Goal: Task Accomplishment & Management: Complete application form

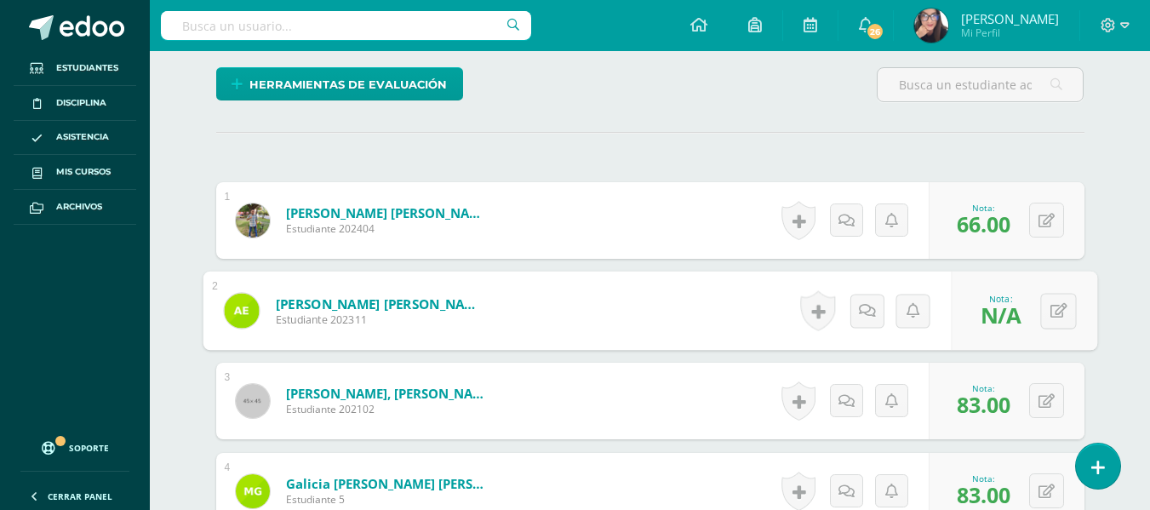
scroll to position [425, 0]
click at [1059, 311] on icon at bounding box center [1057, 310] width 17 height 14
click at [1059, 311] on icon at bounding box center [1058, 316] width 15 height 14
type input "83.00"
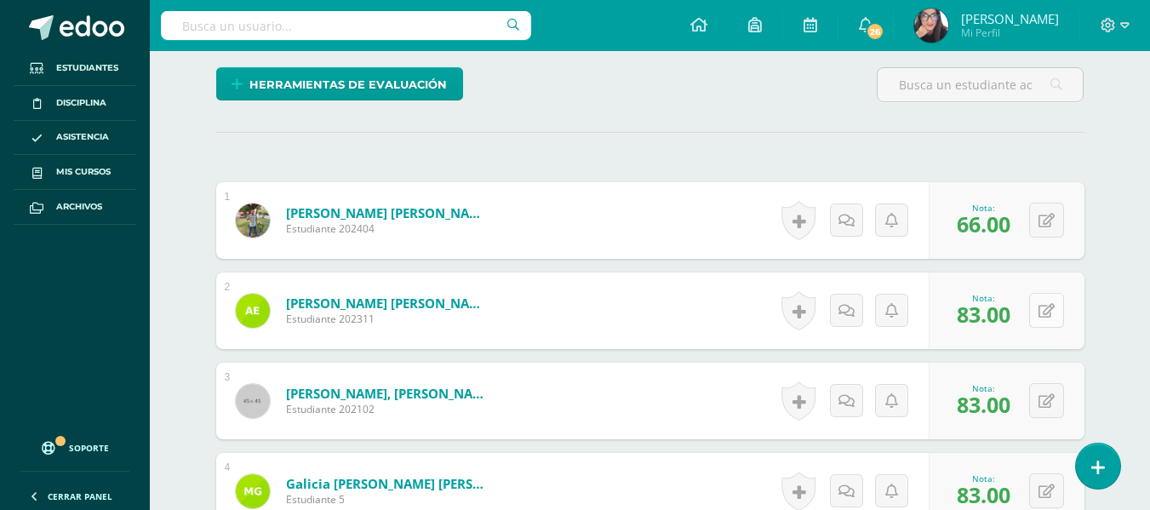
click at [1059, 311] on button at bounding box center [1046, 310] width 35 height 35
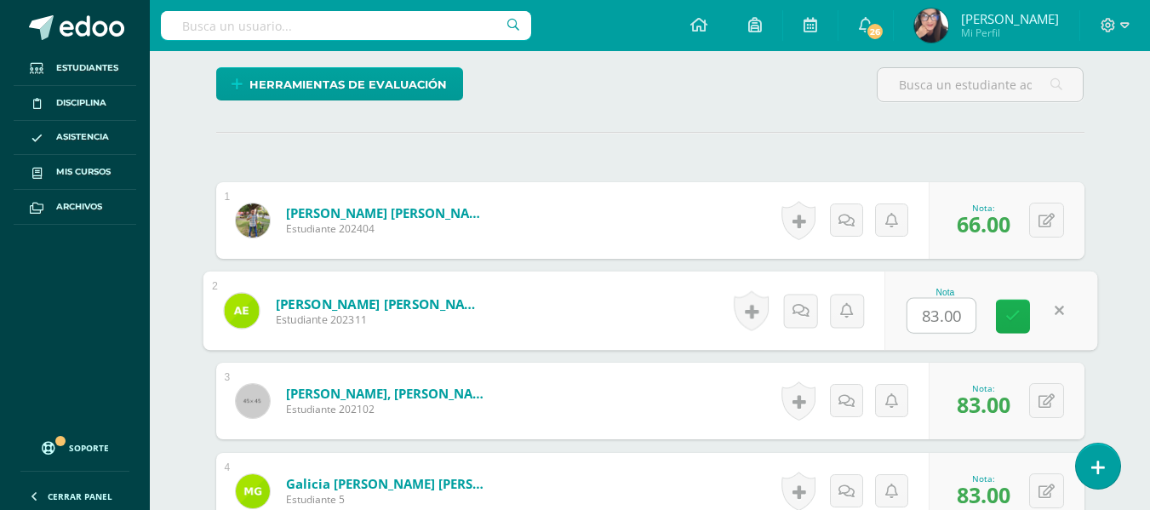
click at [1013, 311] on icon at bounding box center [1012, 316] width 15 height 14
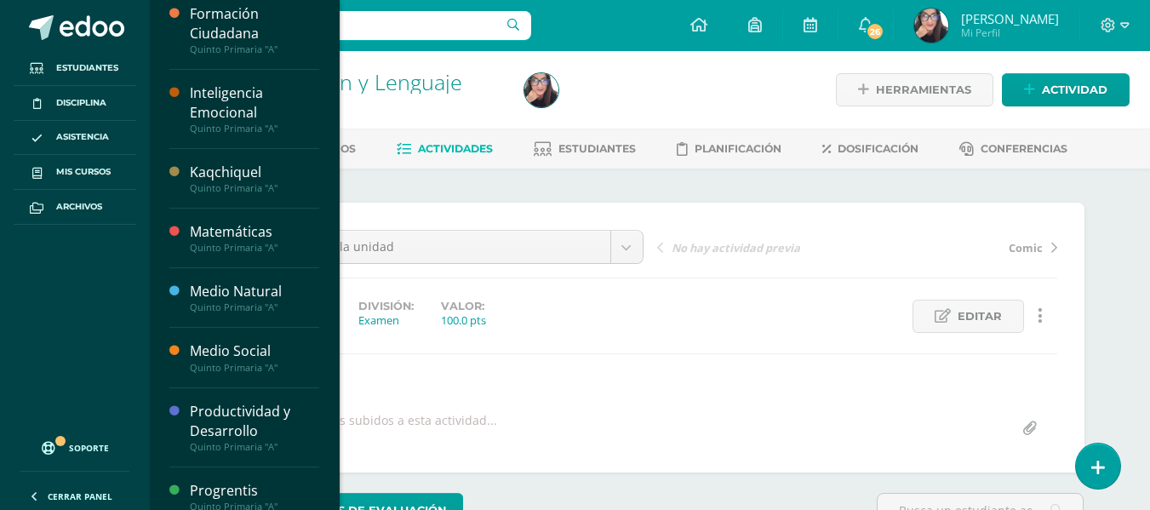
scroll to position [332, 0]
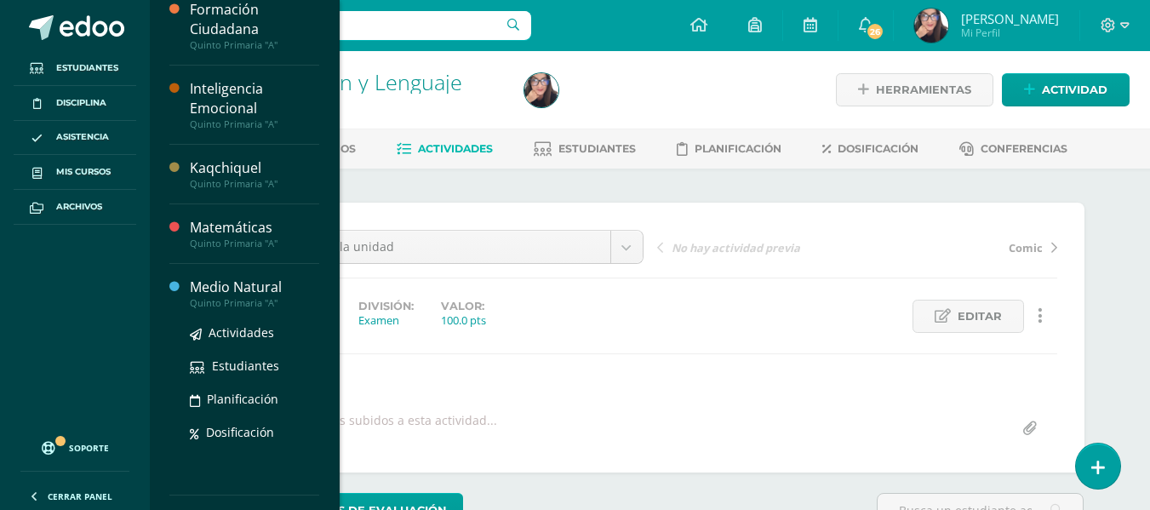
click at [260, 289] on div "Medio Natural" at bounding box center [254, 287] width 129 height 20
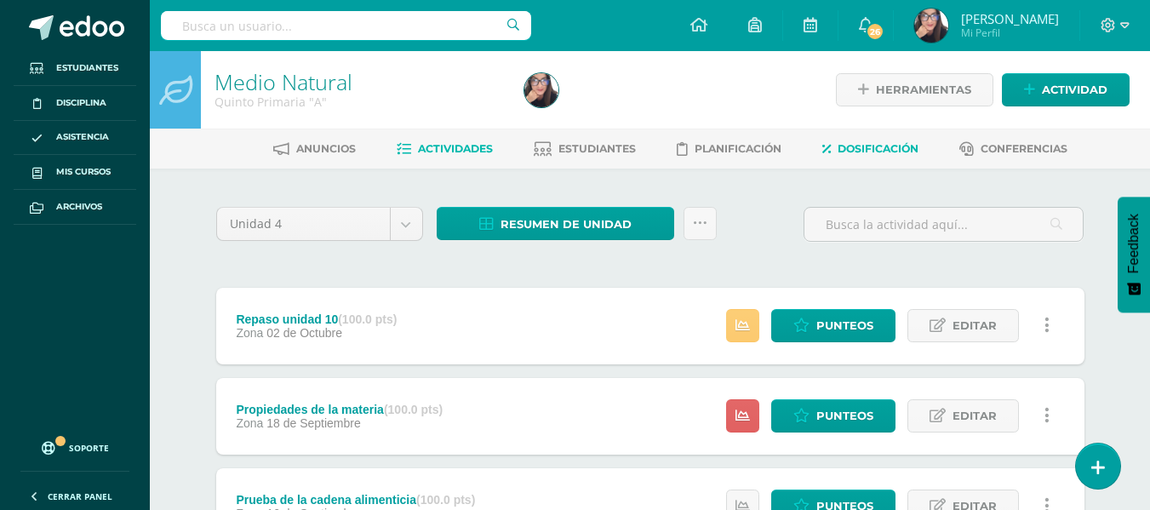
click at [890, 148] on span "Dosificación" at bounding box center [877, 148] width 81 height 13
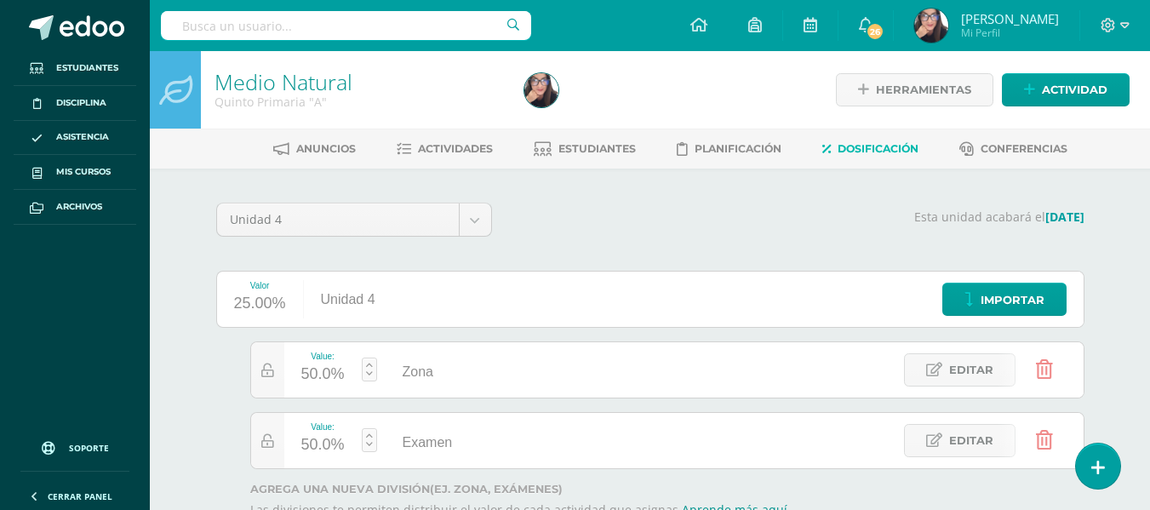
click at [368, 436] on link at bounding box center [369, 440] width 15 height 24
type input "30"
click at [455, 402] on link "Guardar" at bounding box center [460, 397] width 117 height 22
click at [1048, 83] on span "Actividad" at bounding box center [1075, 89] width 66 height 31
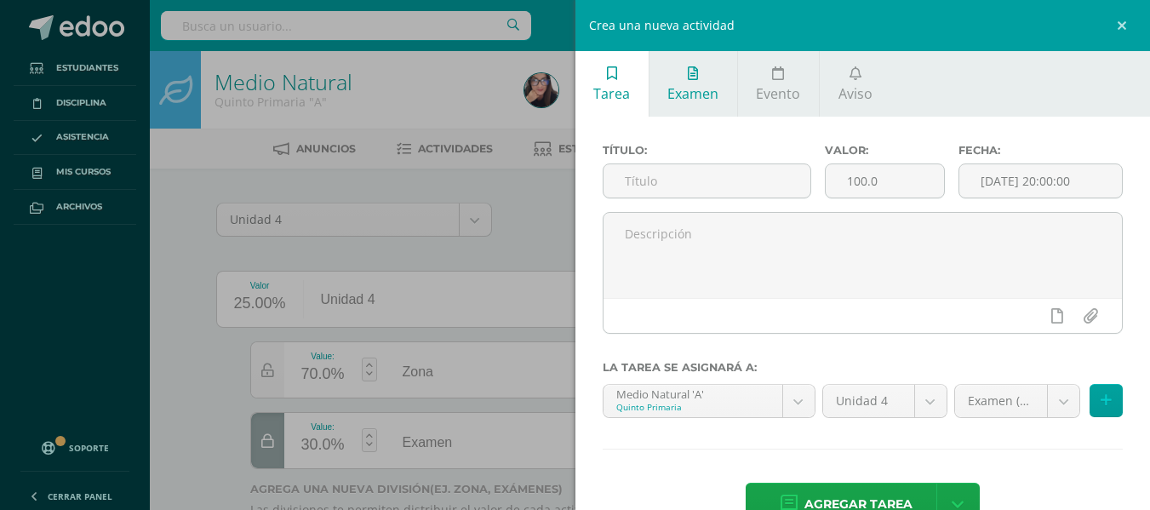
click at [694, 69] on icon at bounding box center [693, 73] width 10 height 14
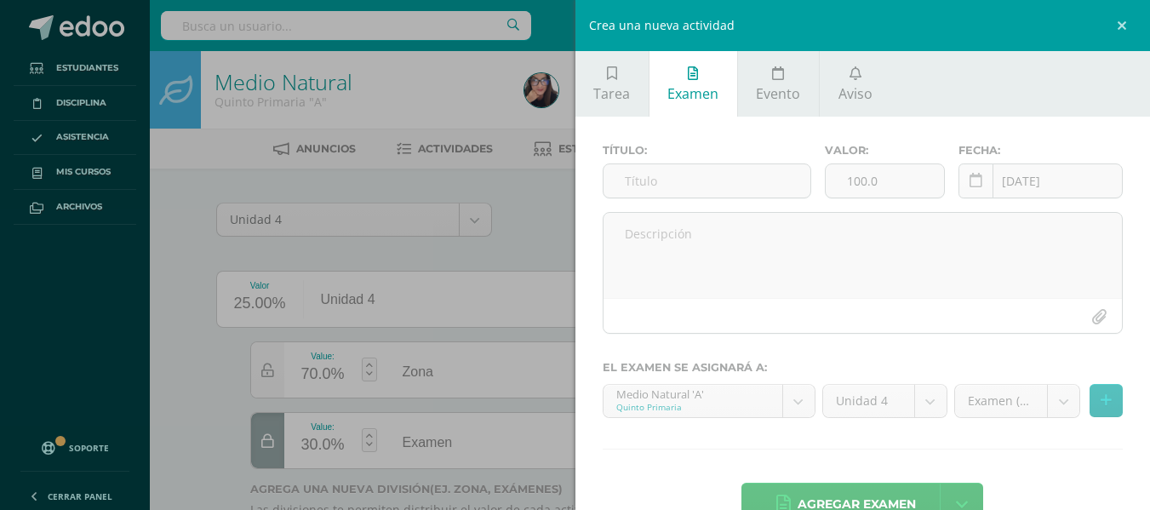
scroll to position [47, 0]
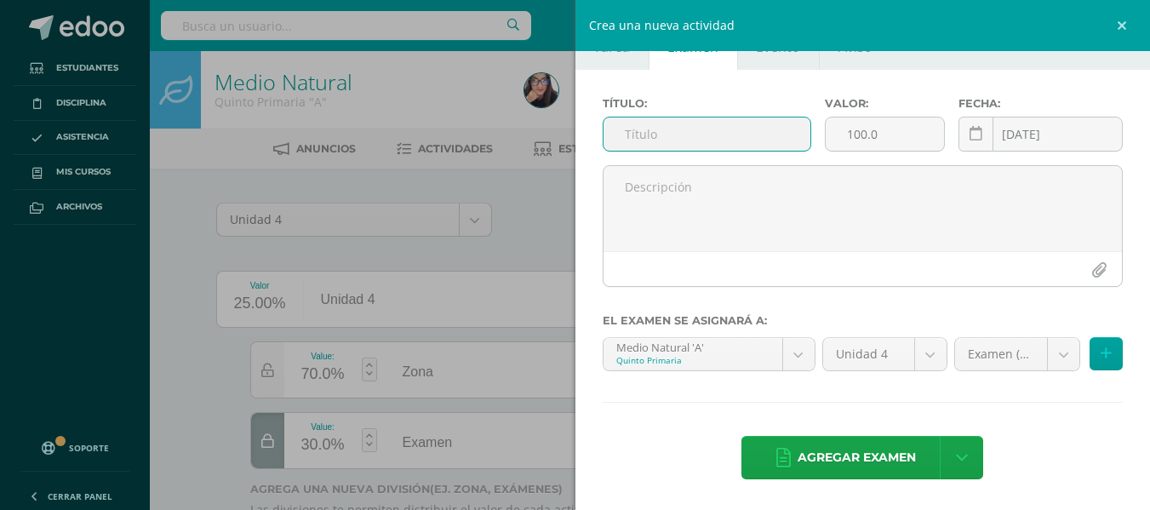
click at [648, 129] on input "text" at bounding box center [706, 133] width 207 height 33
type input "M"
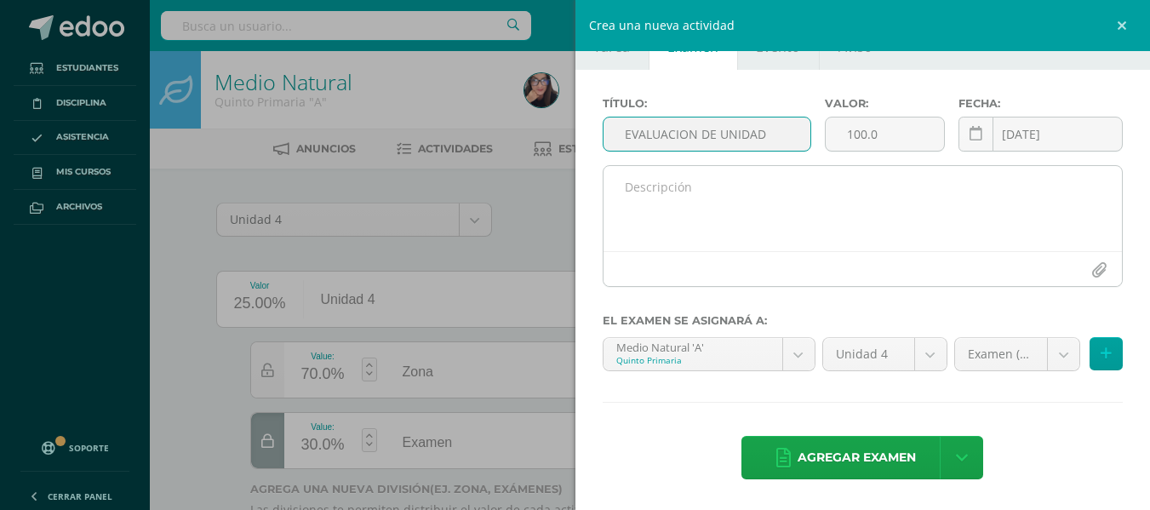
type input "EVALUACION DE UNIDAD"
click at [676, 191] on textarea at bounding box center [862, 208] width 519 height 85
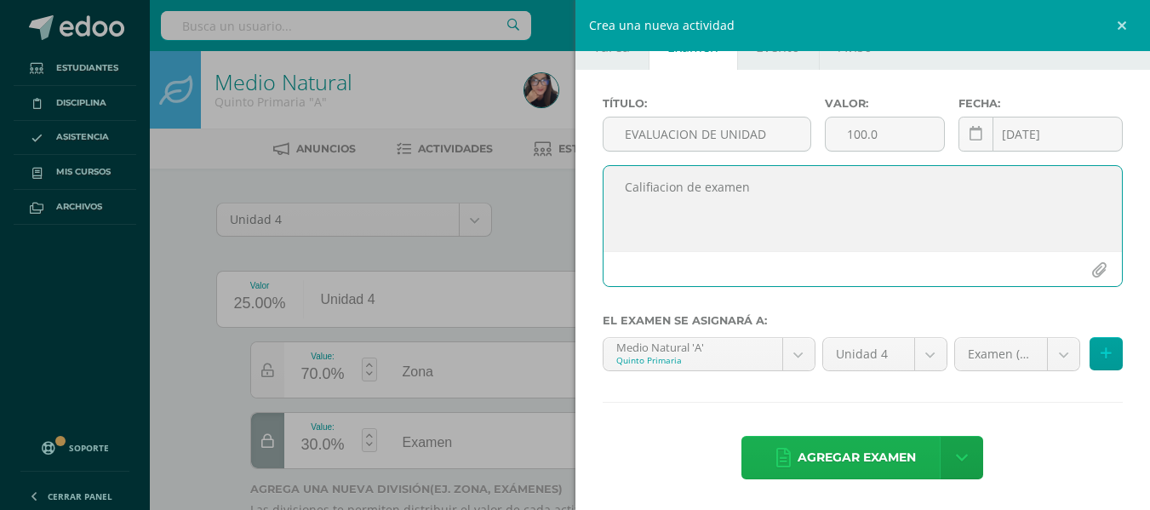
type textarea "Califiacion de examen"
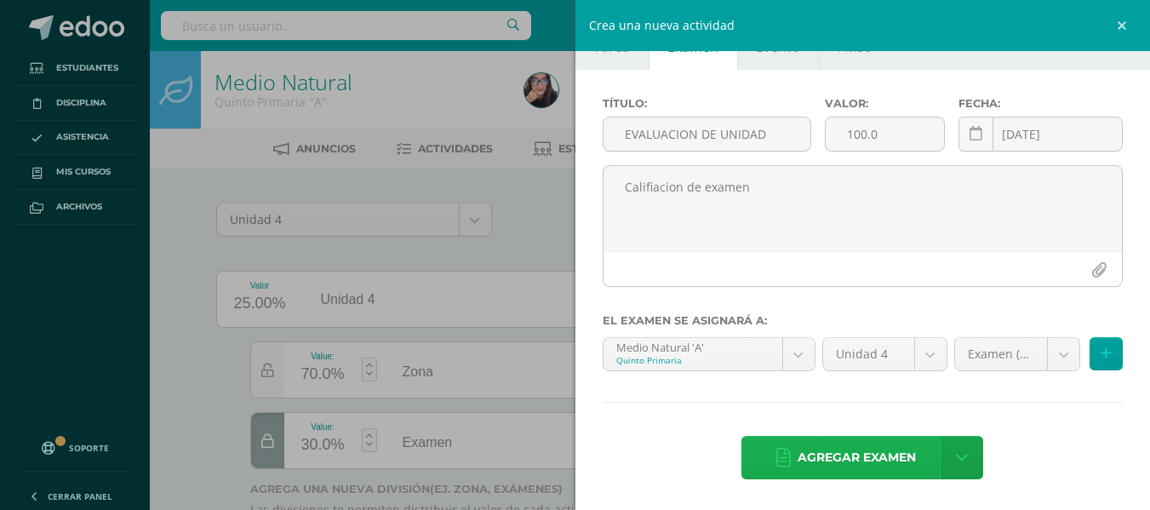
click at [861, 460] on span "Agregar examen" at bounding box center [856, 458] width 118 height 42
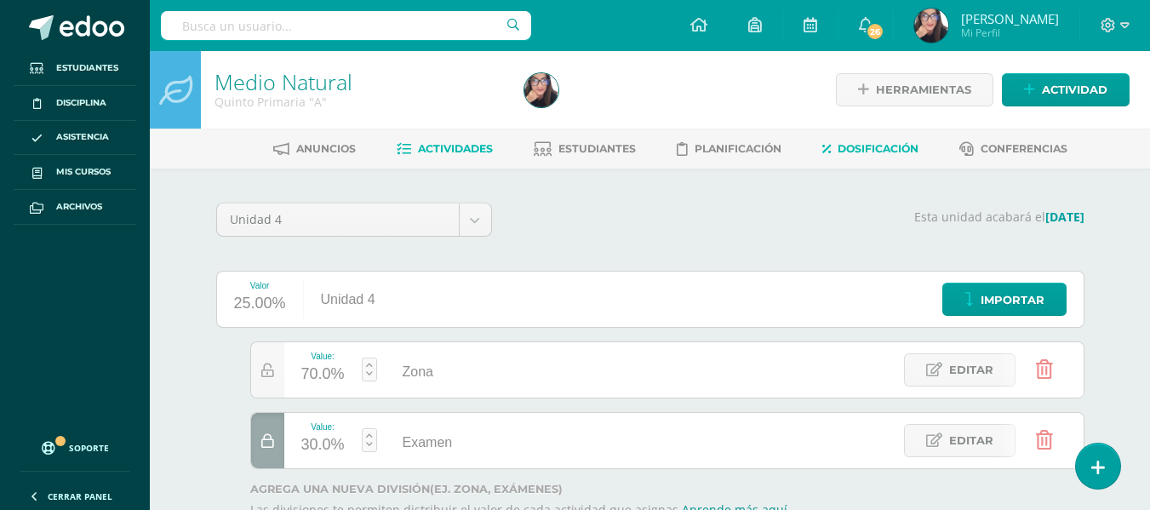
click at [461, 146] on span "Actividades" at bounding box center [455, 148] width 75 height 13
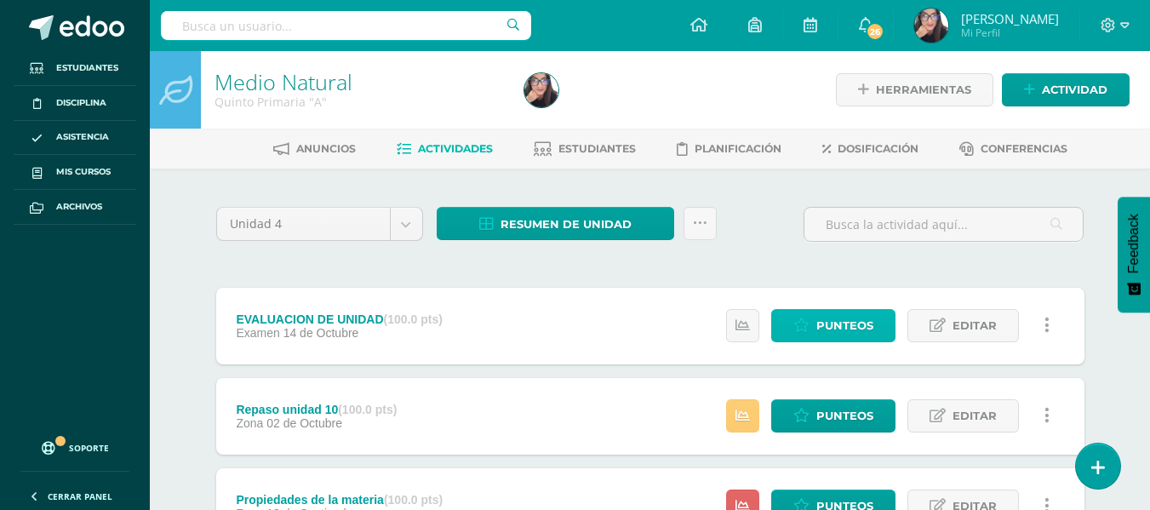
click at [818, 326] on span "Punteos" at bounding box center [844, 325] width 57 height 31
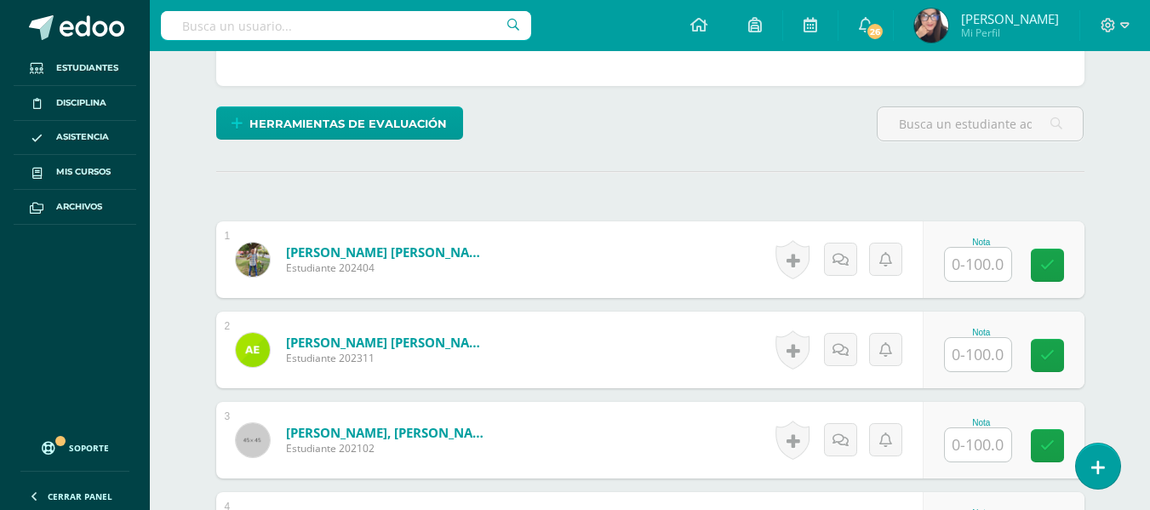
scroll to position [352, 0]
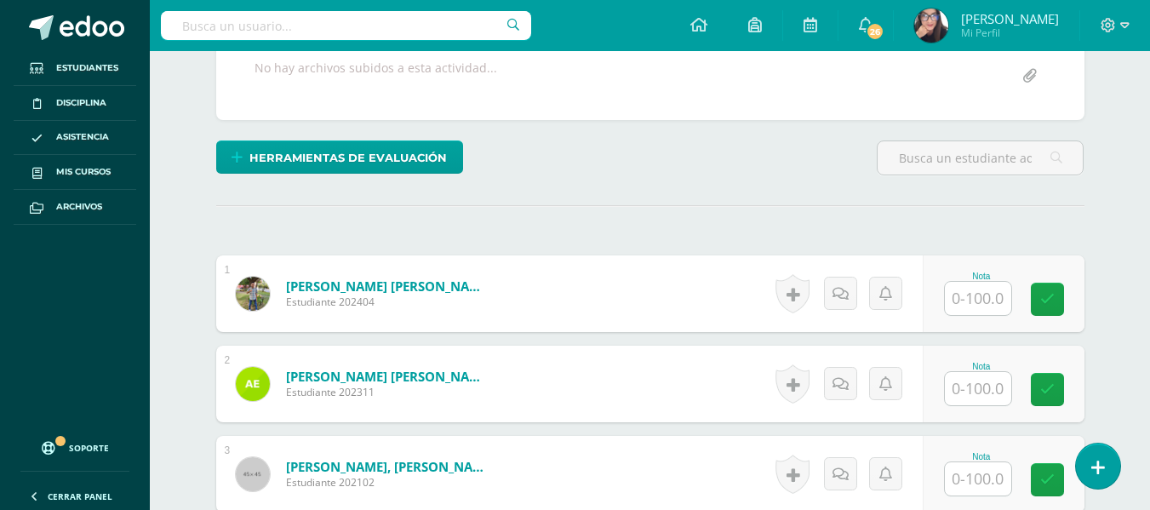
click at [976, 299] on input "text" at bounding box center [978, 298] width 66 height 33
type input "56"
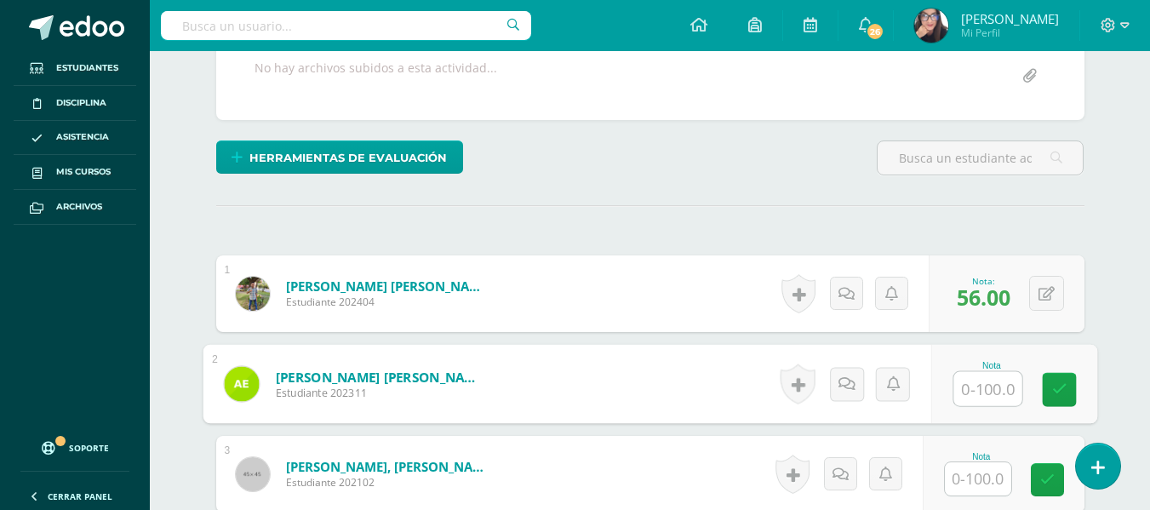
type input "9"
type input "60"
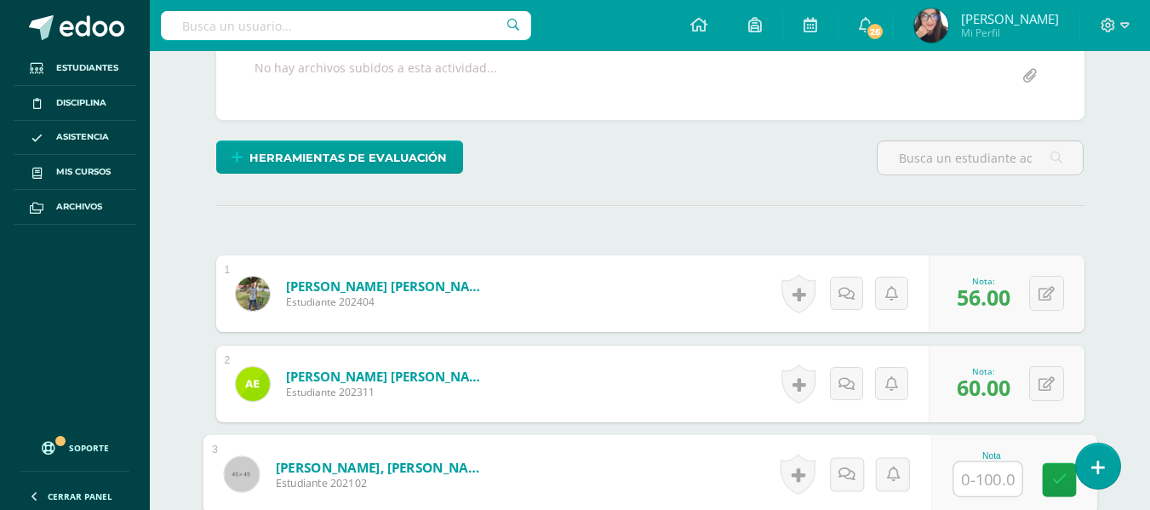
click at [990, 484] on input "text" at bounding box center [987, 479] width 68 height 34
type input "76"
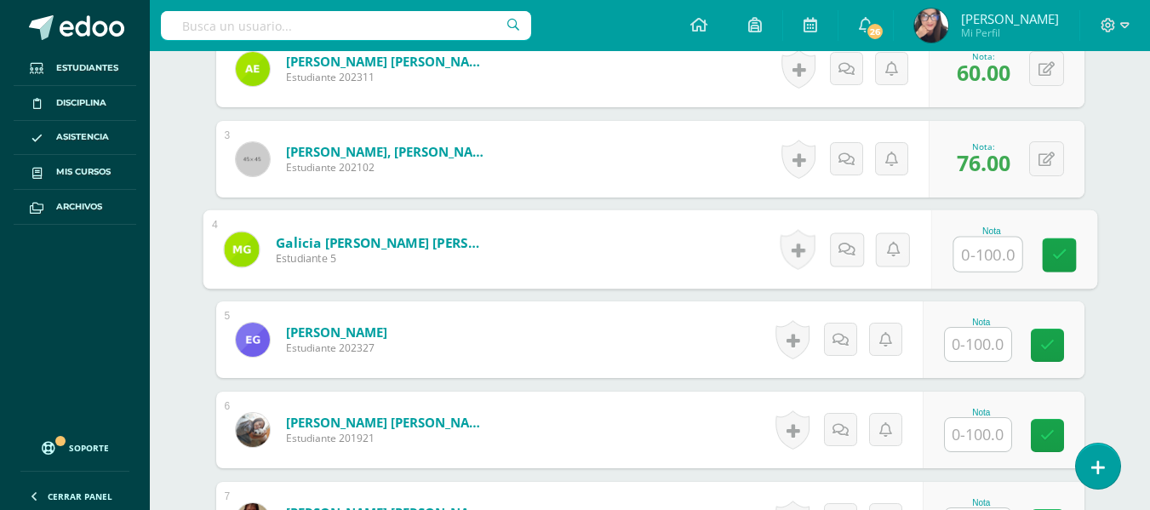
click at [983, 256] on input "text" at bounding box center [987, 254] width 68 height 34
type input "60"
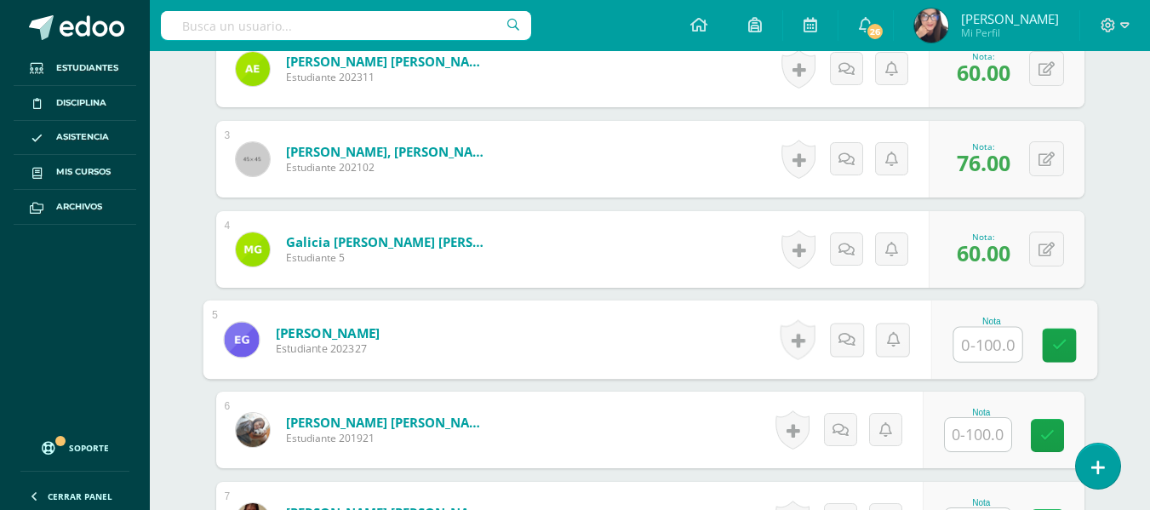
click at [986, 352] on input "text" at bounding box center [987, 345] width 68 height 34
type input "53"
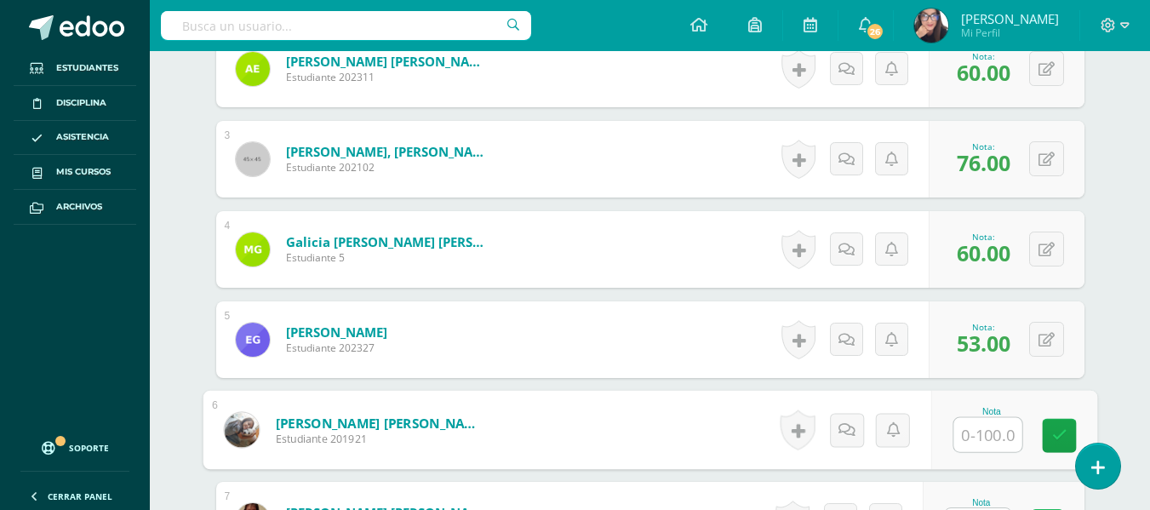
click at [986, 432] on input "text" at bounding box center [987, 435] width 68 height 34
type input "76"
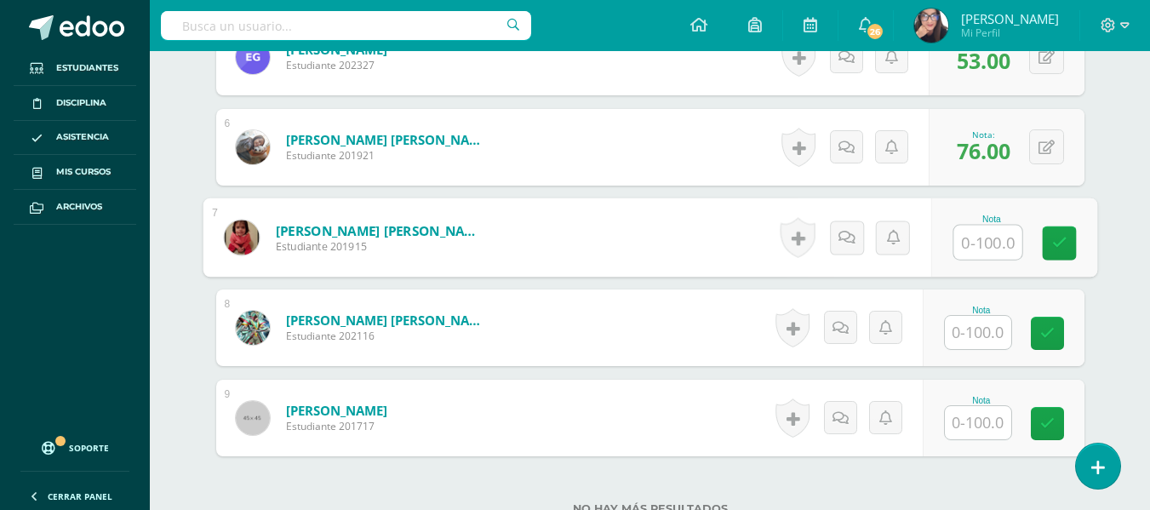
scroll to position [956, 0]
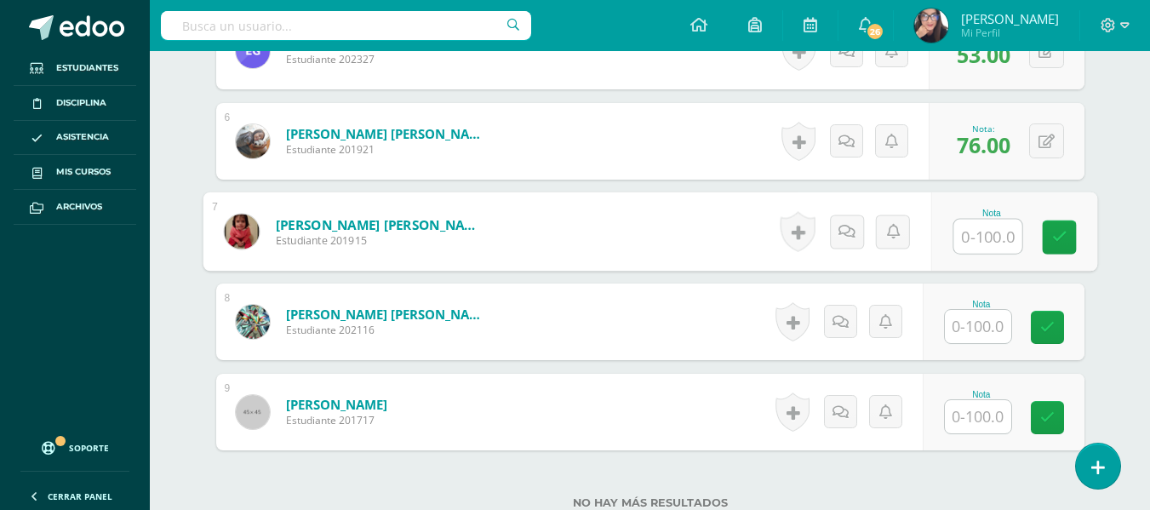
click at [990, 235] on input "text" at bounding box center [987, 237] width 68 height 34
type input "83"
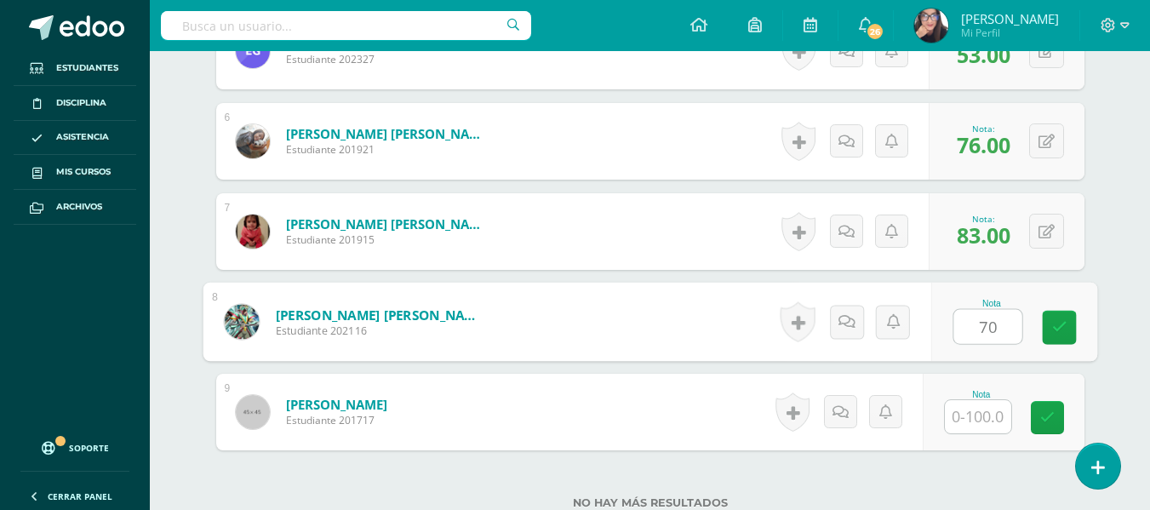
type input "70"
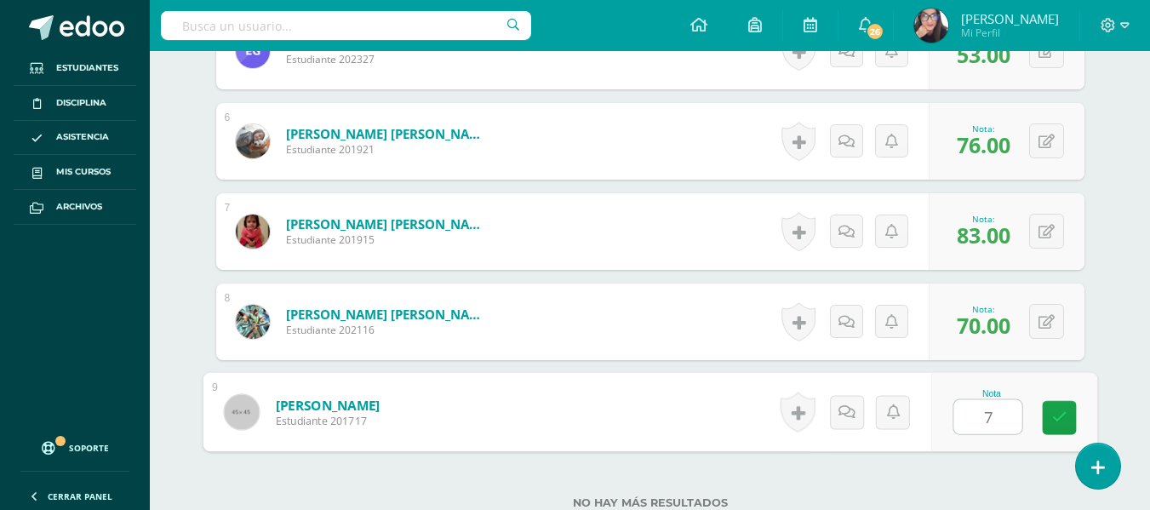
type input "76"
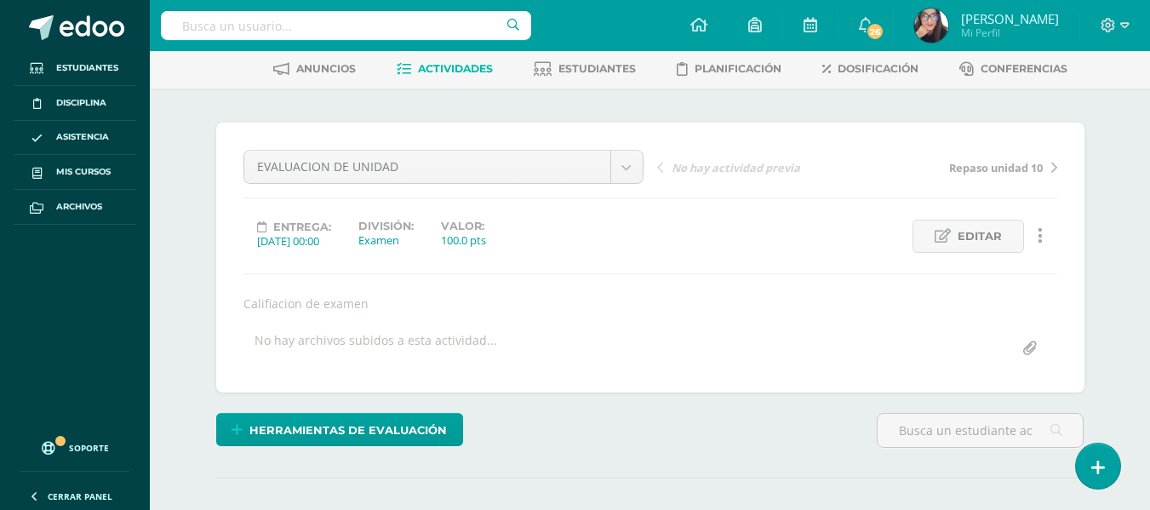
scroll to position [0, 0]
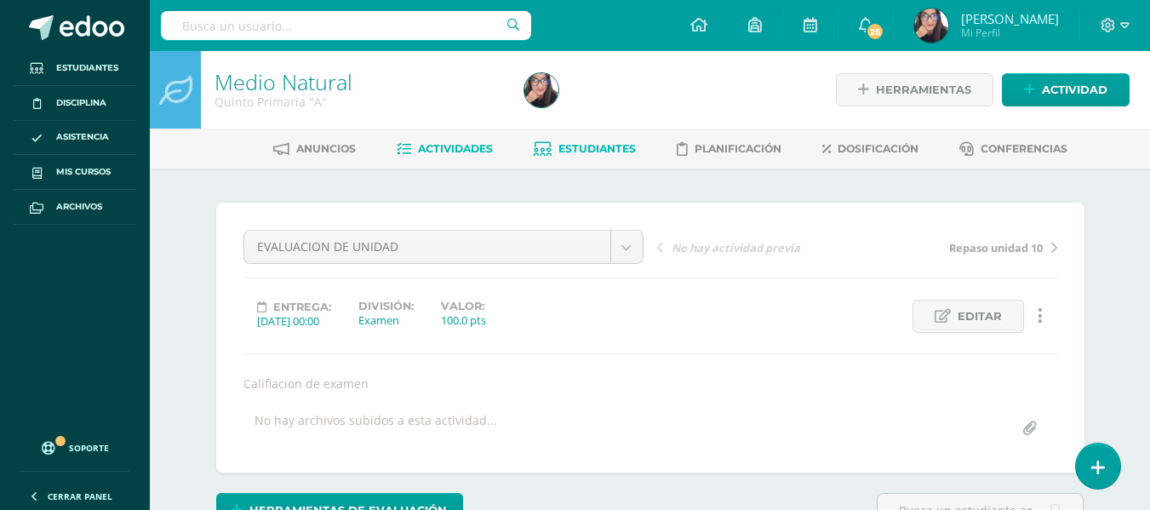
click at [586, 146] on span "Estudiantes" at bounding box center [596, 148] width 77 height 13
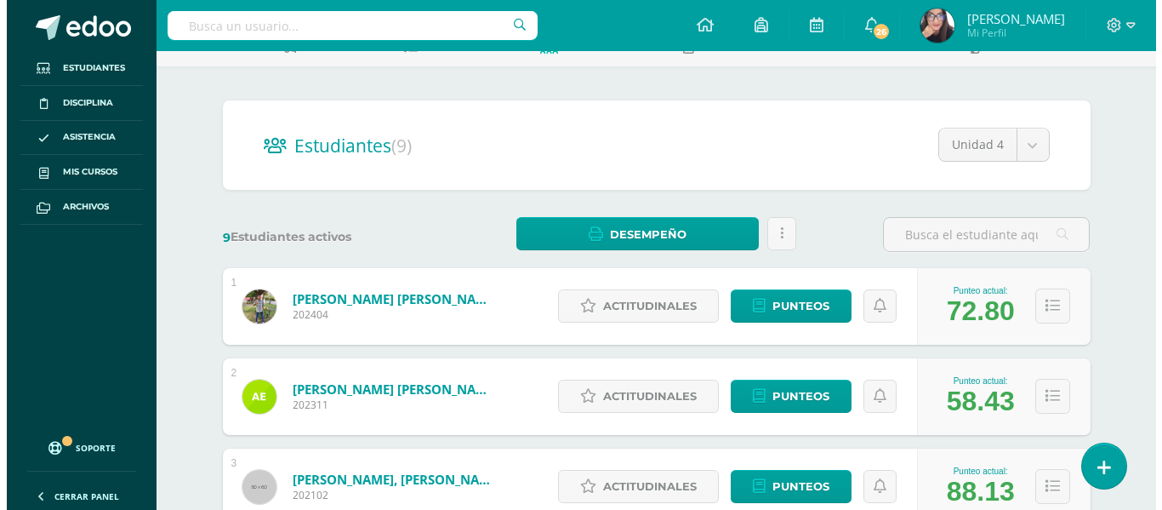
scroll to position [95, 0]
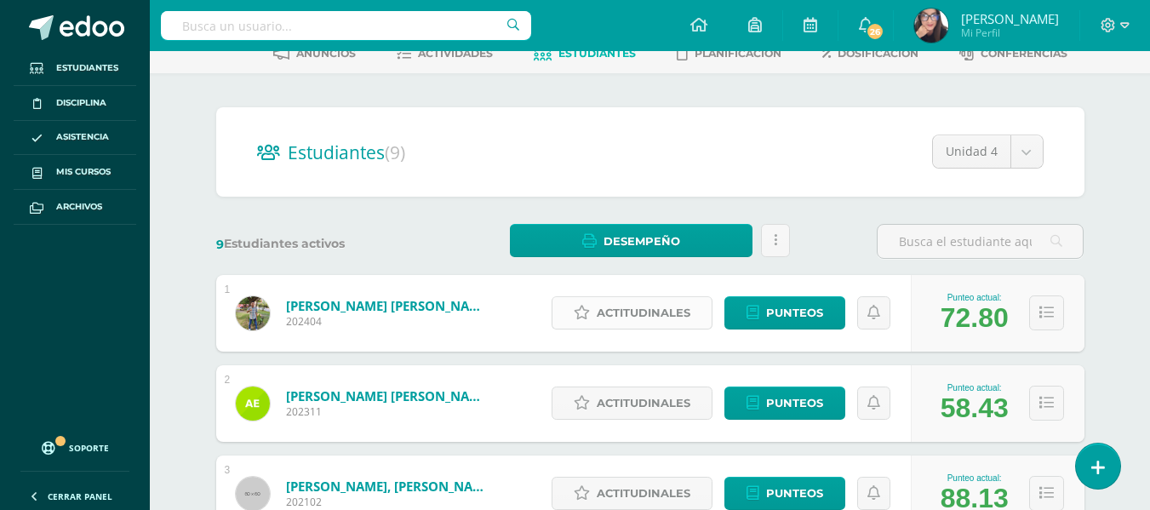
click at [643, 307] on span "Actitudinales" at bounding box center [644, 312] width 94 height 31
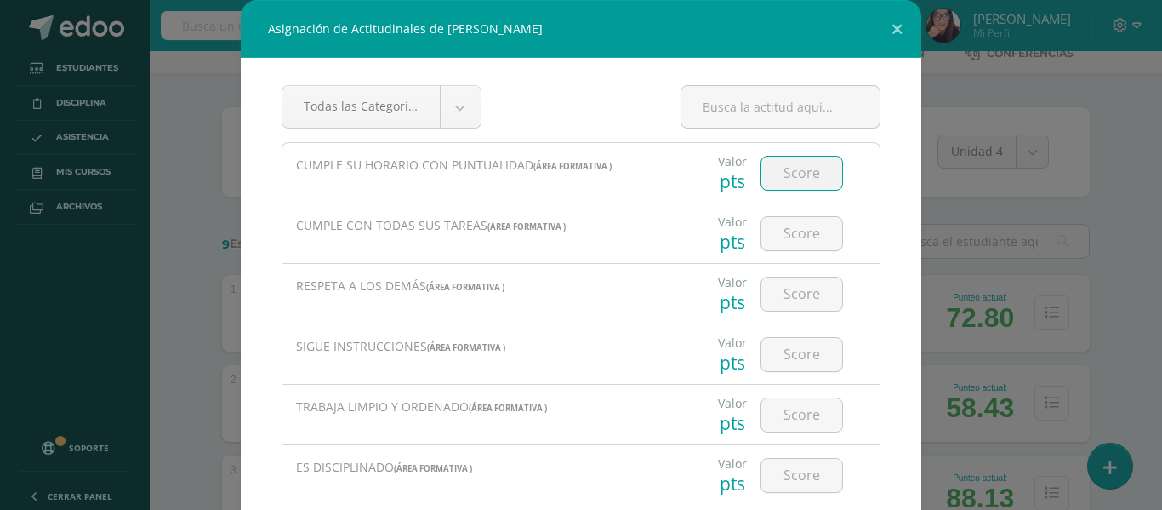
click at [792, 168] on input "number" at bounding box center [802, 173] width 81 height 33
type input "5"
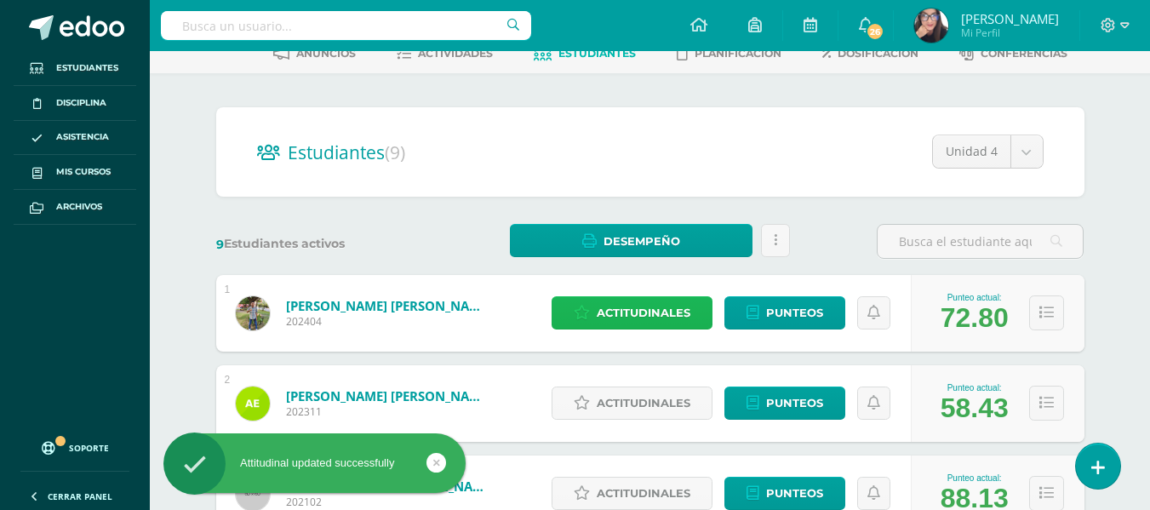
click at [626, 304] on span "Actitudinales" at bounding box center [644, 312] width 94 height 31
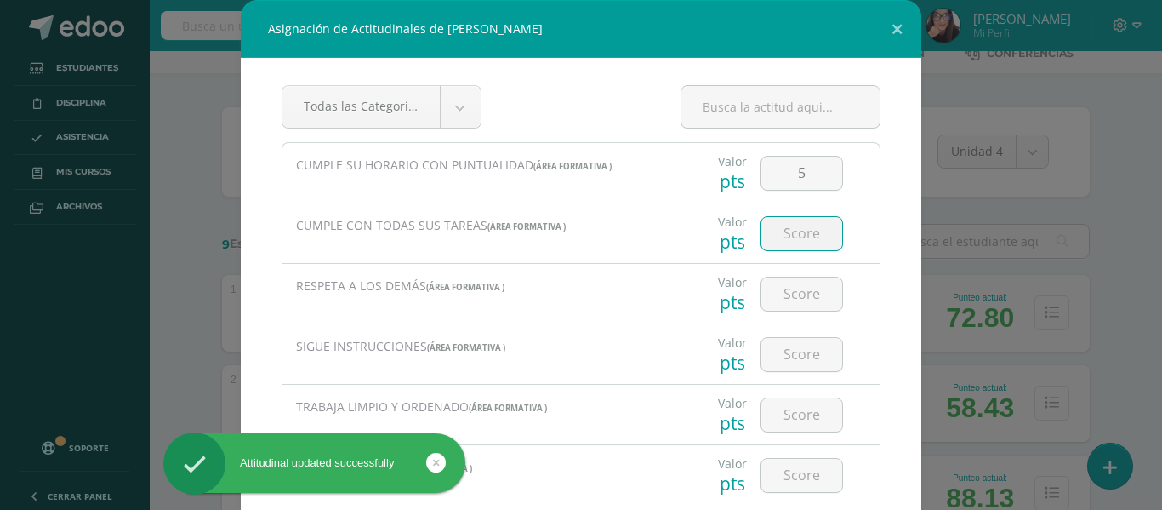
click at [789, 242] on input "number" at bounding box center [802, 233] width 81 height 33
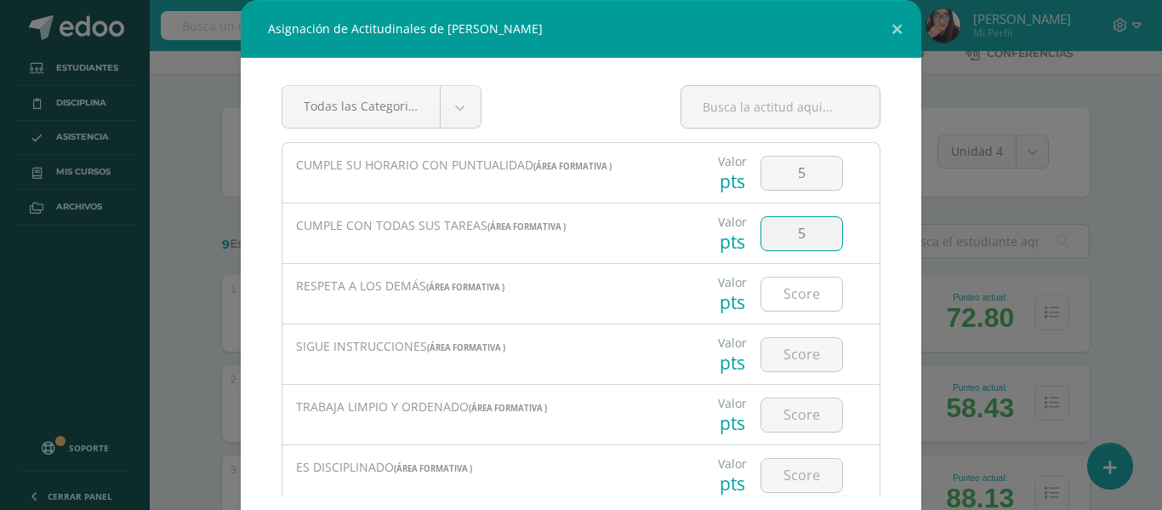
type input "5"
click at [776, 290] on input "number" at bounding box center [802, 293] width 81 height 33
type input "3"
click at [788, 366] on input "number" at bounding box center [802, 354] width 81 height 33
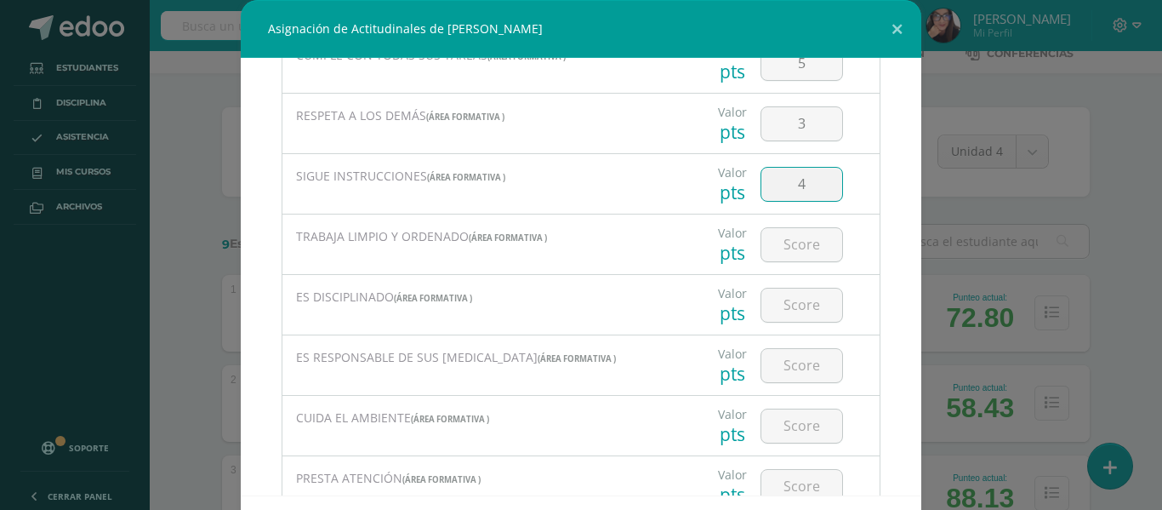
scroll to position [238, 0]
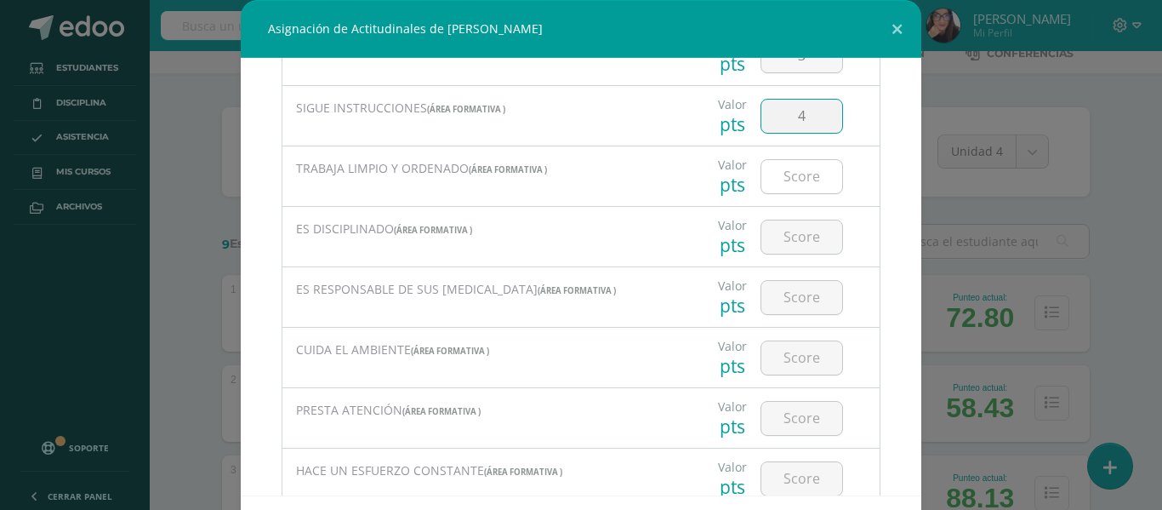
type input "4"
click at [782, 183] on input "number" at bounding box center [802, 176] width 81 height 33
type input "3"
type input "4"
click at [788, 241] on input "number" at bounding box center [802, 236] width 81 height 33
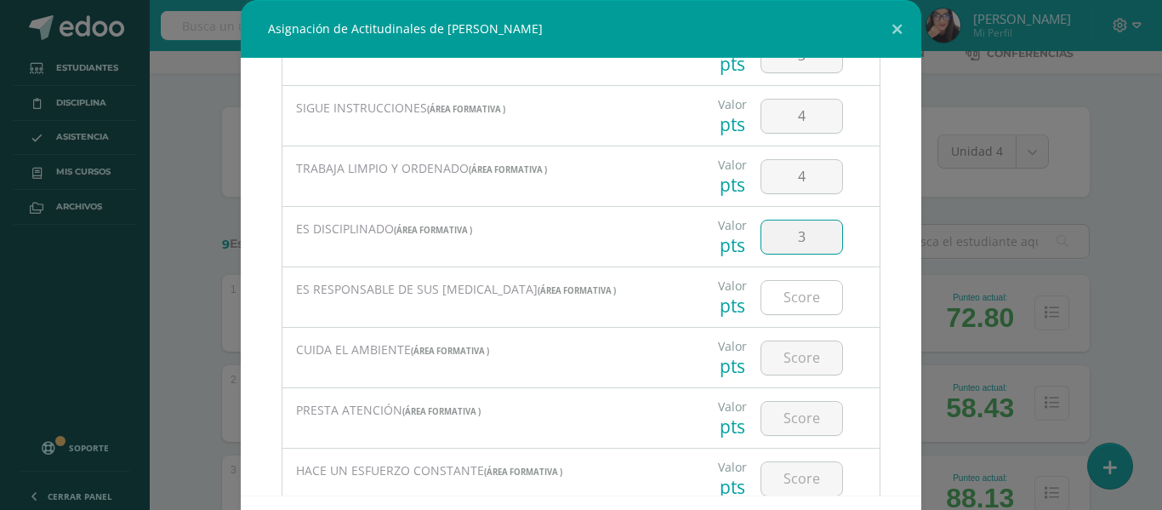
type input "3"
click at [777, 300] on input "3" at bounding box center [802, 297] width 81 height 33
type input "3"
click at [791, 363] on input "number" at bounding box center [802, 357] width 81 height 33
type input "5"
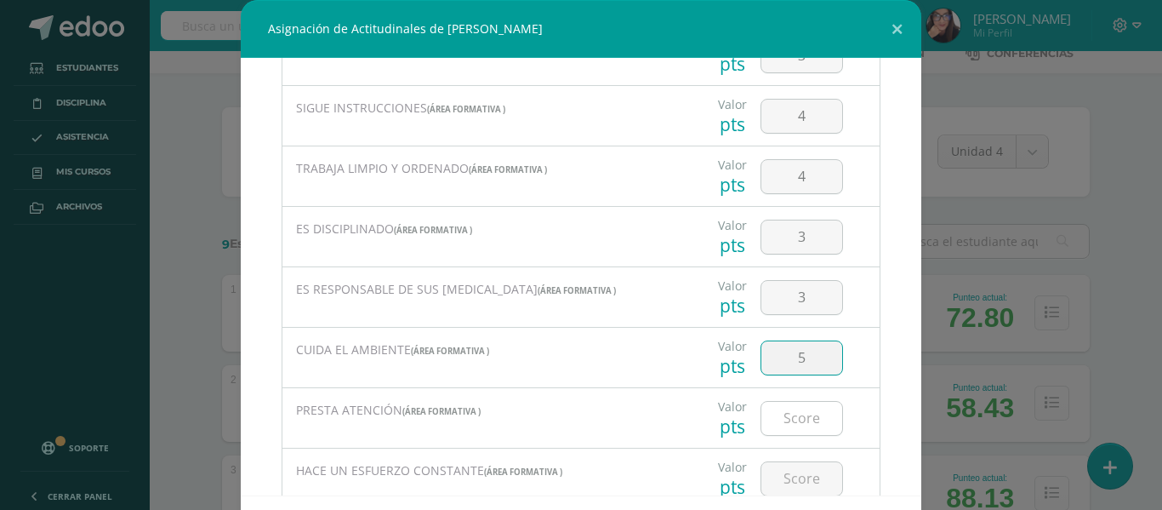
click at [790, 414] on input "number" at bounding box center [802, 418] width 81 height 33
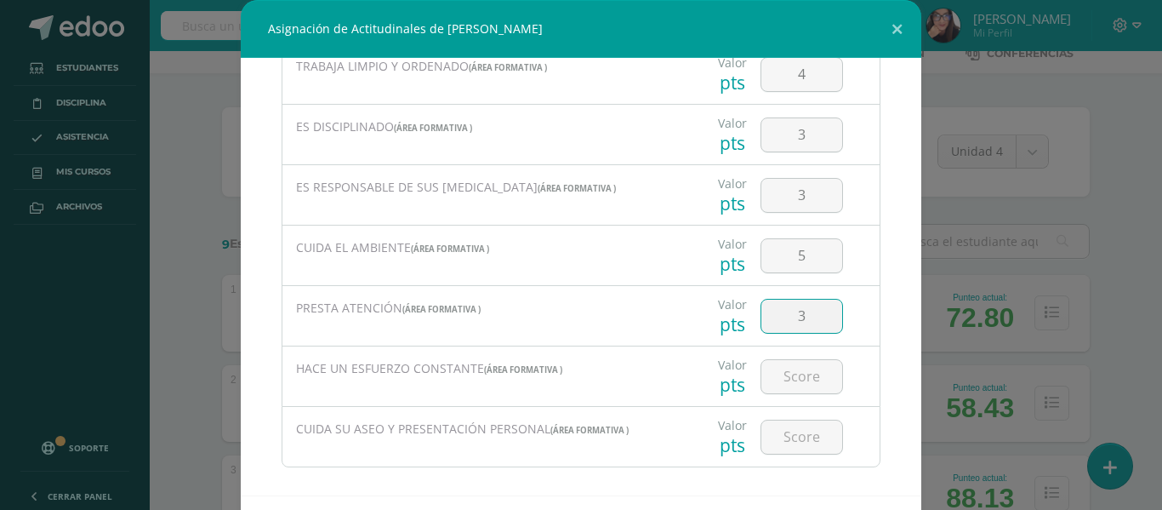
scroll to position [356, 0]
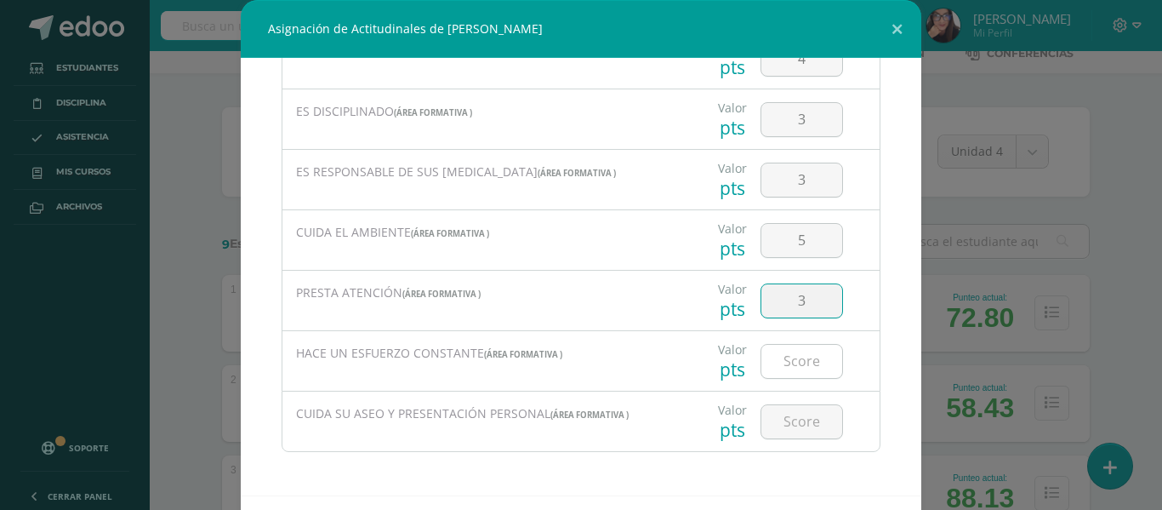
type input "3"
click at [790, 362] on input "number" at bounding box center [802, 361] width 81 height 33
type input "3"
click at [787, 429] on input "number" at bounding box center [802, 421] width 81 height 33
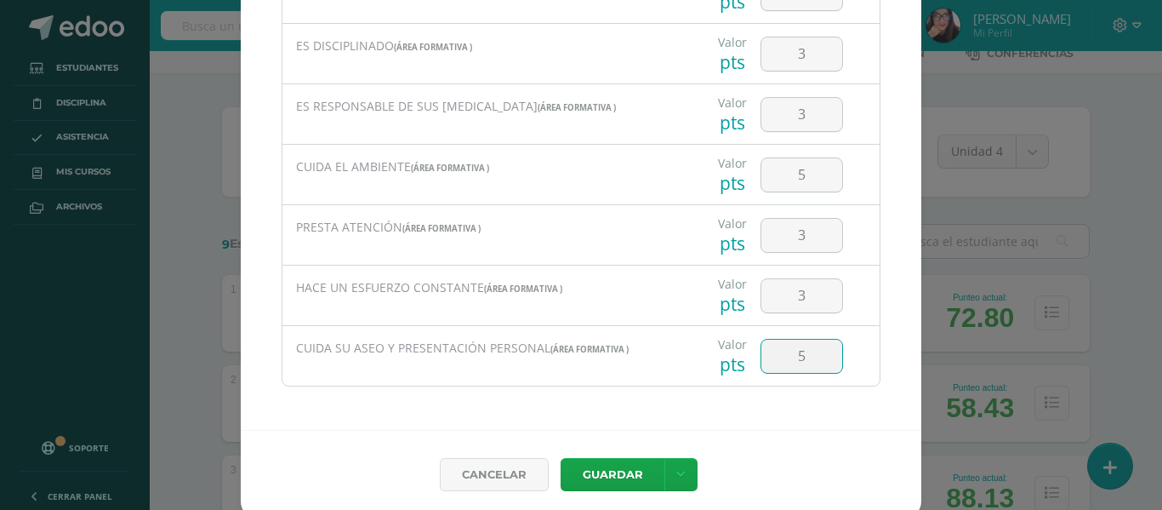
scroll to position [74, 0]
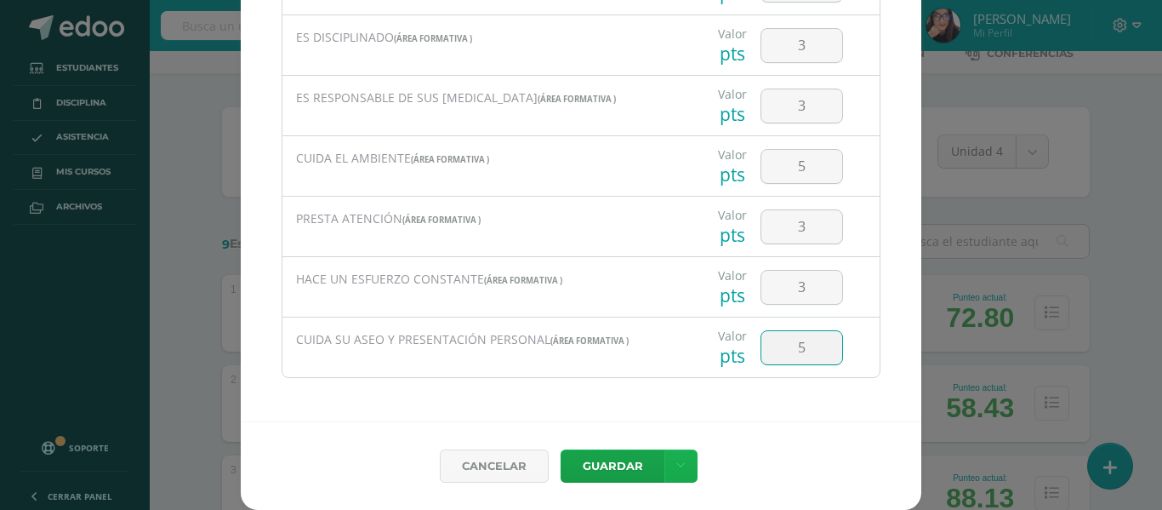
type input "5"
click at [676, 468] on icon at bounding box center [680, 466] width 9 height 14
click at [657, 414] on link "Guardar y poblar en todos mis cursos" at bounding box center [640, 401] width 187 height 41
click at [615, 470] on button "Guardar" at bounding box center [613, 465] width 104 height 33
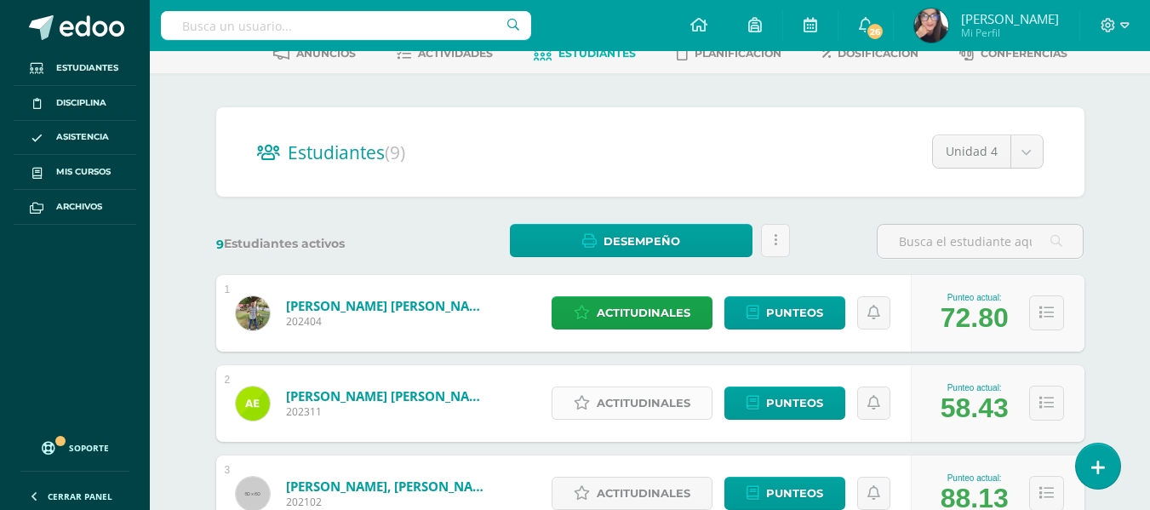
click at [608, 405] on span "Actitudinales" at bounding box center [644, 402] width 94 height 31
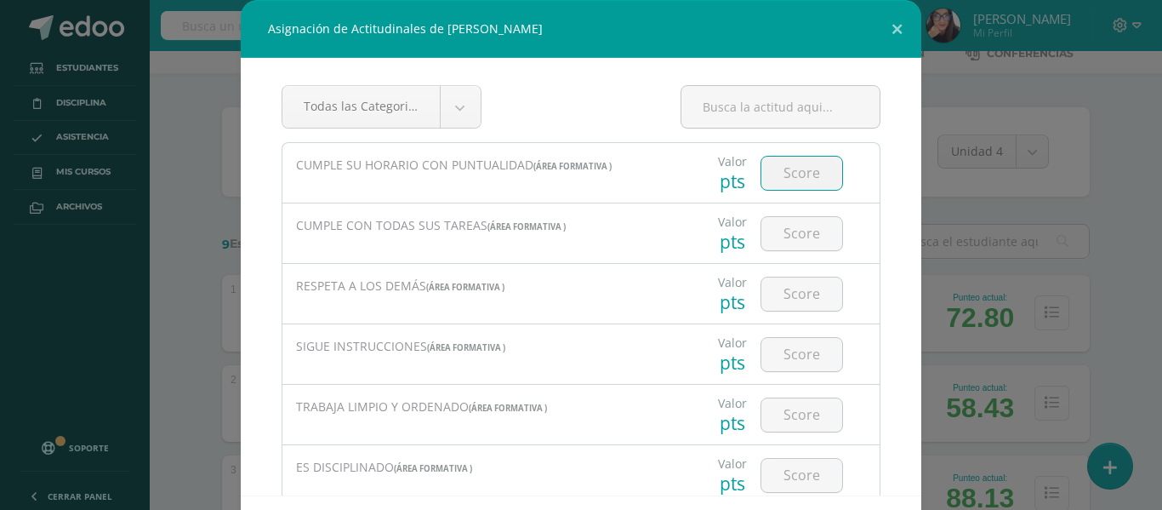
click at [777, 176] on input "number" at bounding box center [802, 173] width 81 height 33
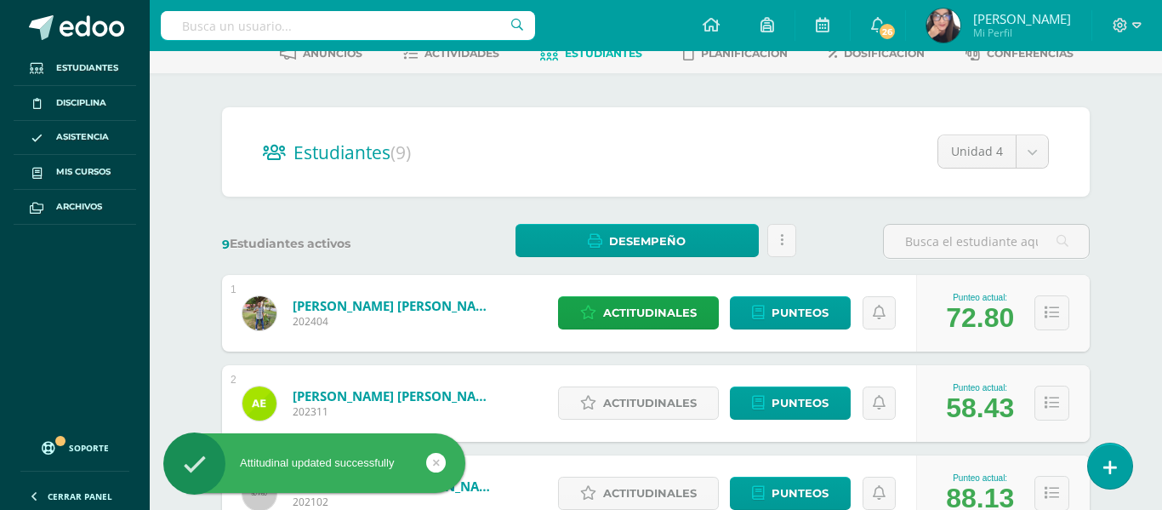
type input "0"
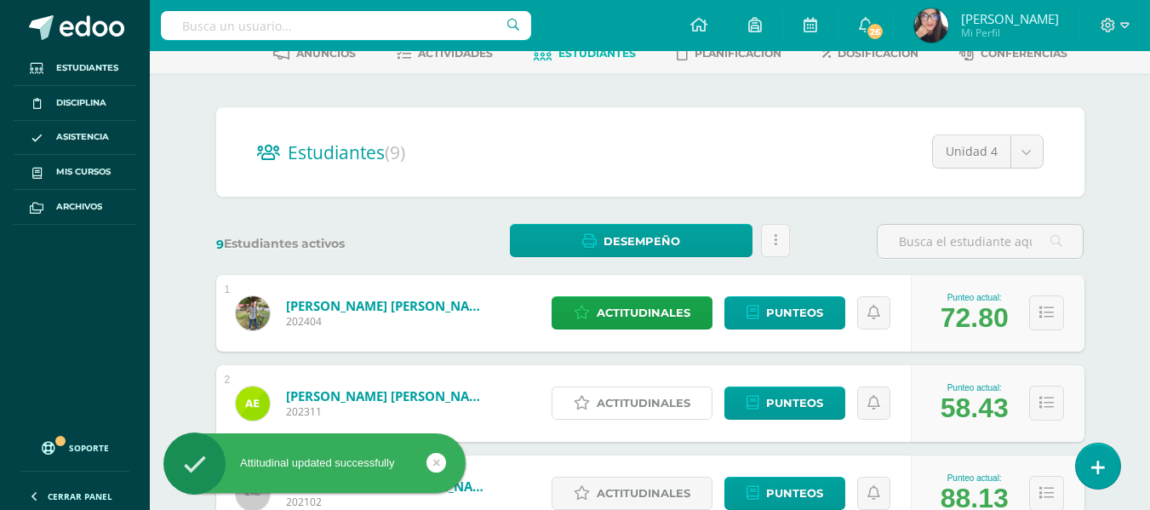
click at [551, 386] on link "Actitudinales" at bounding box center [631, 402] width 161 height 33
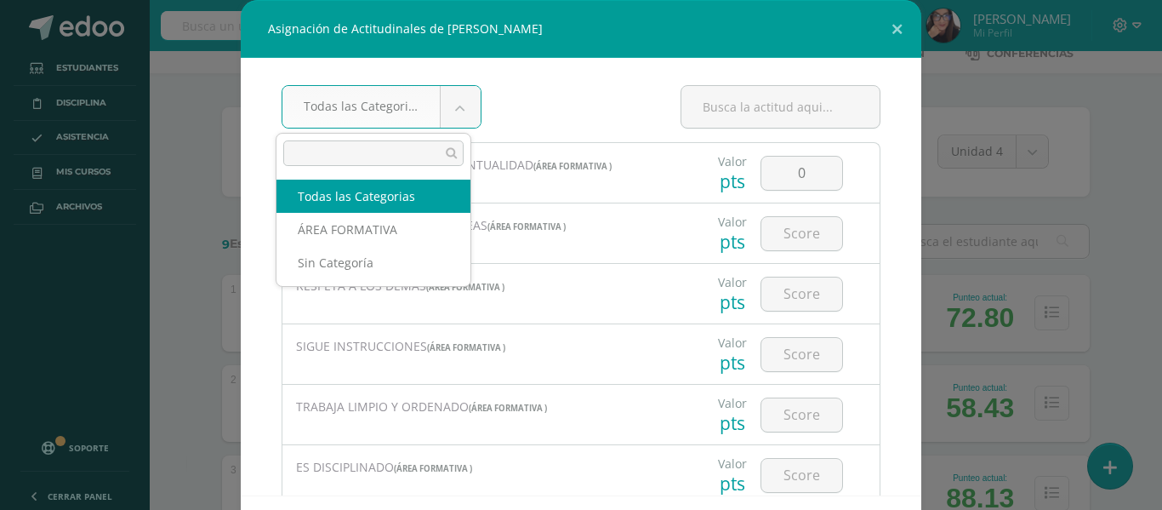
scroll to position [34, 0]
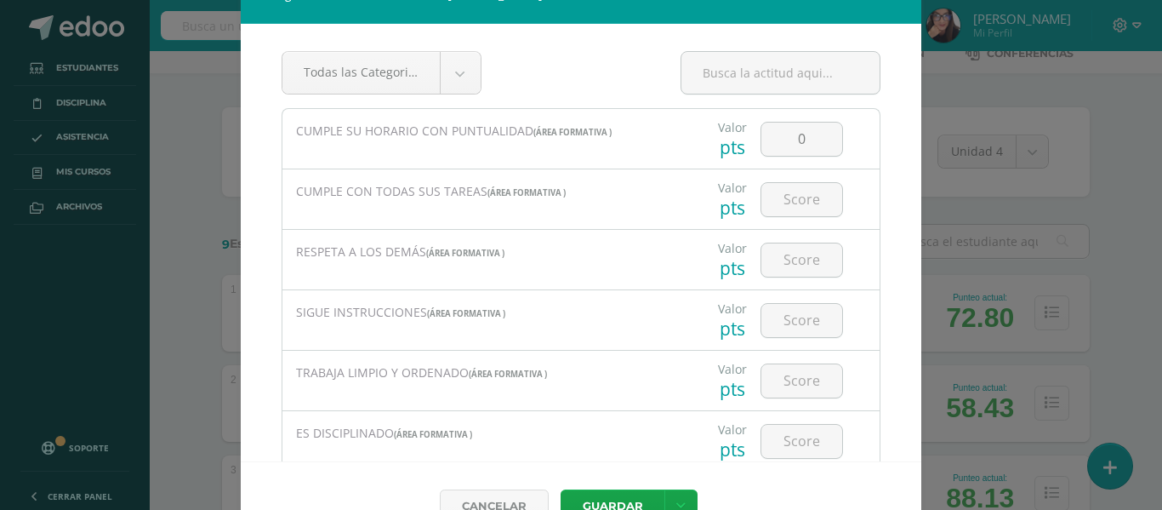
click at [790, 140] on input "0" at bounding box center [802, 139] width 81 height 33
type input "5989"
type input "5"
click at [1123, 124] on div "Asignación de Actitudinales de [PERSON_NAME] Todas las Categorias Todas las Cat…" at bounding box center [581, 258] width 1149 height 584
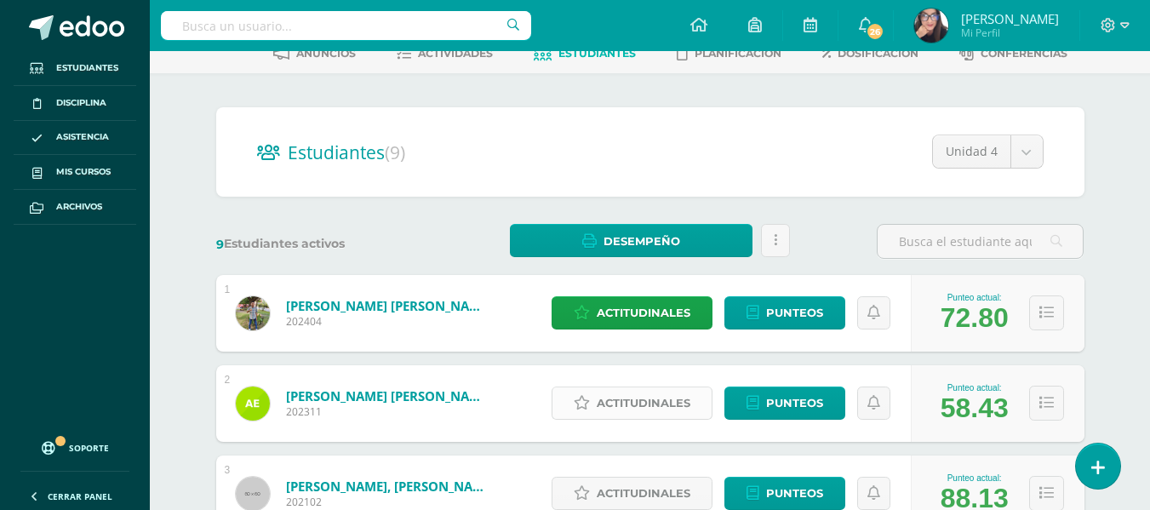
click at [619, 412] on span "Actitudinales" at bounding box center [644, 402] width 94 height 31
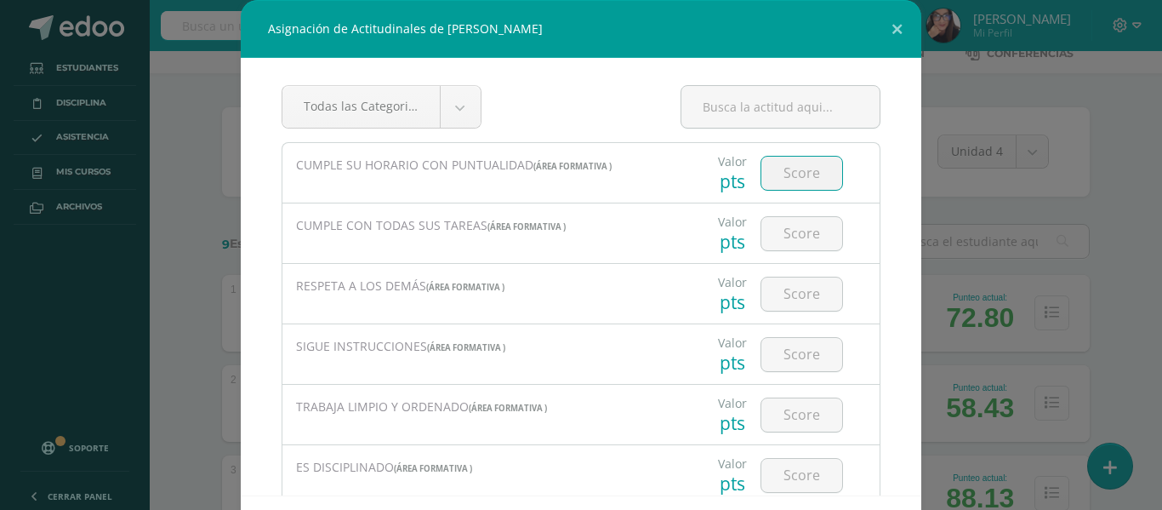
click at [773, 177] on input "number" at bounding box center [802, 173] width 81 height 33
click at [775, 171] on input "number" at bounding box center [802, 173] width 81 height 33
click at [889, 26] on button at bounding box center [897, 29] width 49 height 58
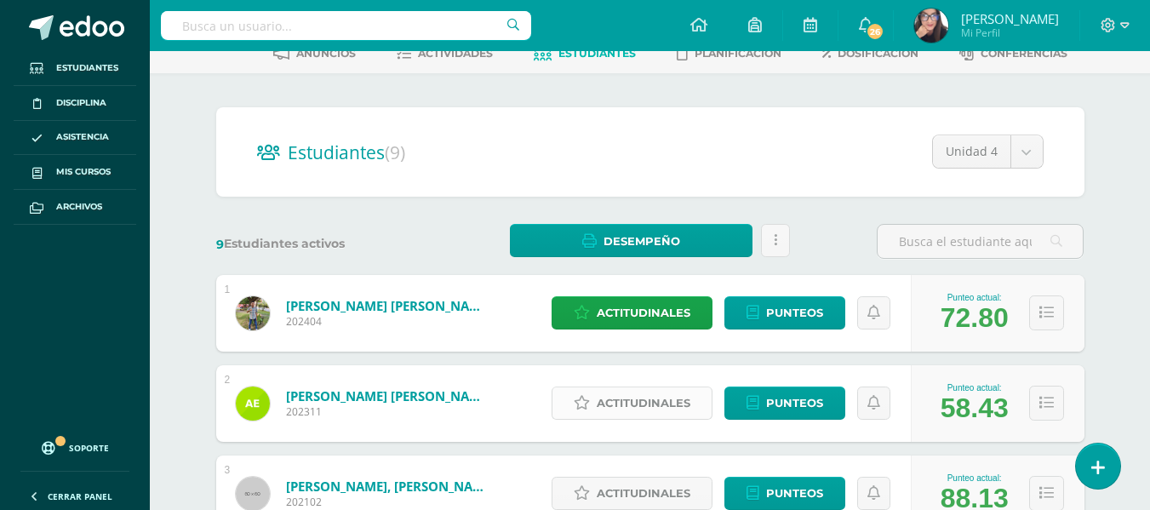
click at [597, 400] on span "Actitudinales" at bounding box center [644, 402] width 94 height 31
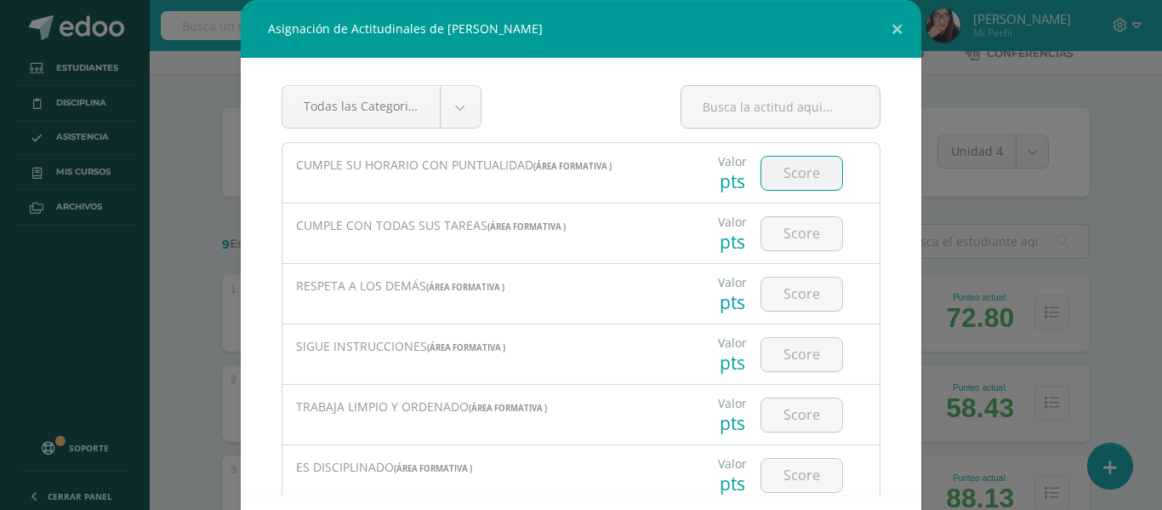
click at [782, 173] on input "number" at bounding box center [802, 173] width 81 height 33
click at [893, 21] on button at bounding box center [897, 29] width 49 height 58
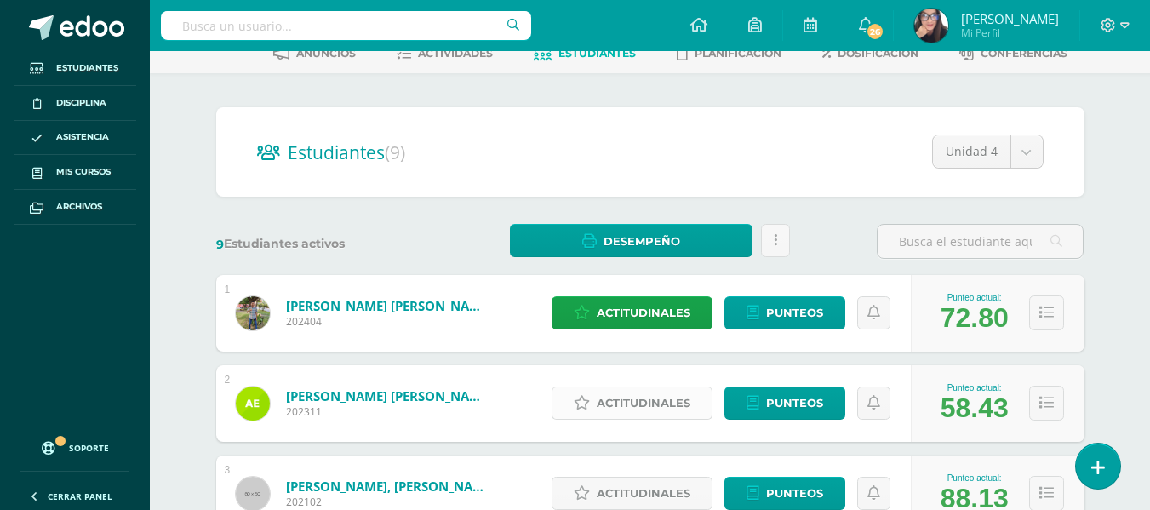
click at [637, 402] on span "Actitudinales" at bounding box center [644, 402] width 94 height 31
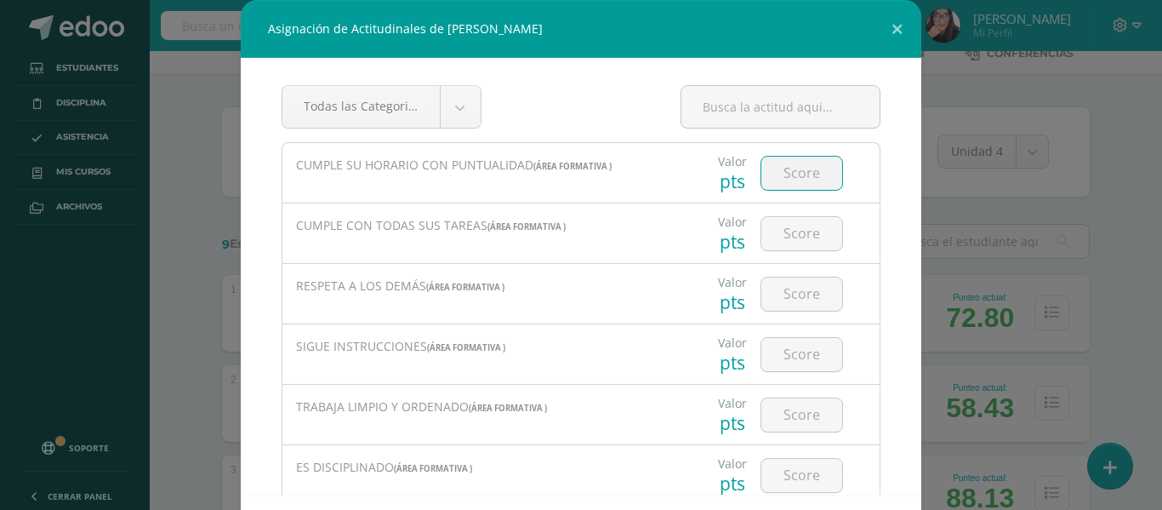
click at [799, 178] on input "number" at bounding box center [802, 173] width 81 height 33
type input "4"
click at [785, 226] on input "number" at bounding box center [802, 233] width 81 height 33
type input "2"
click at [786, 302] on input "number" at bounding box center [802, 293] width 81 height 33
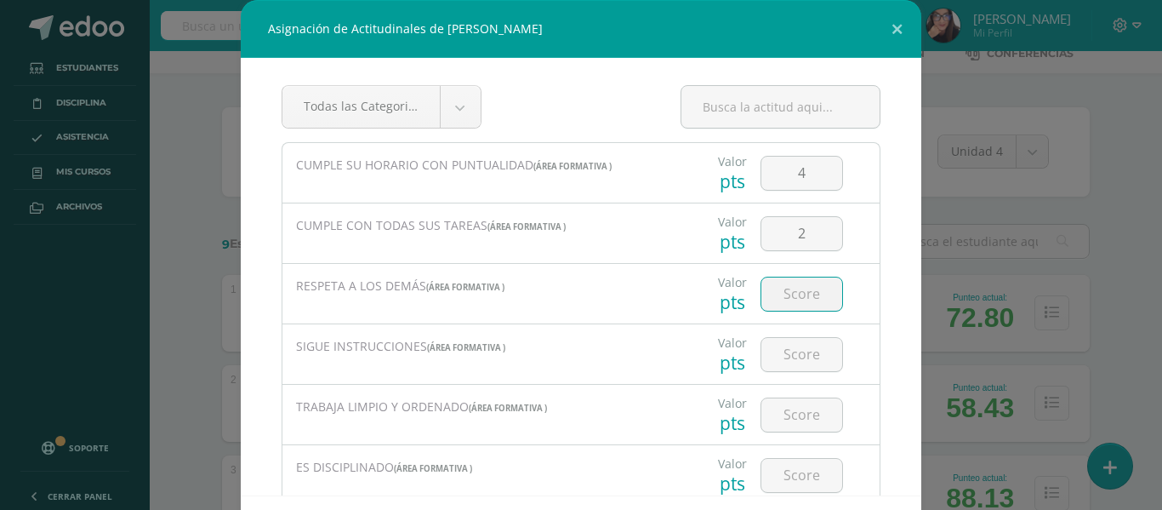
click at [781, 295] on input "number" at bounding box center [802, 293] width 81 height 33
type input "3"
click at [782, 358] on input "number" at bounding box center [802, 354] width 81 height 33
type input "3"
type input "4"
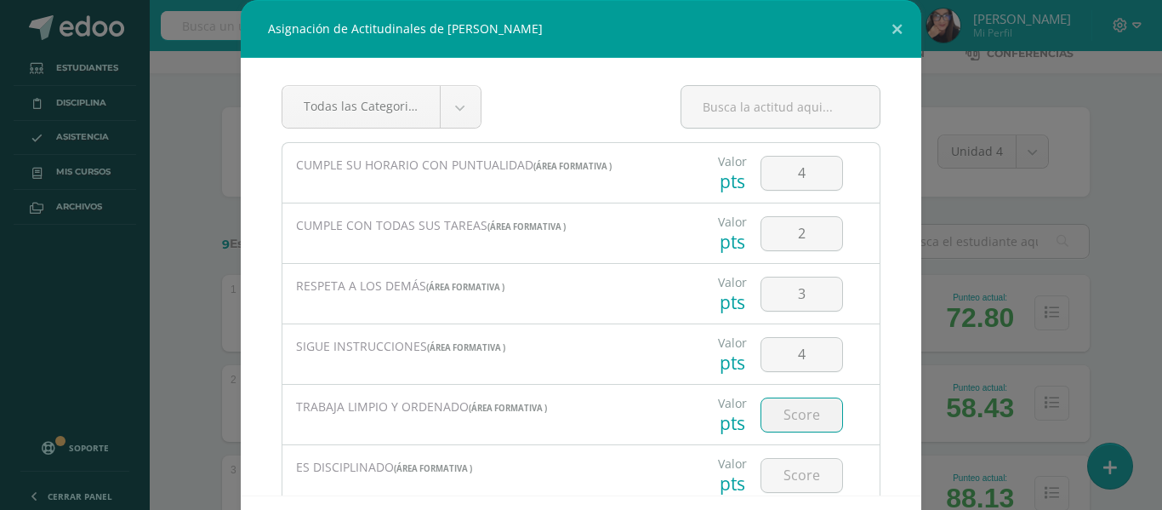
click at [785, 412] on input "number" at bounding box center [802, 414] width 81 height 33
type input "2"
click at [767, 470] on input "number" at bounding box center [802, 475] width 81 height 33
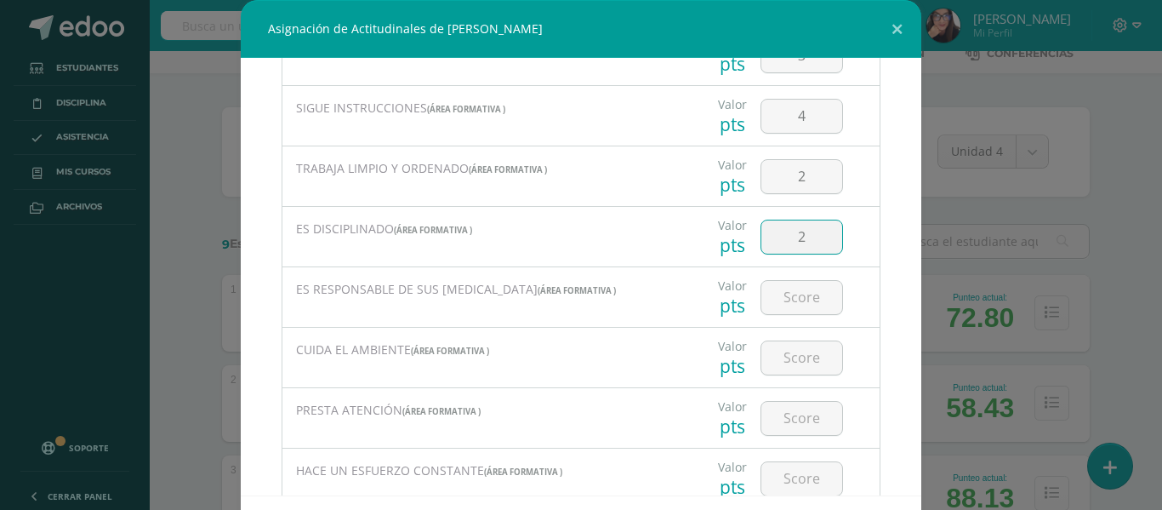
scroll to position [272, 0]
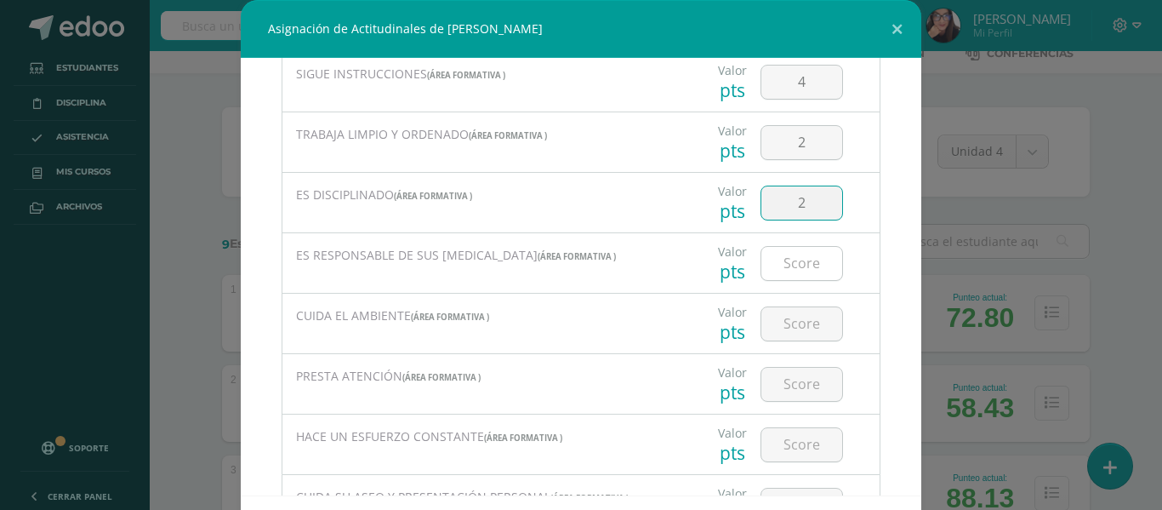
type input "2"
click at [785, 269] on input "number" at bounding box center [802, 263] width 81 height 33
type input "3"
click at [778, 323] on input "number" at bounding box center [802, 323] width 81 height 33
type input "4"
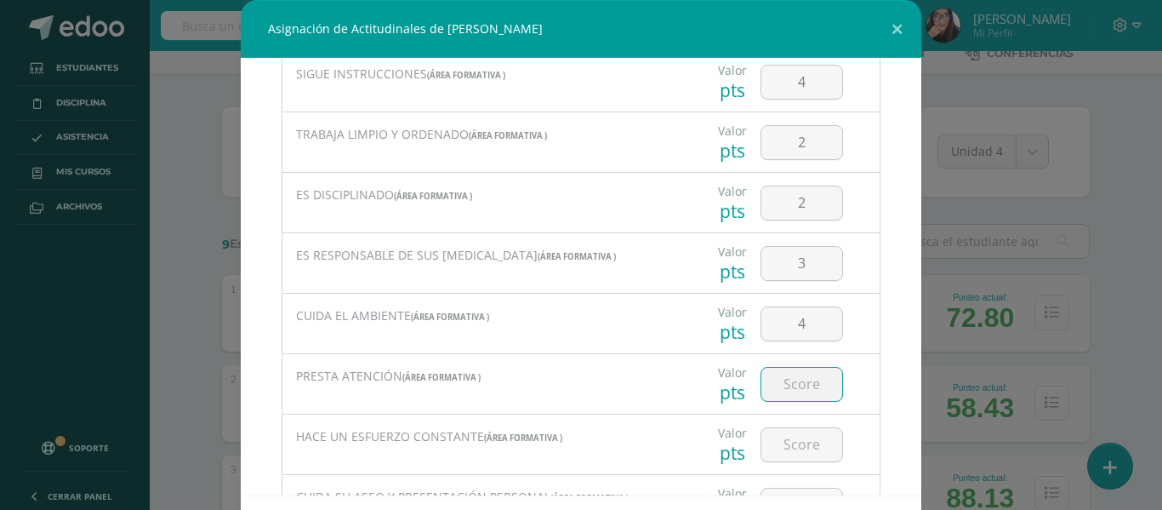
click at [782, 382] on input "number" at bounding box center [802, 384] width 81 height 33
type input "3"
click at [779, 449] on input "number" at bounding box center [802, 444] width 81 height 33
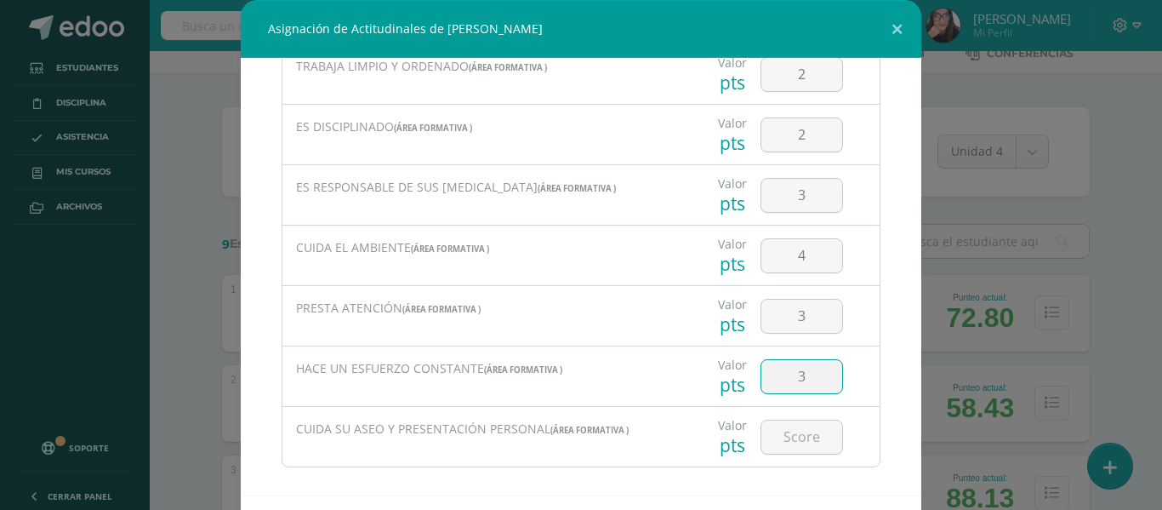
scroll to position [356, 0]
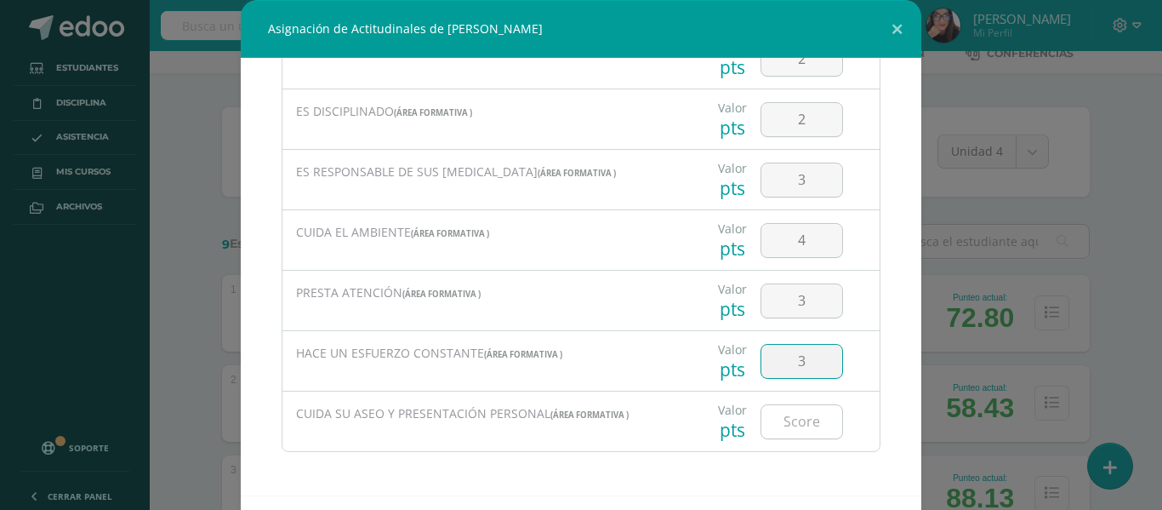
type input "3"
click at [791, 422] on input "number" at bounding box center [802, 421] width 81 height 33
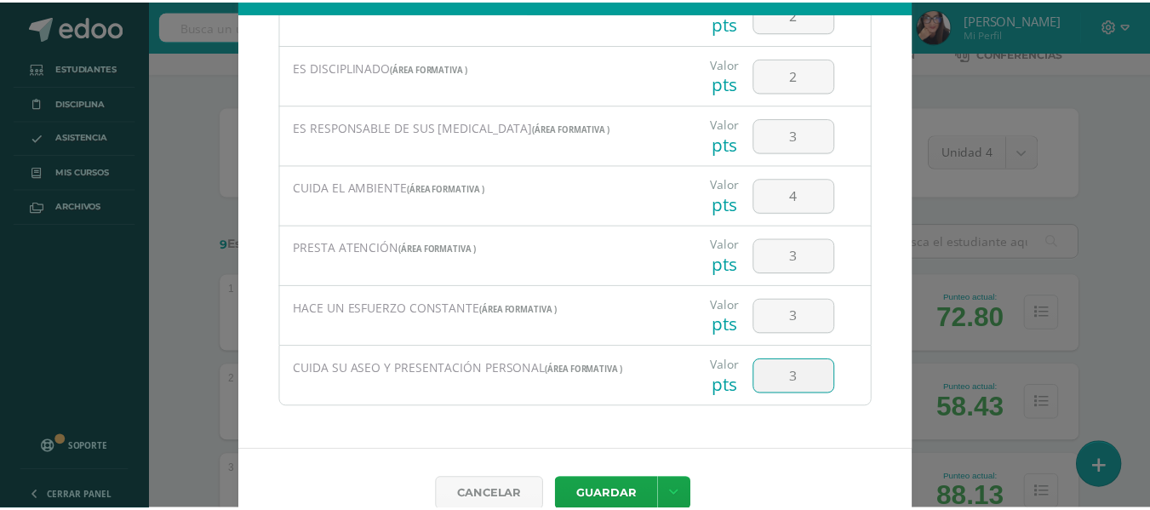
scroll to position [74, 0]
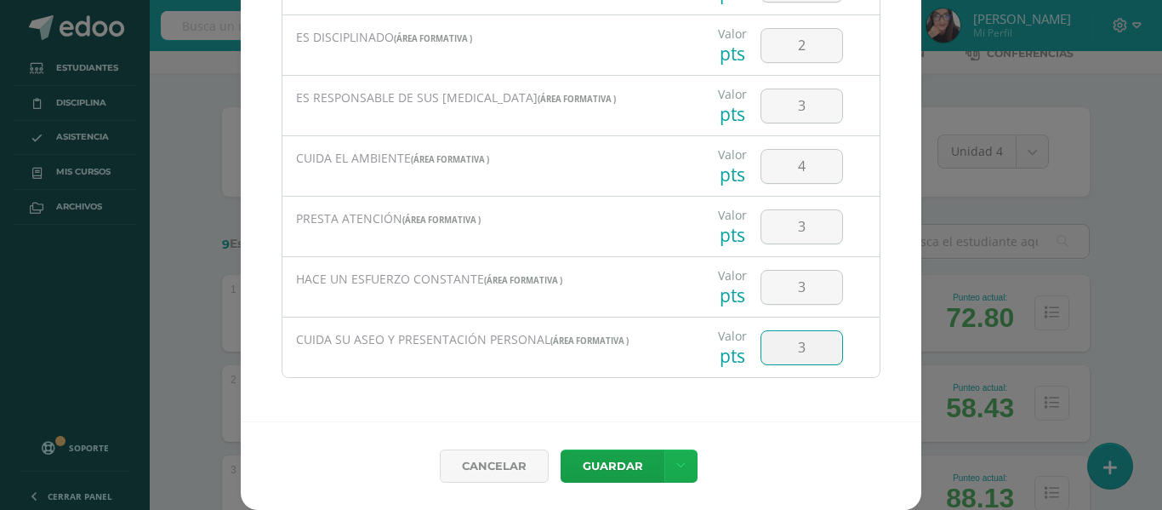
type input "3"
click at [676, 459] on icon at bounding box center [680, 466] width 9 height 14
click at [643, 391] on link "Guardar y poblar en todos mis cursos" at bounding box center [640, 401] width 187 height 41
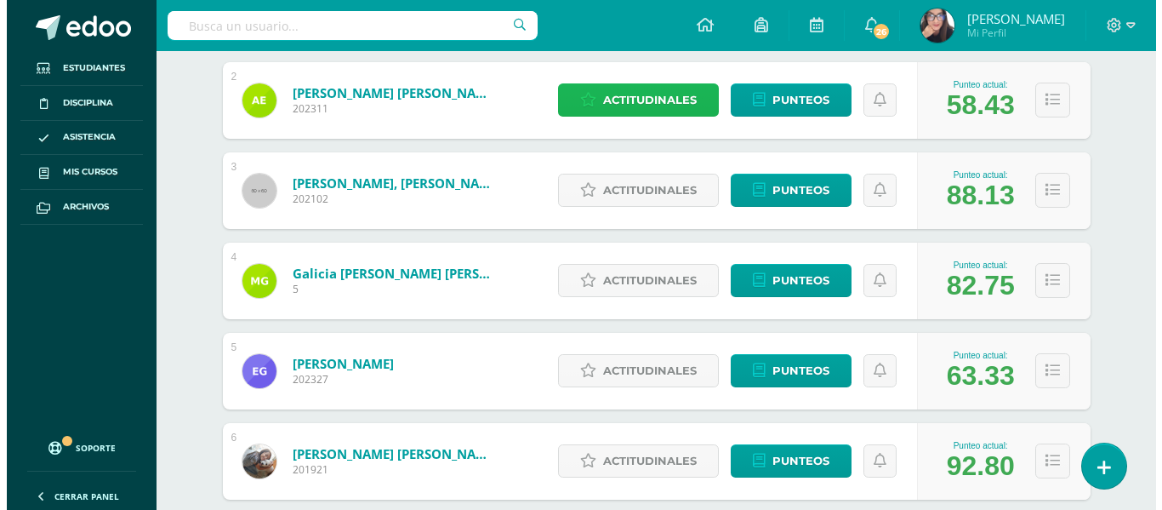
scroll to position [403, 0]
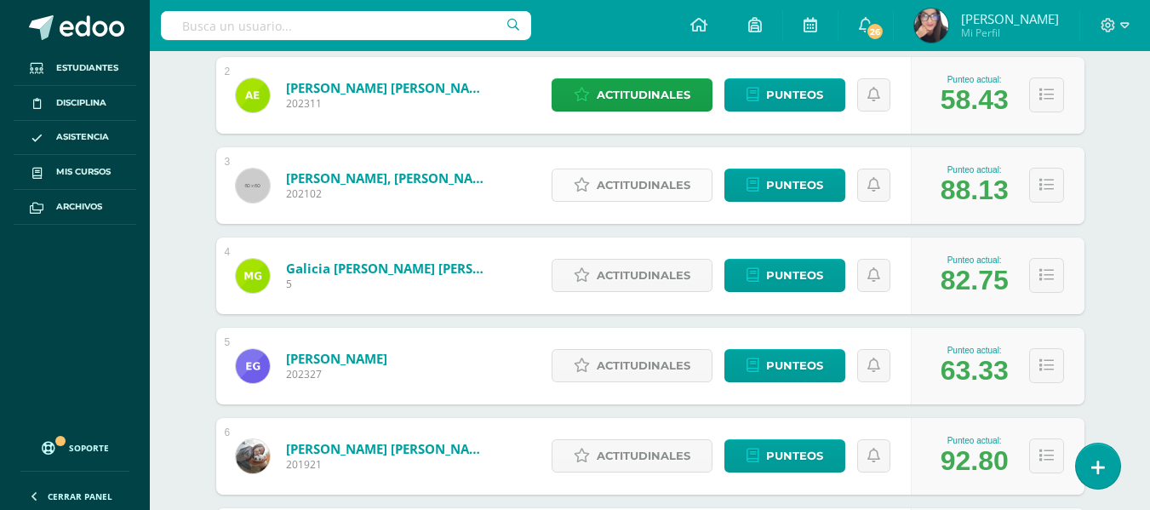
click at [605, 190] on span "Actitudinales" at bounding box center [644, 184] width 94 height 31
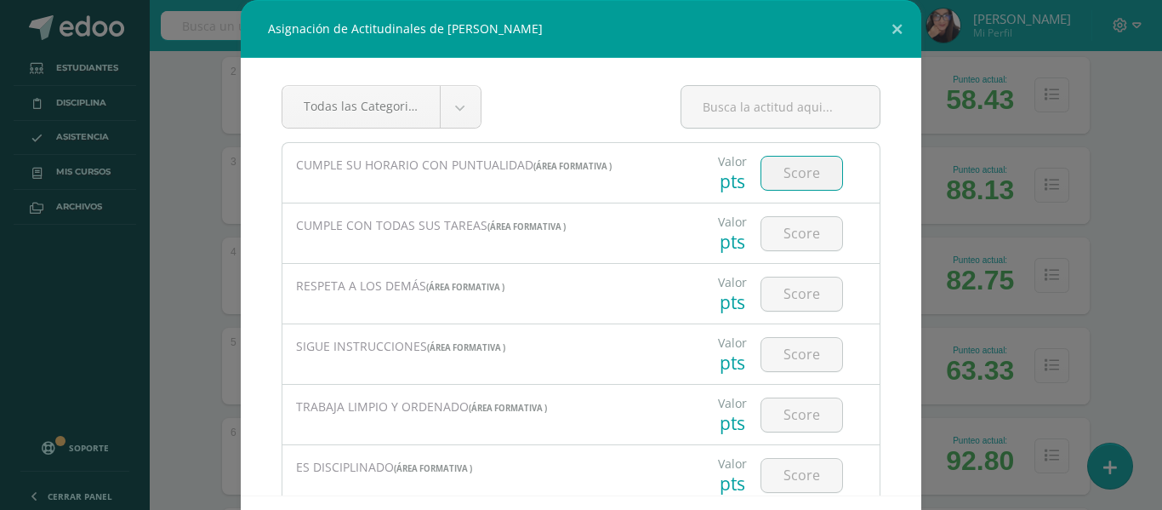
click at [791, 168] on input "number" at bounding box center [802, 173] width 81 height 33
type input "5"
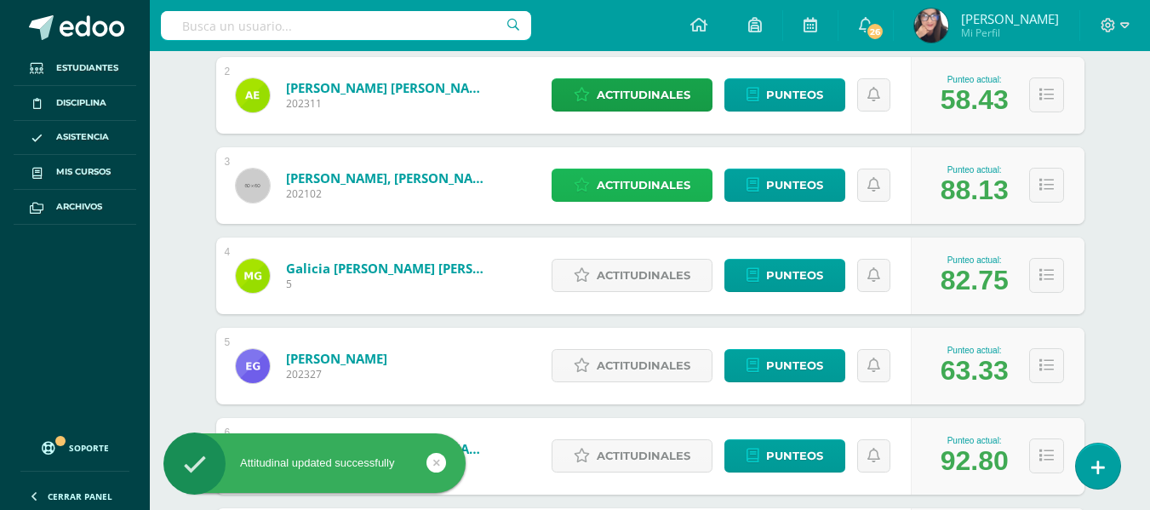
click at [663, 181] on span "Actitudinales" at bounding box center [644, 184] width 94 height 31
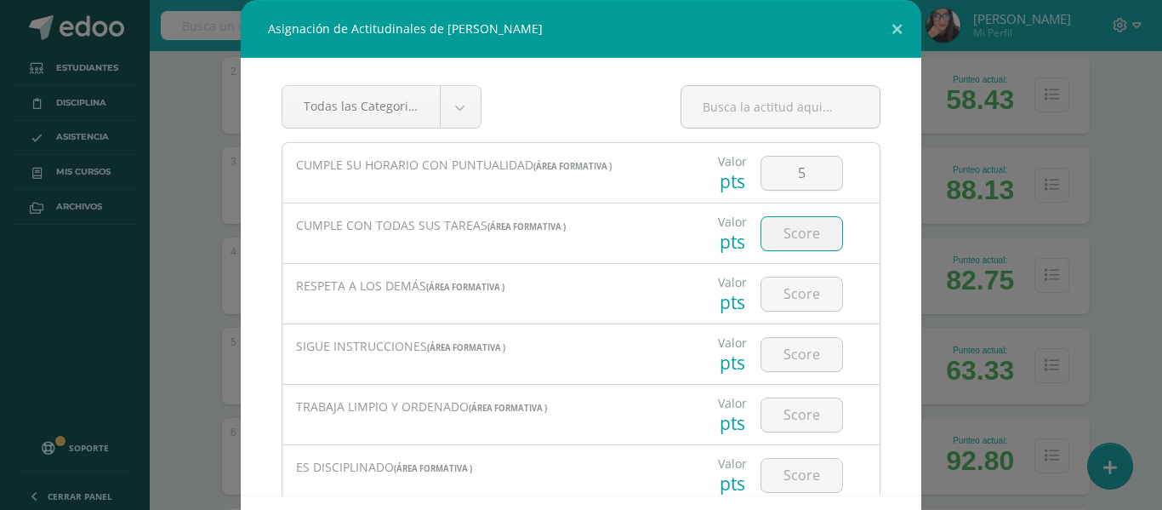
click at [776, 238] on input "number" at bounding box center [802, 233] width 81 height 33
type input "3"
click at [779, 292] on input "number" at bounding box center [802, 293] width 81 height 33
type input "5"
click at [776, 358] on input "number" at bounding box center [802, 354] width 81 height 33
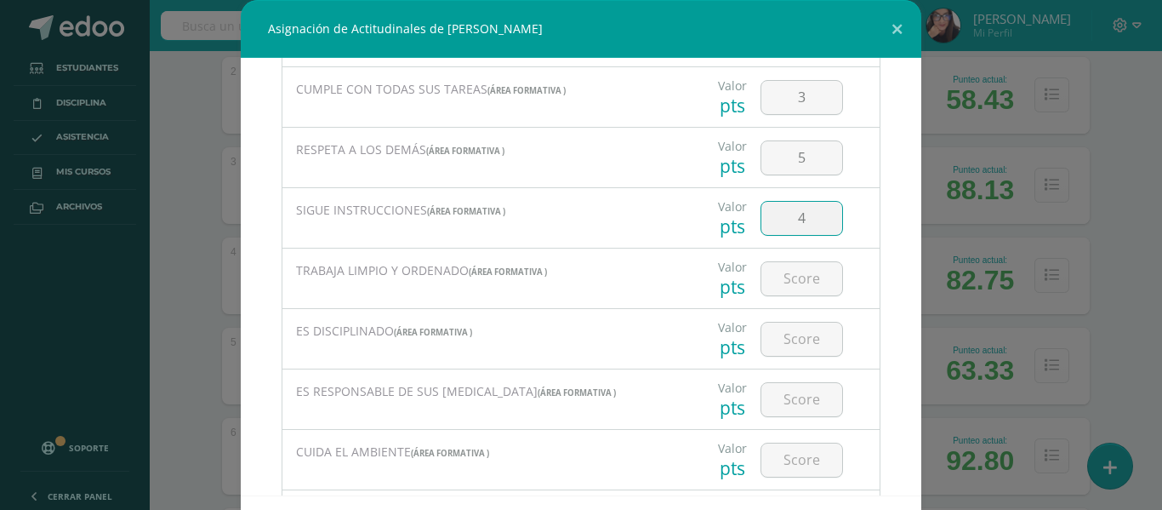
scroll to position [170, 0]
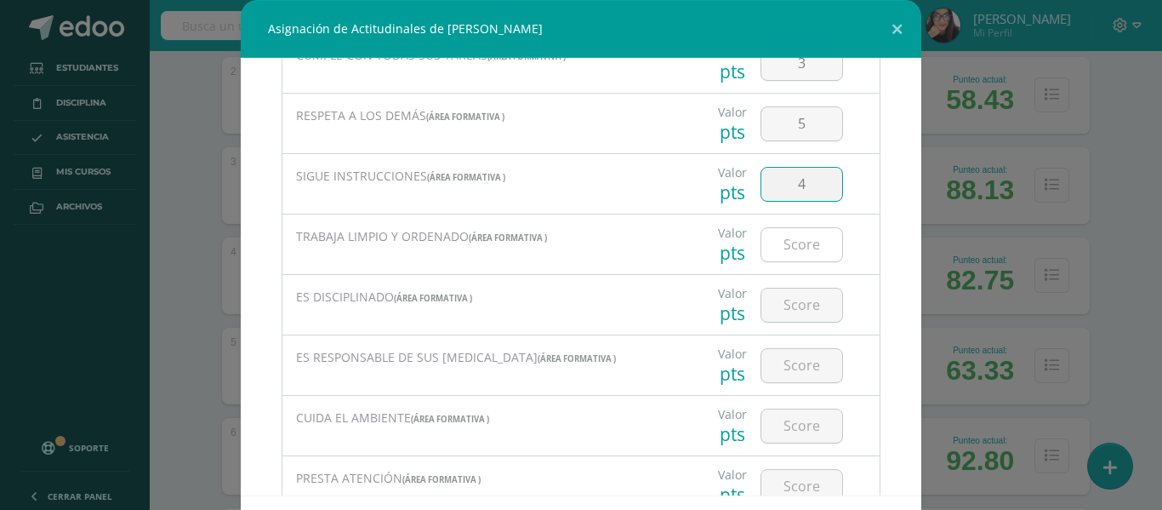
type input "4"
click at [785, 243] on input "number" at bounding box center [802, 244] width 81 height 33
type input "3"
click at [780, 314] on input "number" at bounding box center [802, 304] width 81 height 33
type input "3"
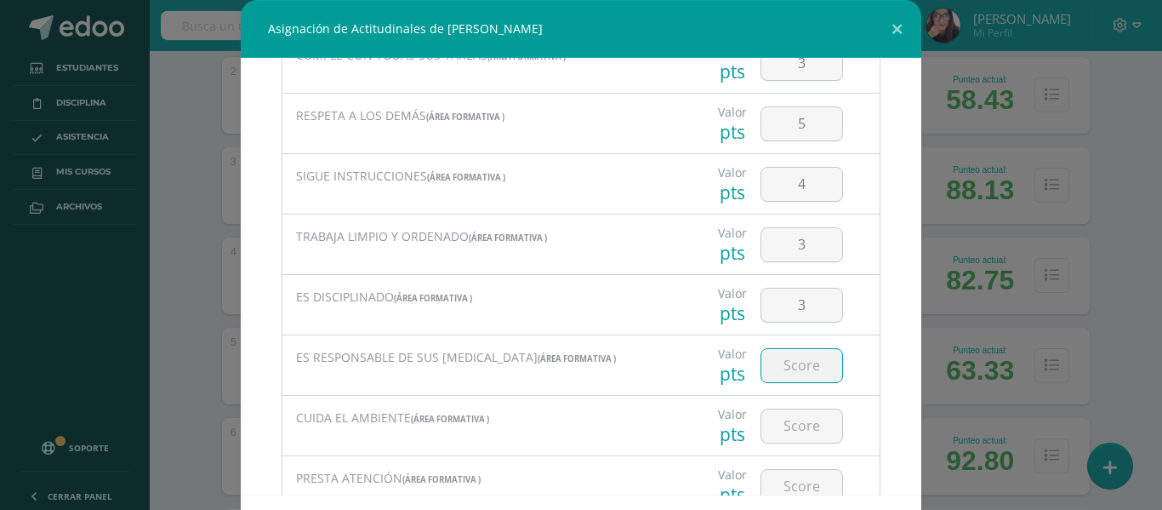
click at [778, 369] on input "number" at bounding box center [802, 365] width 81 height 33
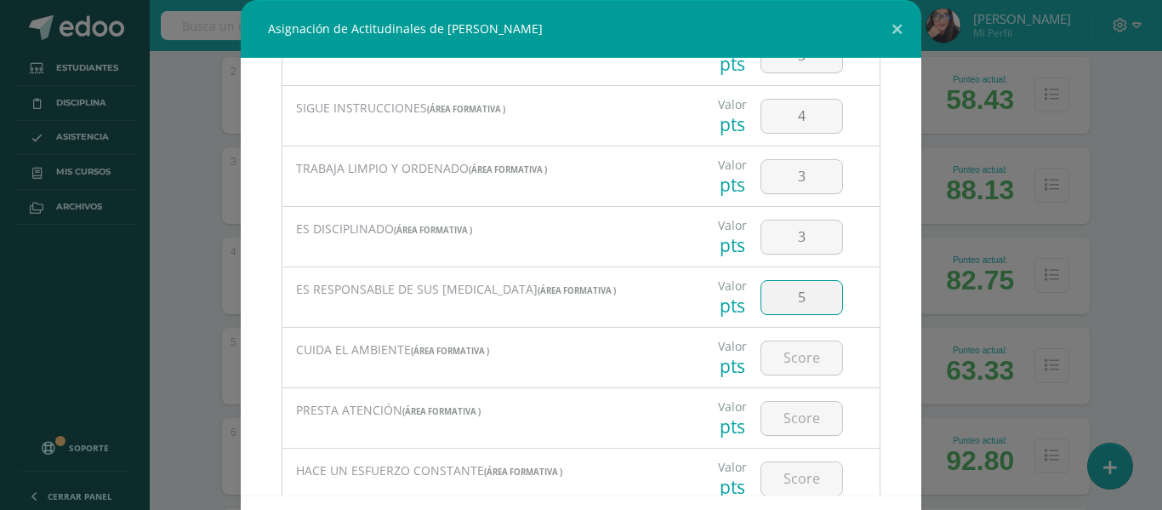
scroll to position [272, 0]
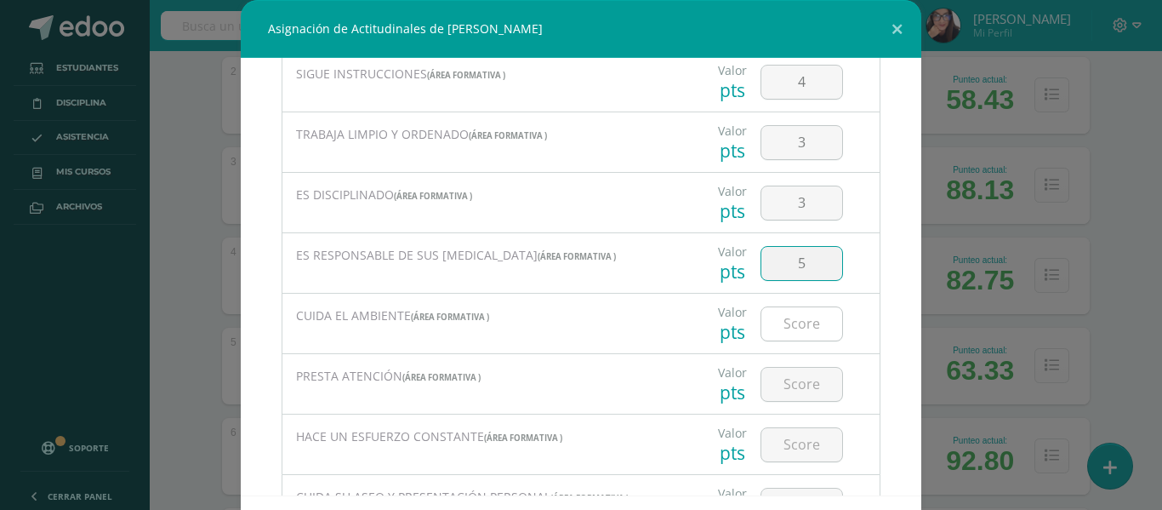
type input "5"
click at [794, 324] on input "number" at bounding box center [802, 323] width 81 height 33
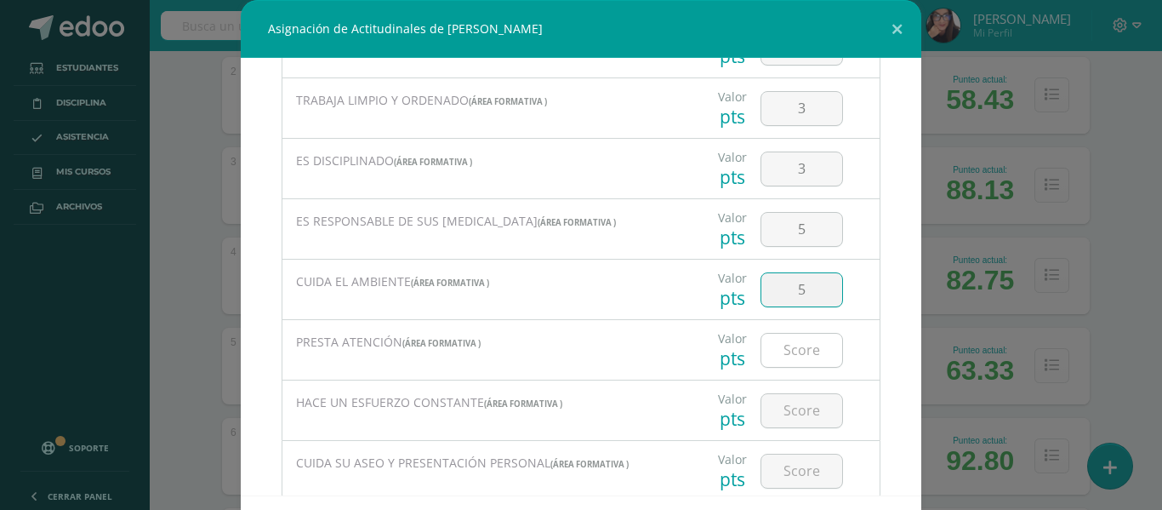
type input "5"
click at [793, 349] on input "number" at bounding box center [802, 350] width 81 height 33
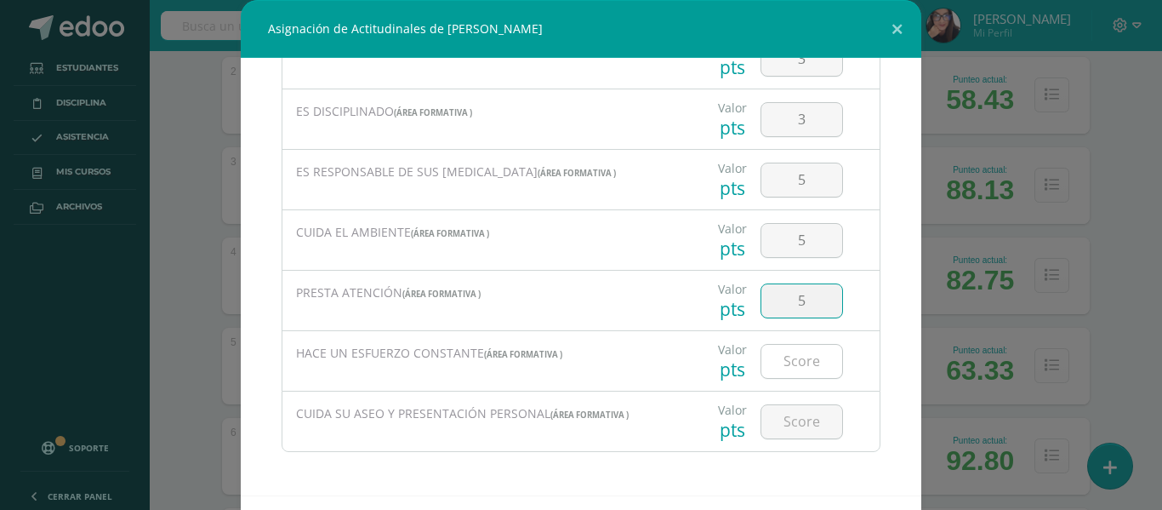
type input "5"
click at [788, 369] on input "number" at bounding box center [802, 361] width 81 height 33
type input "4"
click at [774, 428] on input "number" at bounding box center [802, 421] width 81 height 33
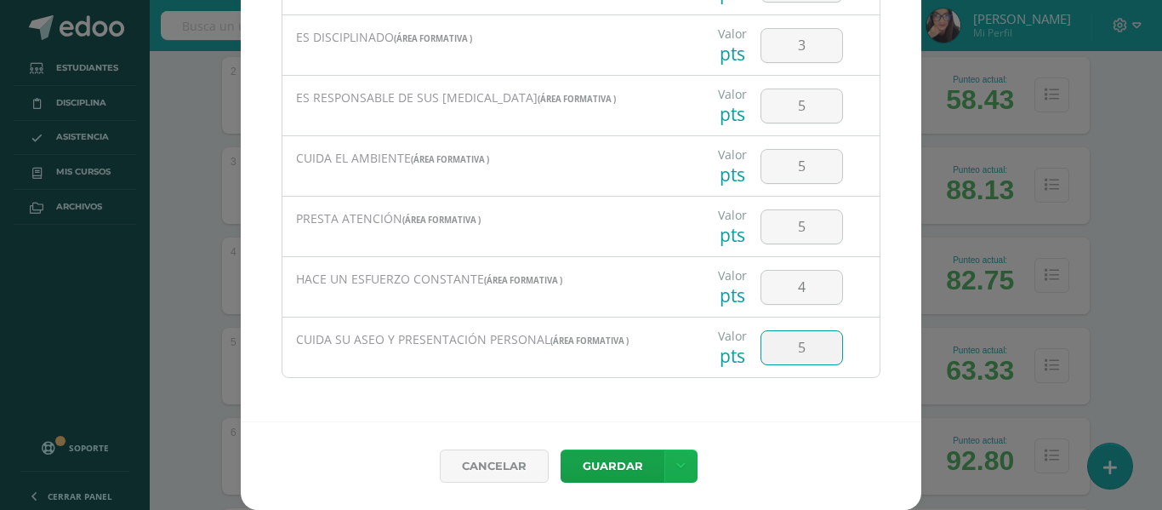
type input "5"
click at [676, 462] on icon at bounding box center [680, 466] width 9 height 14
click at [631, 407] on link "Guardar y poblar en todos mis cursos" at bounding box center [640, 401] width 187 height 41
click at [611, 468] on button "Guardar" at bounding box center [613, 465] width 104 height 33
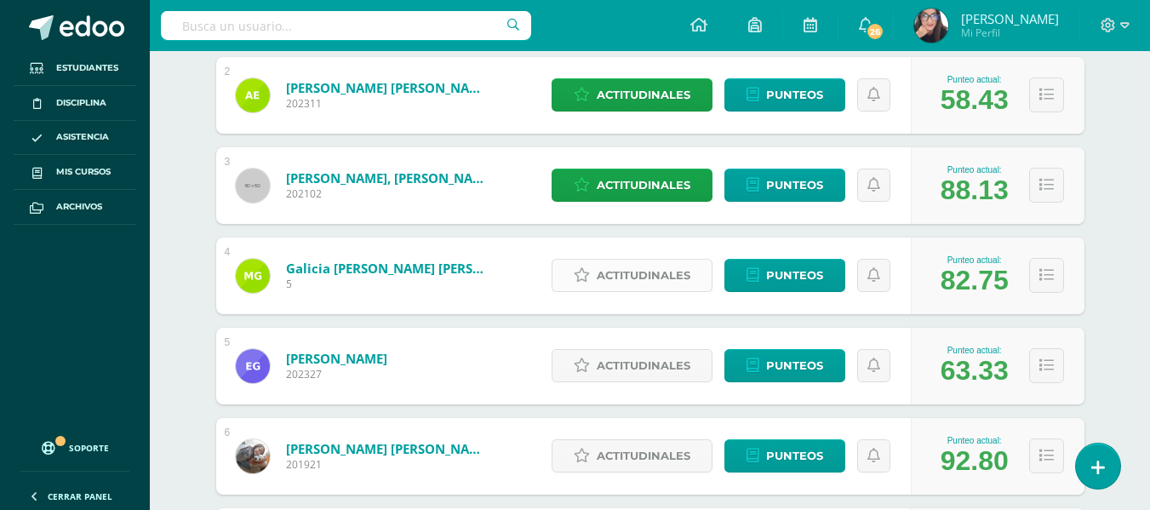
click at [642, 276] on span "Actitudinales" at bounding box center [644, 275] width 94 height 31
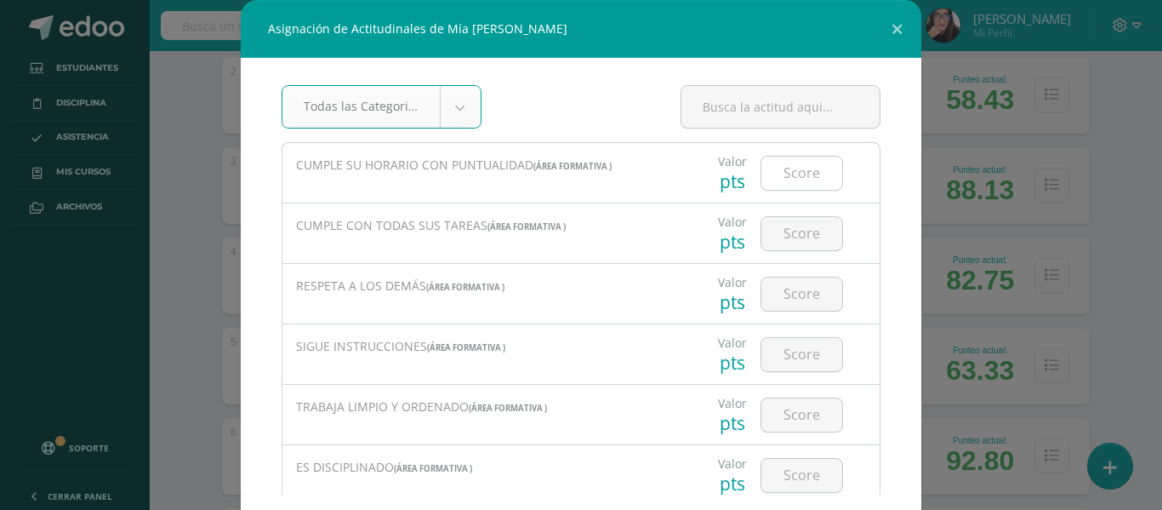
click at [792, 175] on input "number" at bounding box center [802, 173] width 81 height 33
type input "4"
click at [774, 237] on input "number" at bounding box center [802, 233] width 81 height 33
type input "4"
click at [781, 290] on input "number" at bounding box center [802, 293] width 81 height 33
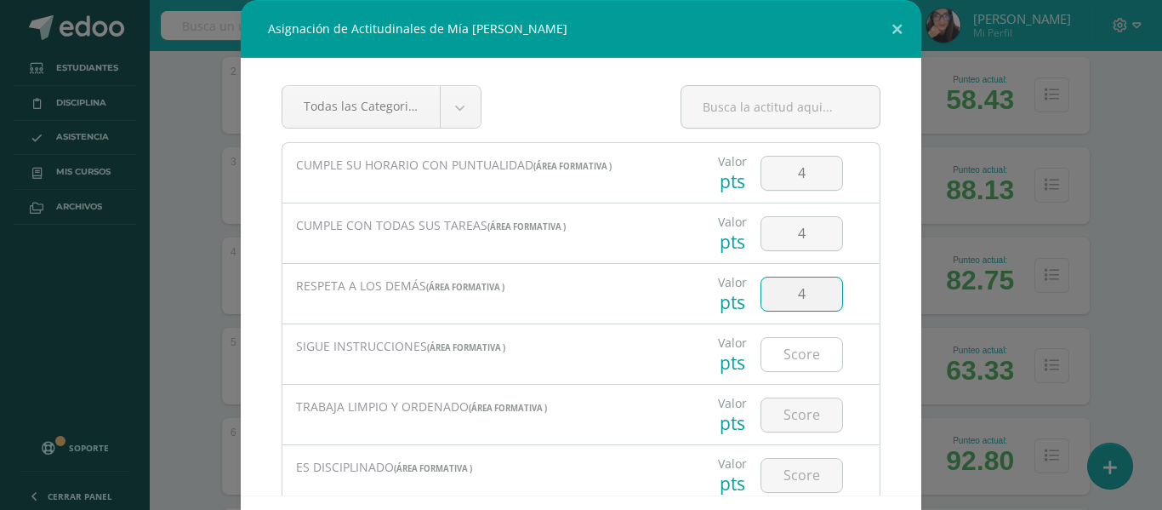
type input "4"
click at [792, 352] on input "number" at bounding box center [802, 354] width 81 height 33
type input "5"
click at [774, 417] on input "number" at bounding box center [802, 414] width 81 height 33
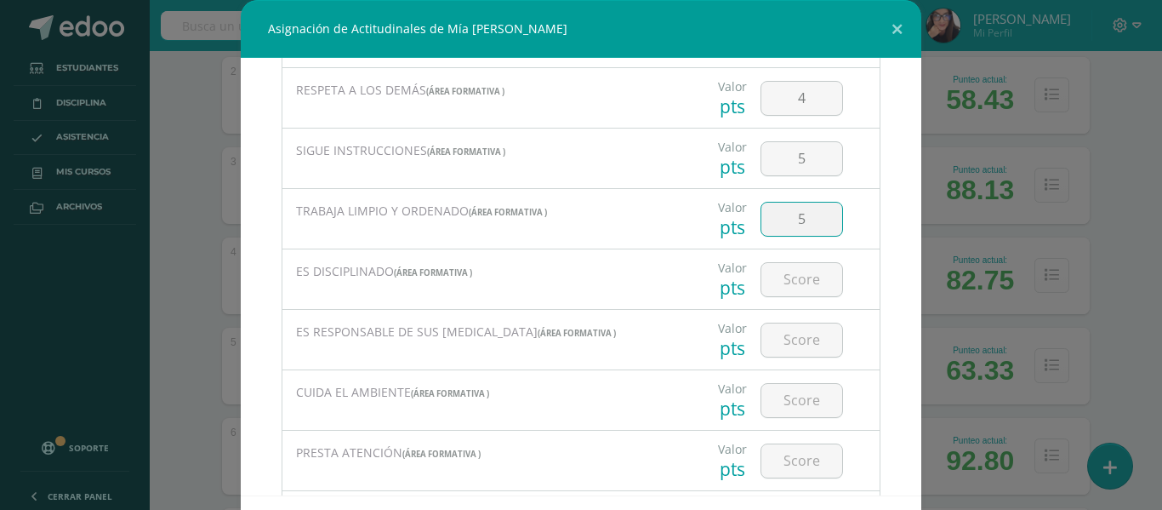
scroll to position [197, 0]
type input "5"
click at [789, 279] on input "number" at bounding box center [802, 277] width 81 height 33
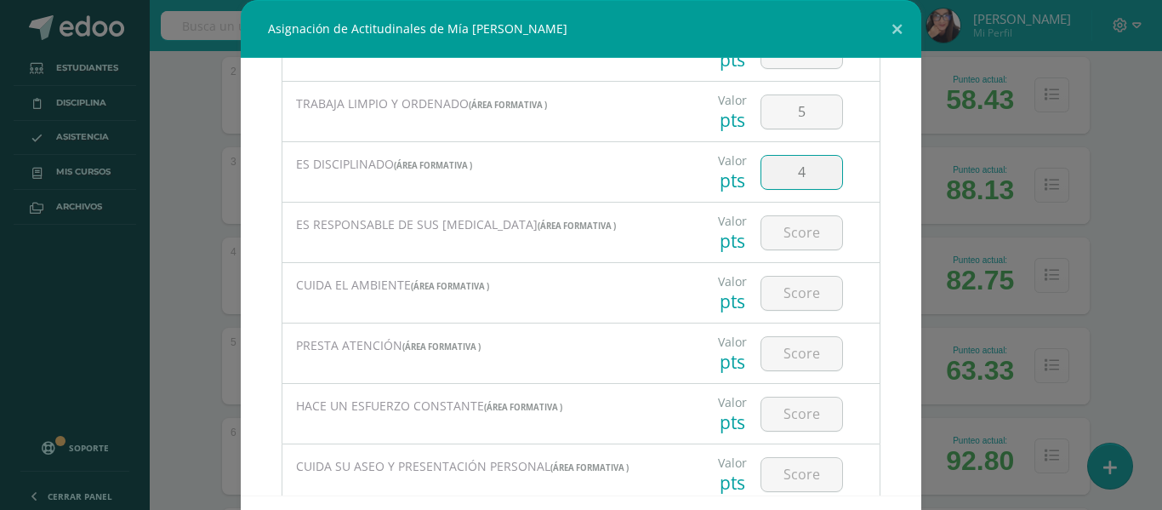
scroll to position [316, 0]
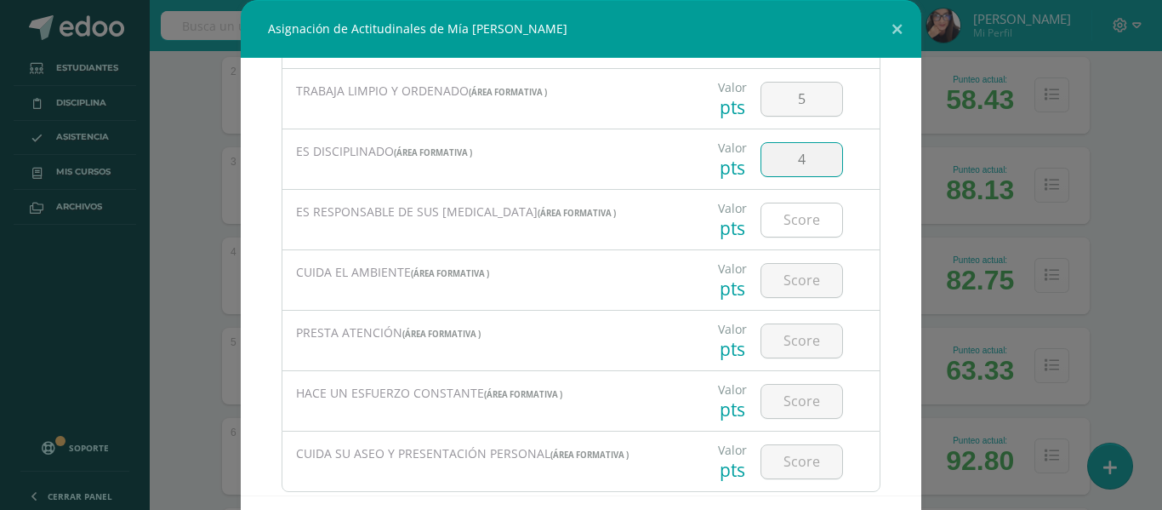
type input "4"
click at [789, 222] on input "number" at bounding box center [802, 219] width 81 height 33
click at [794, 220] on input "number" at bounding box center [802, 219] width 81 height 33
type input "4"
click at [785, 283] on input "number" at bounding box center [802, 280] width 81 height 33
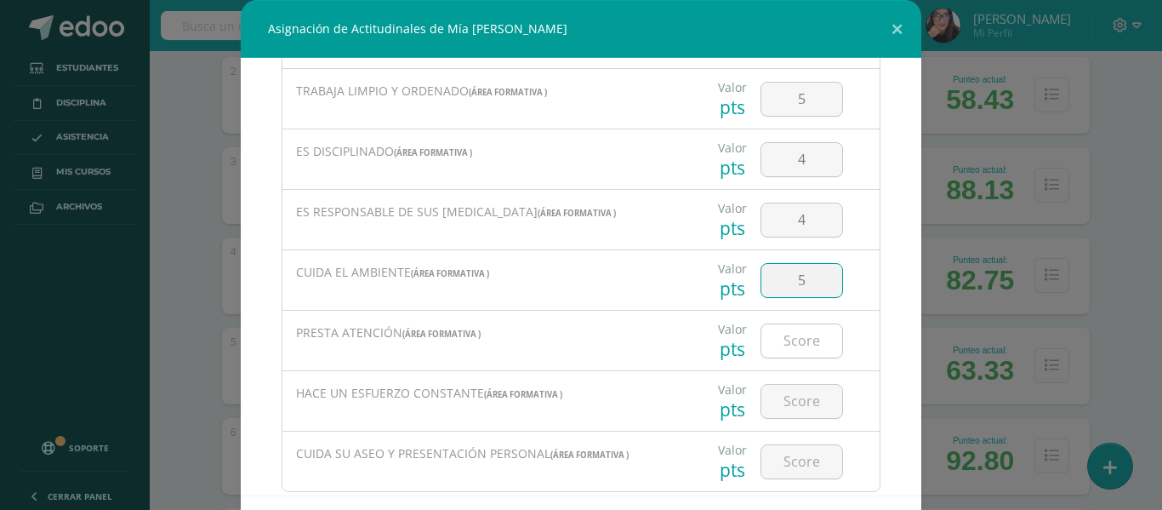
type input "5"
click at [782, 342] on input "number" at bounding box center [802, 340] width 81 height 33
type input "5"
click at [776, 402] on input "number" at bounding box center [802, 401] width 81 height 33
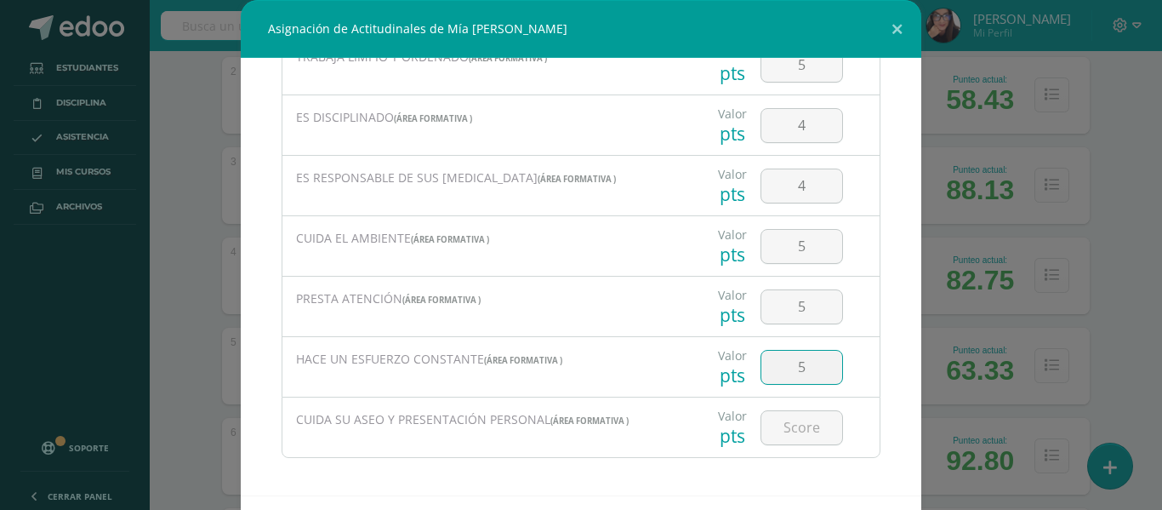
scroll to position [356, 0]
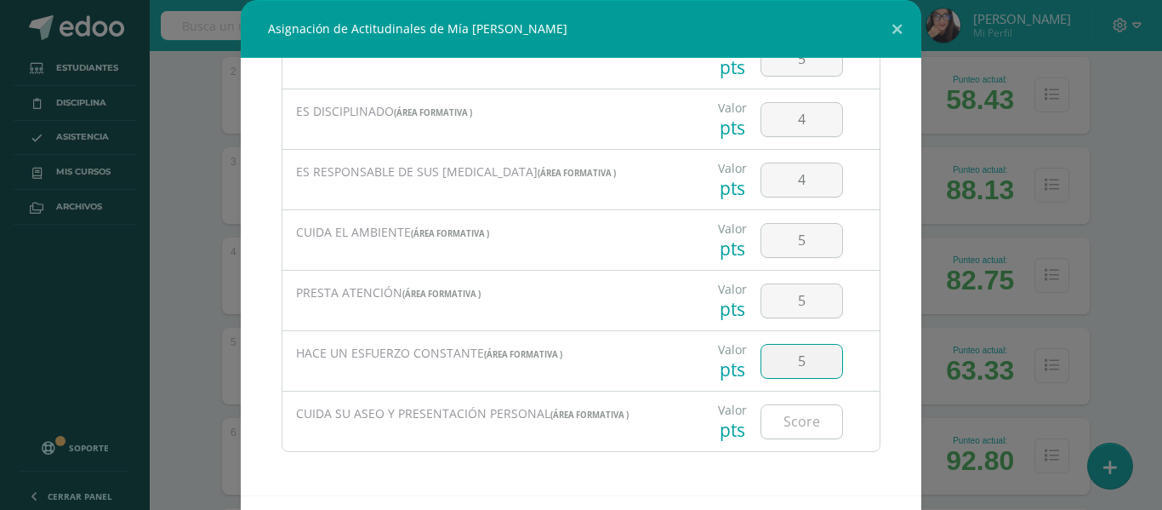
type input "5"
click at [796, 431] on input "number" at bounding box center [802, 421] width 81 height 33
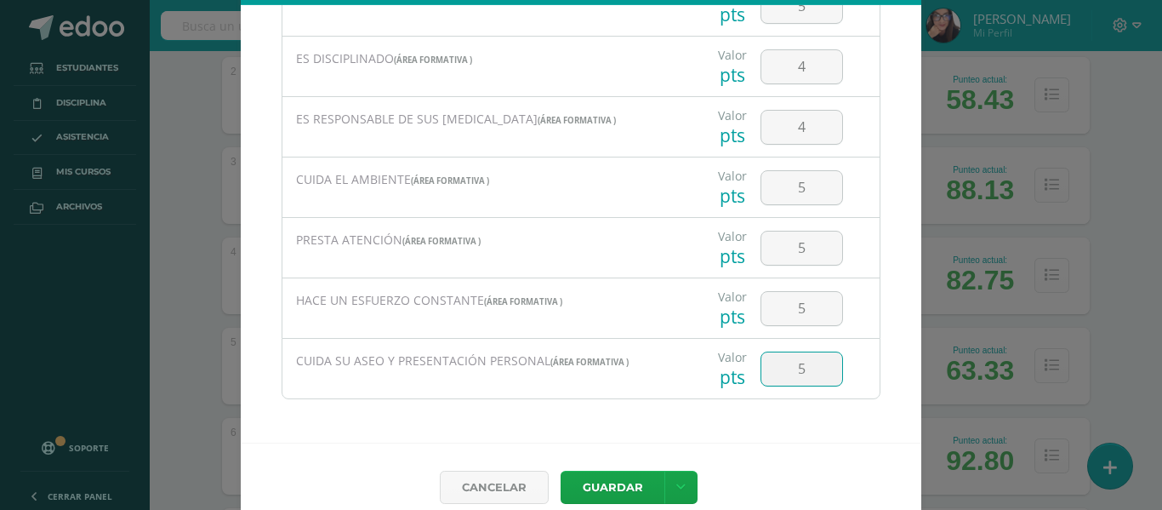
scroll to position [74, 0]
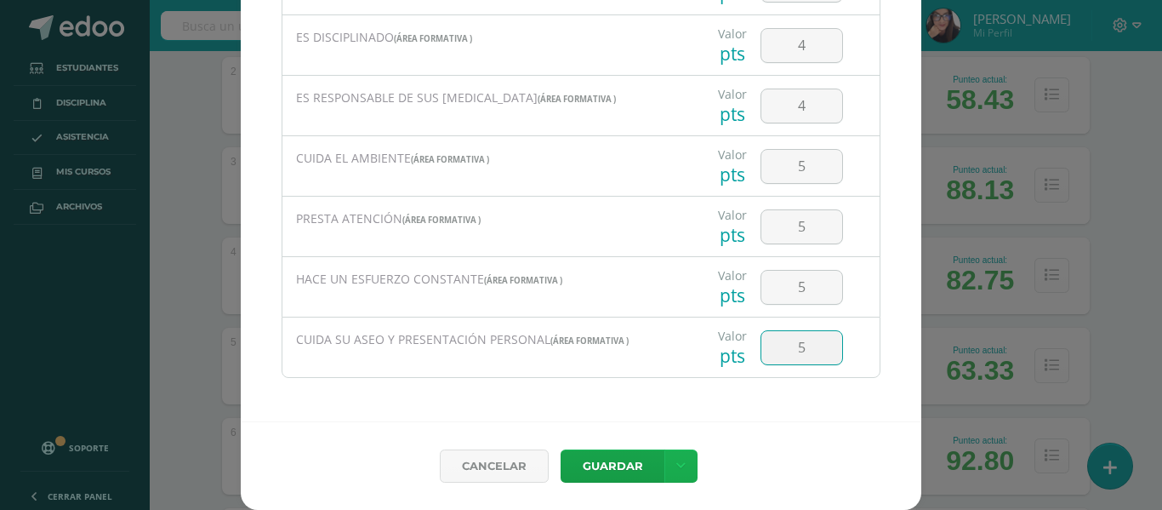
type input "5"
click at [672, 454] on link at bounding box center [681, 465] width 33 height 33
click at [644, 404] on link "Guardar y poblar en todos mis cursos" at bounding box center [640, 401] width 187 height 41
click at [622, 463] on button "Guardar" at bounding box center [613, 465] width 104 height 33
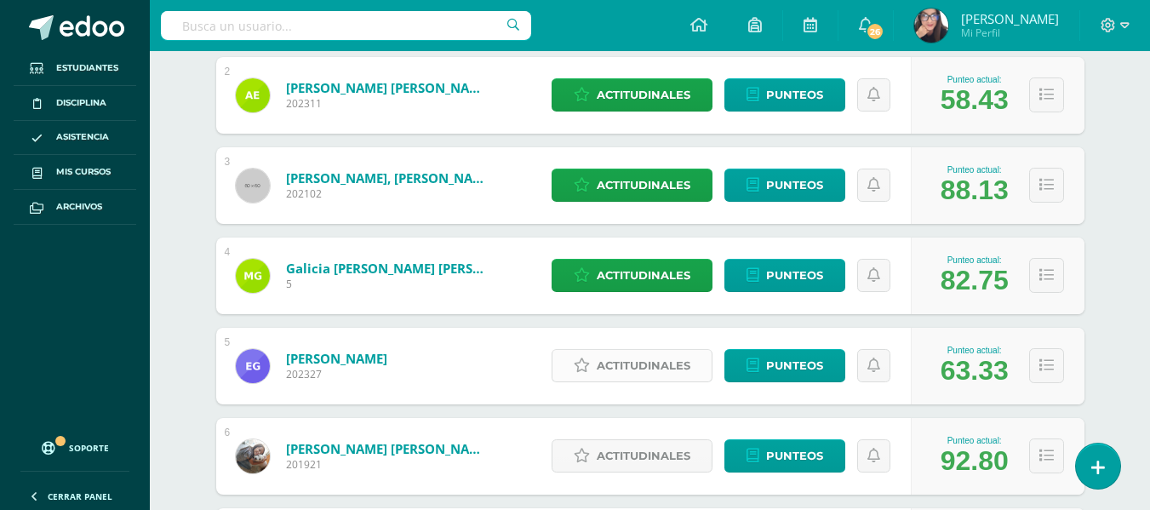
click at [625, 368] on span "Actitudinales" at bounding box center [644, 365] width 94 height 31
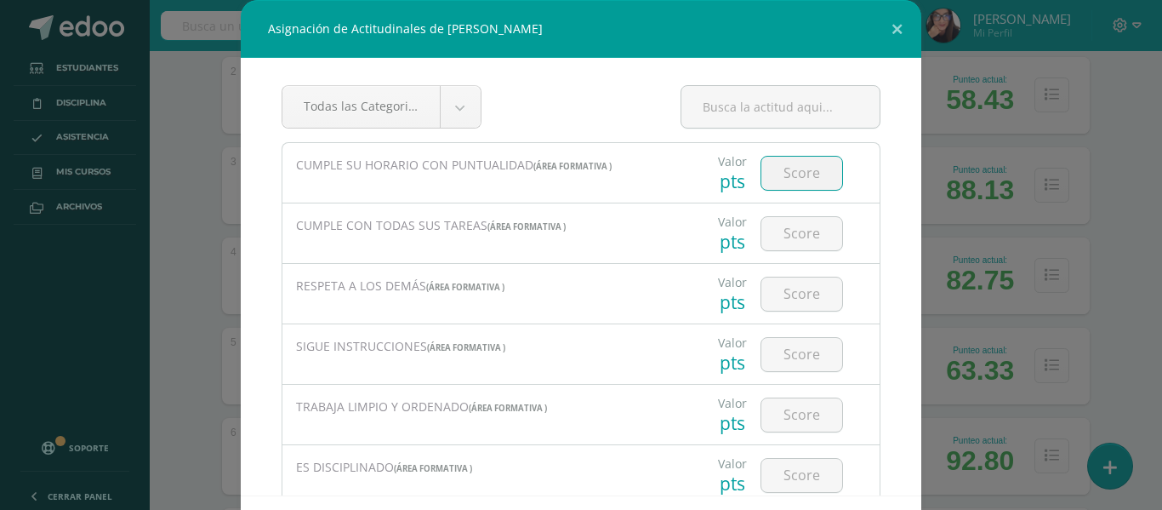
click at [767, 178] on input "number" at bounding box center [802, 173] width 81 height 33
click at [796, 174] on input "number" at bounding box center [802, 173] width 81 height 33
type input "5"
click at [785, 231] on input "number" at bounding box center [802, 233] width 81 height 33
type input "5"
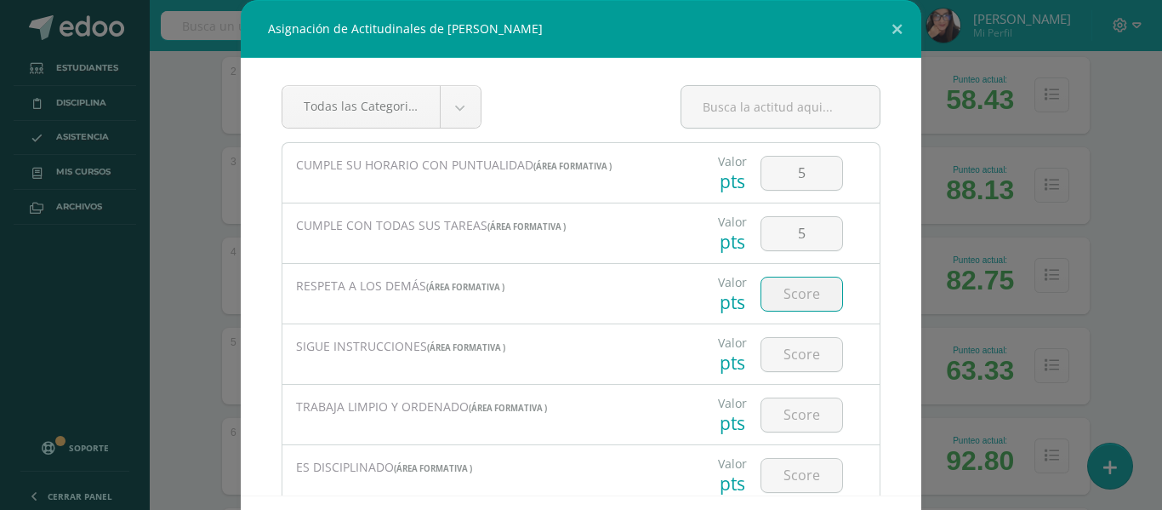
click at [774, 294] on input "number" at bounding box center [802, 293] width 81 height 33
type input "3"
click at [792, 360] on input "number" at bounding box center [802, 354] width 81 height 33
type input "5"
click at [779, 415] on input "number" at bounding box center [802, 414] width 81 height 33
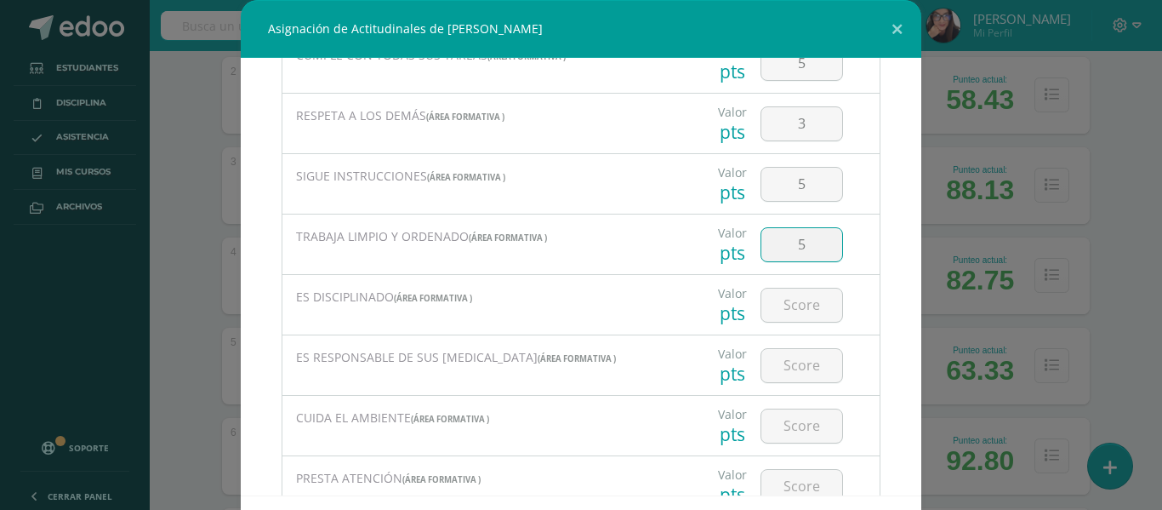
scroll to position [204, 0]
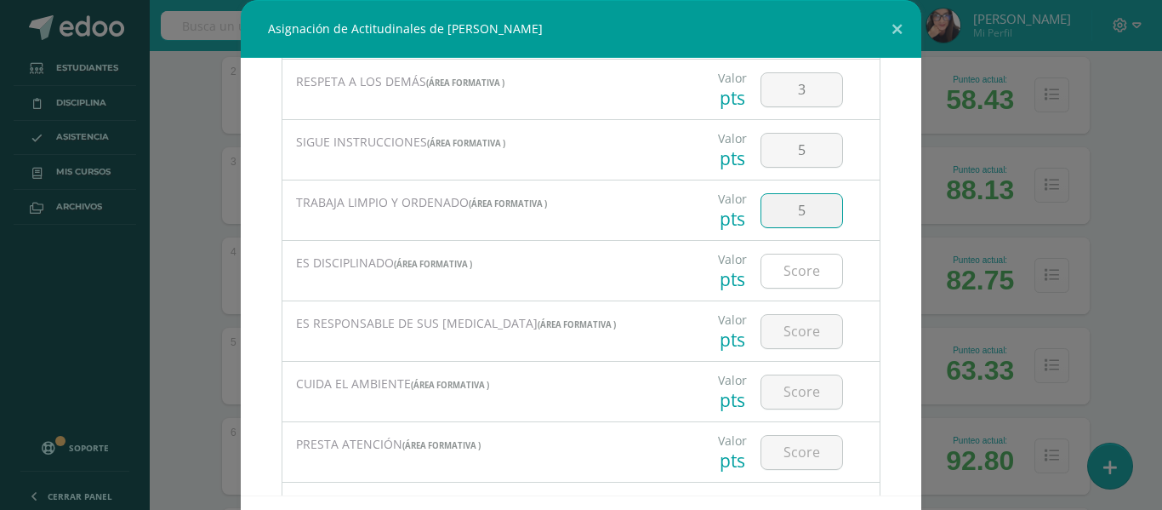
type input "5"
click at [786, 278] on input "number" at bounding box center [802, 270] width 81 height 33
type input "3"
click at [779, 335] on input "number" at bounding box center [802, 331] width 81 height 33
type input "5"
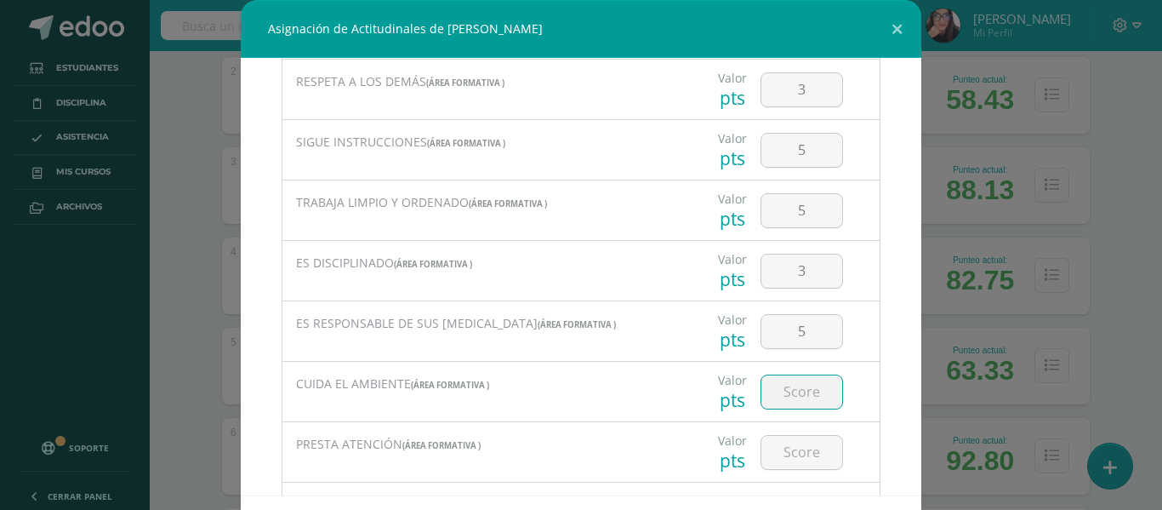
click at [779, 389] on input "number" at bounding box center [802, 391] width 81 height 33
type input "5"
click at [779, 451] on input "number" at bounding box center [802, 452] width 81 height 33
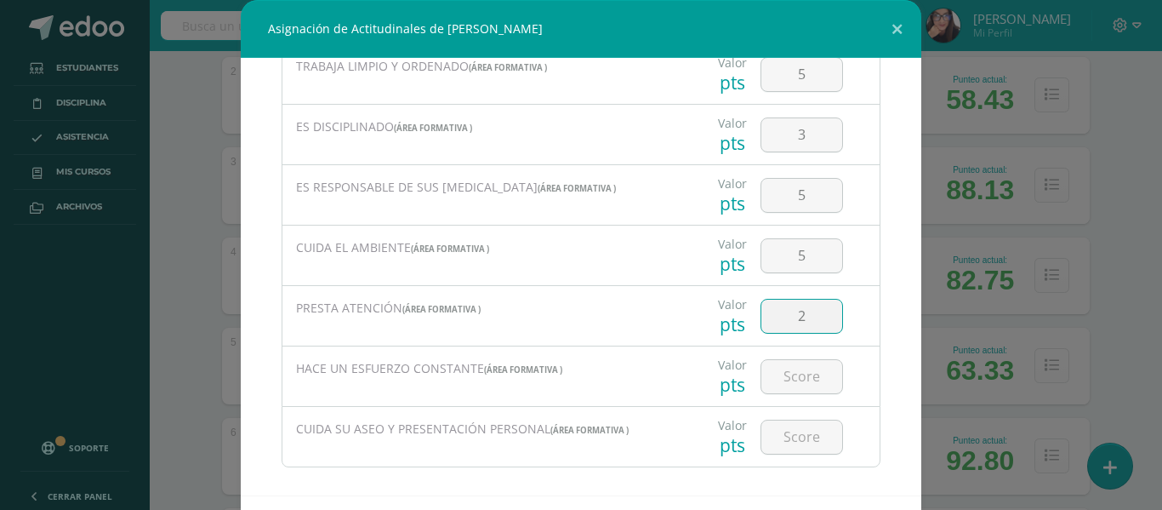
scroll to position [356, 0]
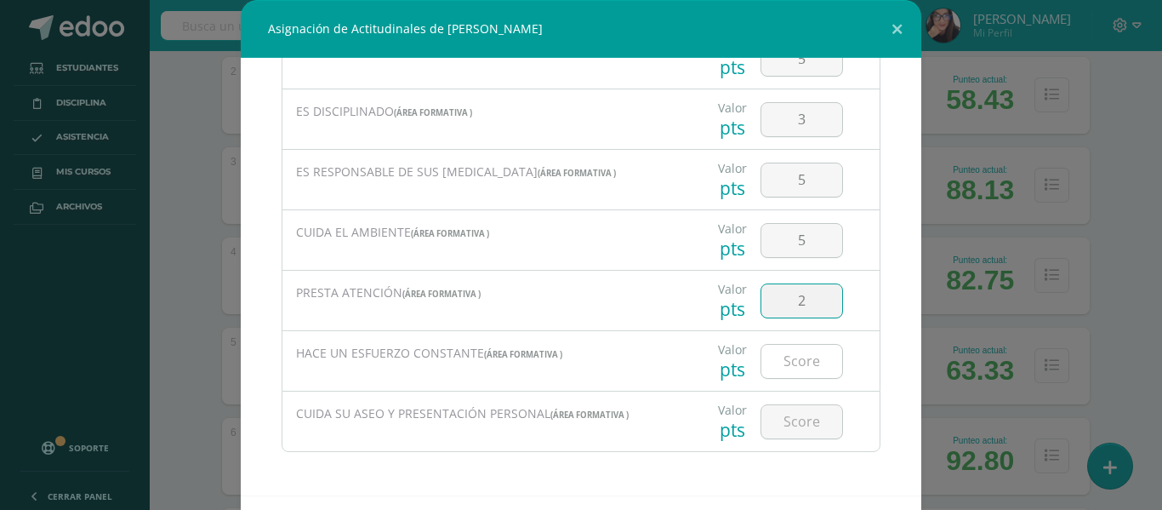
type input "2"
click at [791, 362] on input "number" at bounding box center [802, 361] width 81 height 33
type input "3"
type input "4"
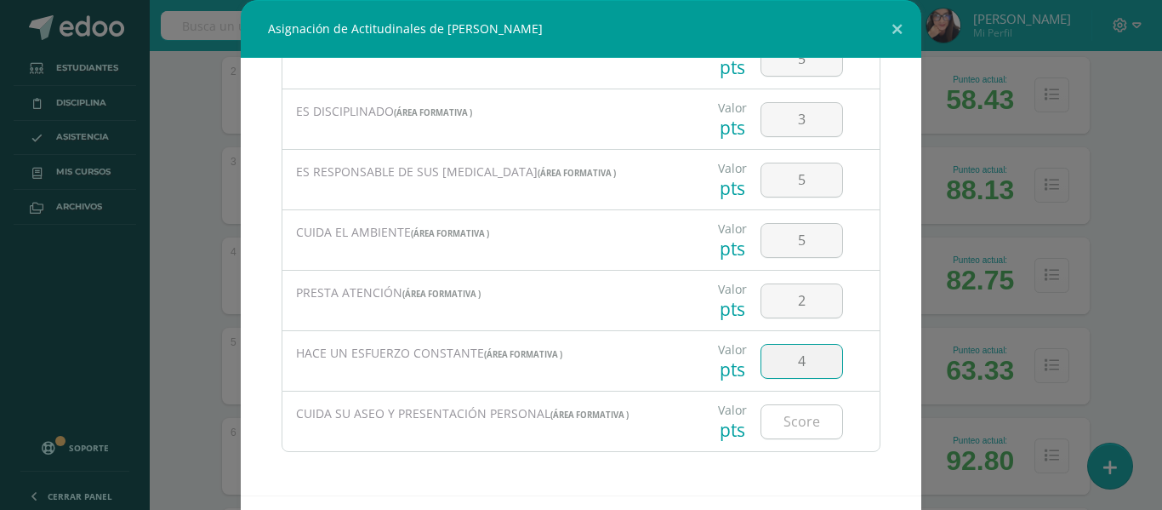
click at [791, 425] on input "number" at bounding box center [802, 421] width 81 height 33
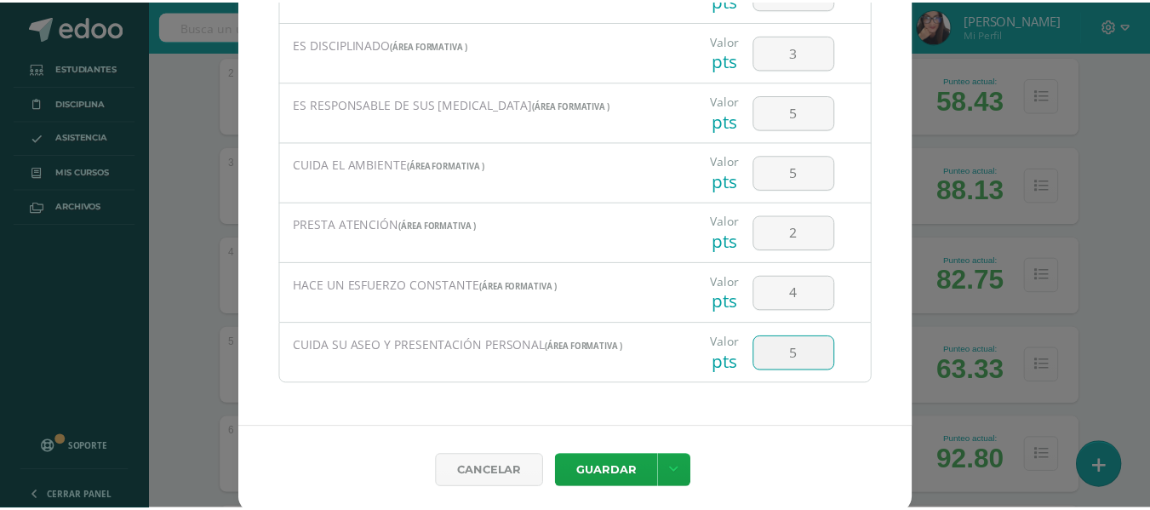
scroll to position [74, 0]
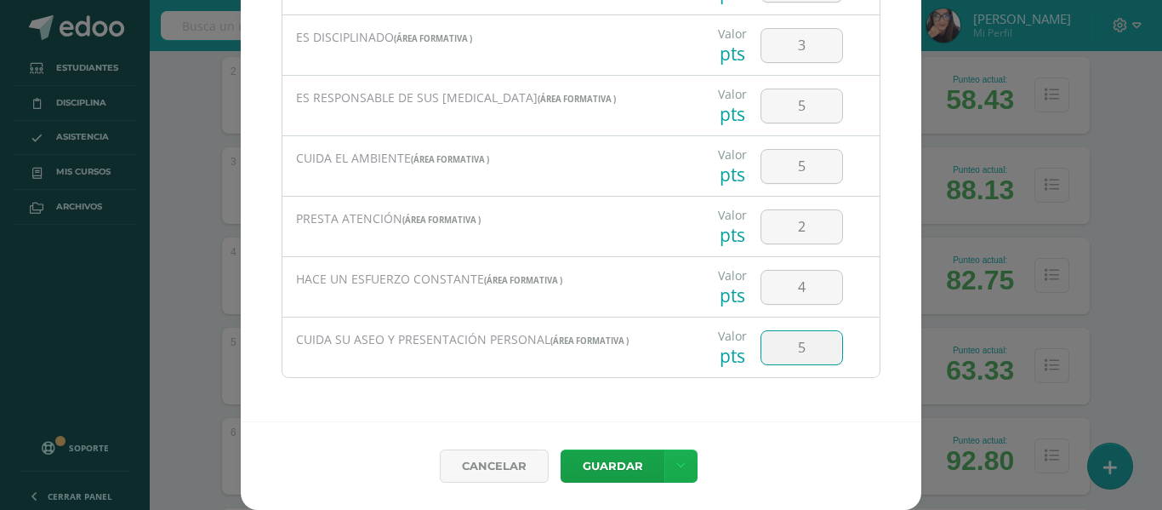
type input "5"
click at [676, 459] on icon at bounding box center [680, 466] width 9 height 14
click at [605, 403] on link "Guardar y poblar en todos mis cursos" at bounding box center [640, 401] width 187 height 41
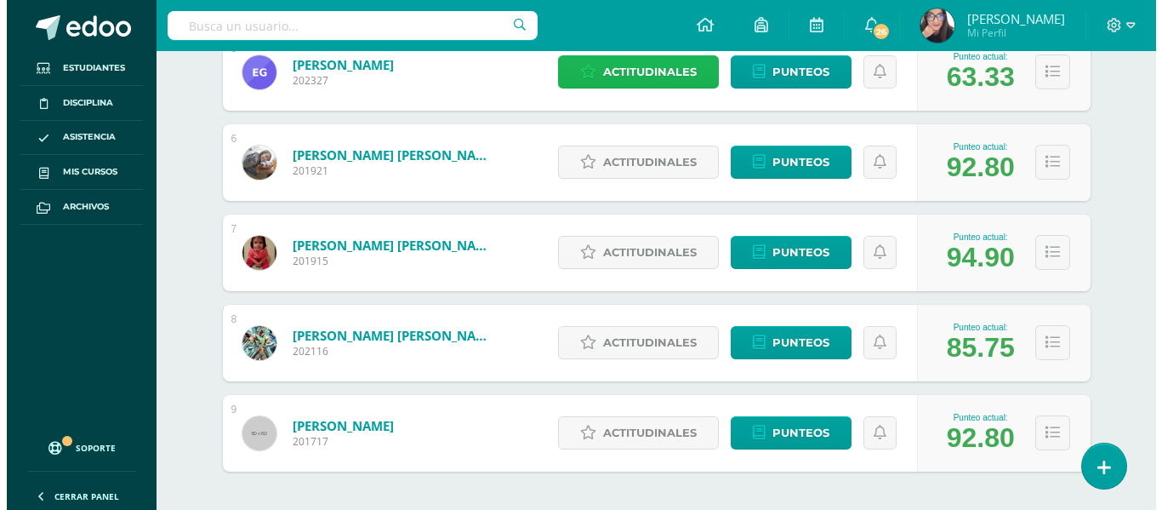
scroll to position [699, 0]
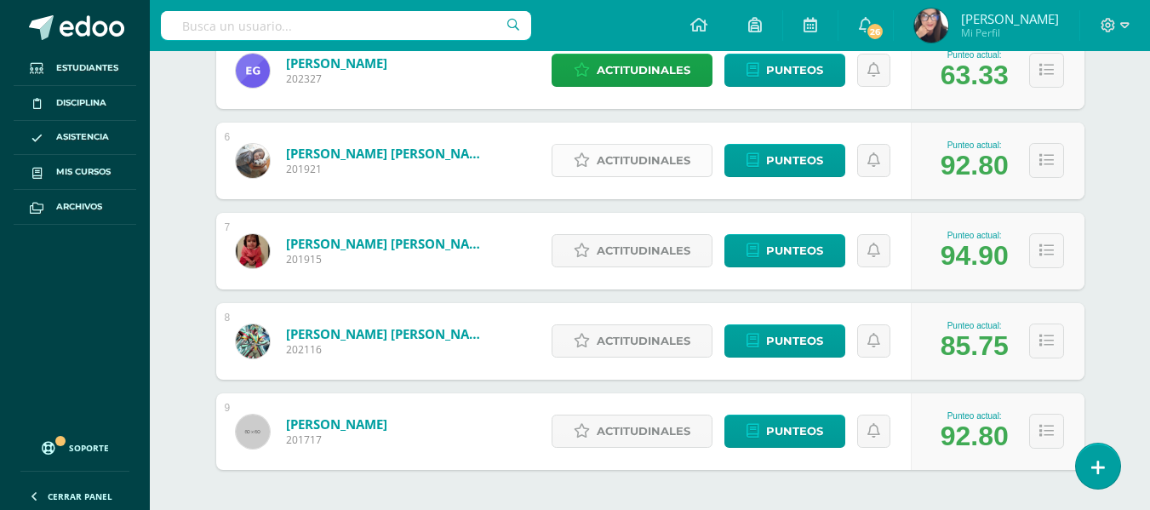
click at [643, 154] on span "Actitudinales" at bounding box center [644, 160] width 94 height 31
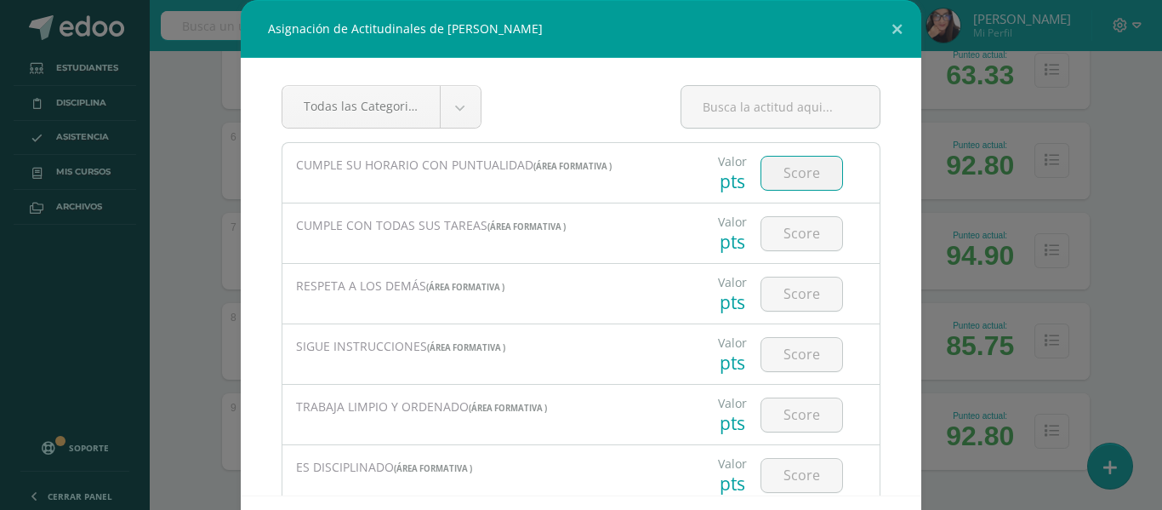
click at [778, 175] on input "number" at bounding box center [802, 173] width 81 height 33
type input "5"
click at [781, 228] on input "5" at bounding box center [802, 233] width 81 height 33
type input "5"
click at [783, 291] on input "number" at bounding box center [802, 293] width 81 height 33
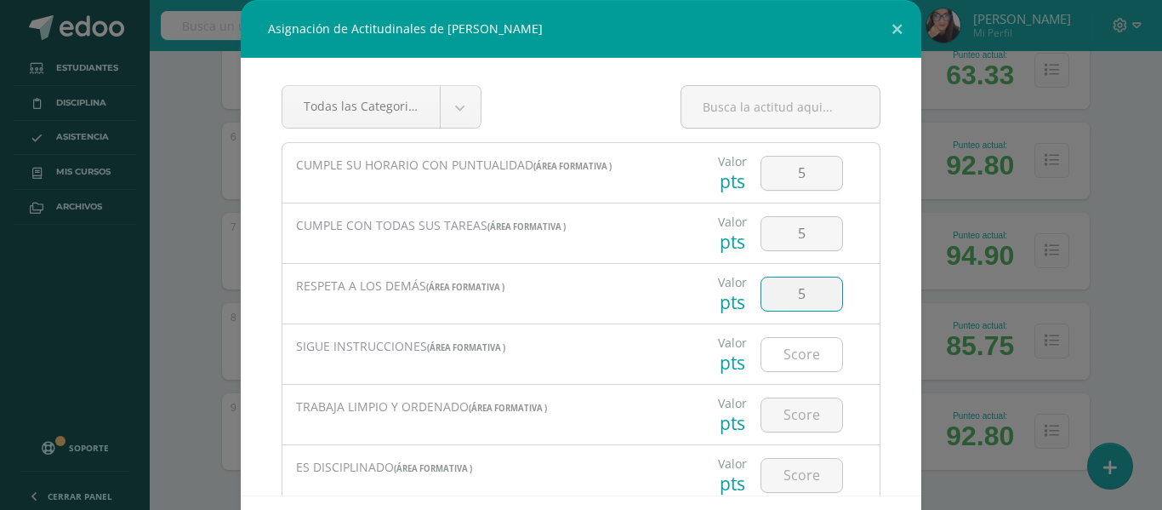
type input "5"
click at [779, 357] on input "number" at bounding box center [802, 354] width 81 height 33
type input "5"
click at [773, 407] on input "number" at bounding box center [802, 414] width 81 height 33
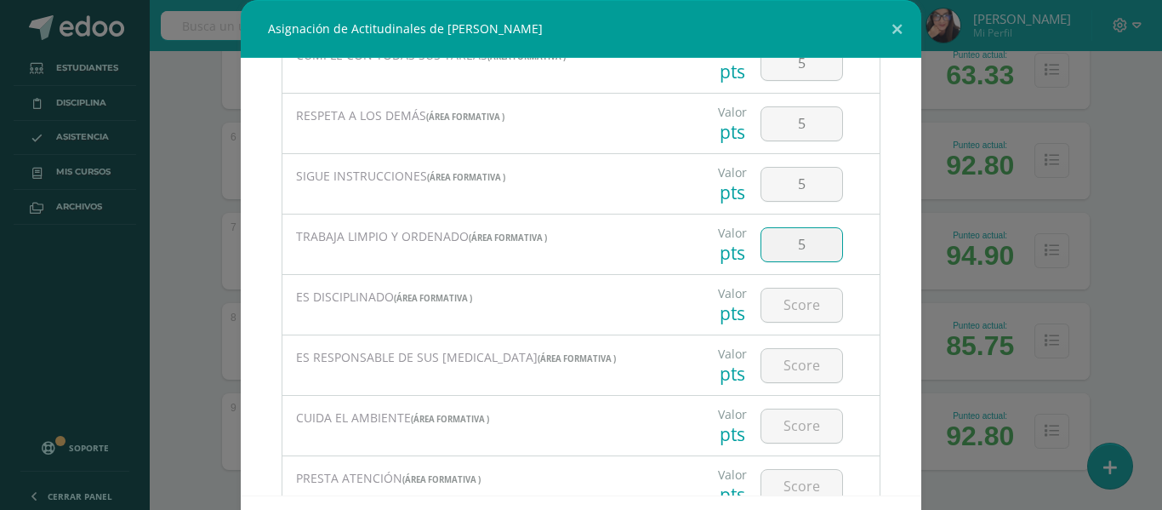
scroll to position [238, 0]
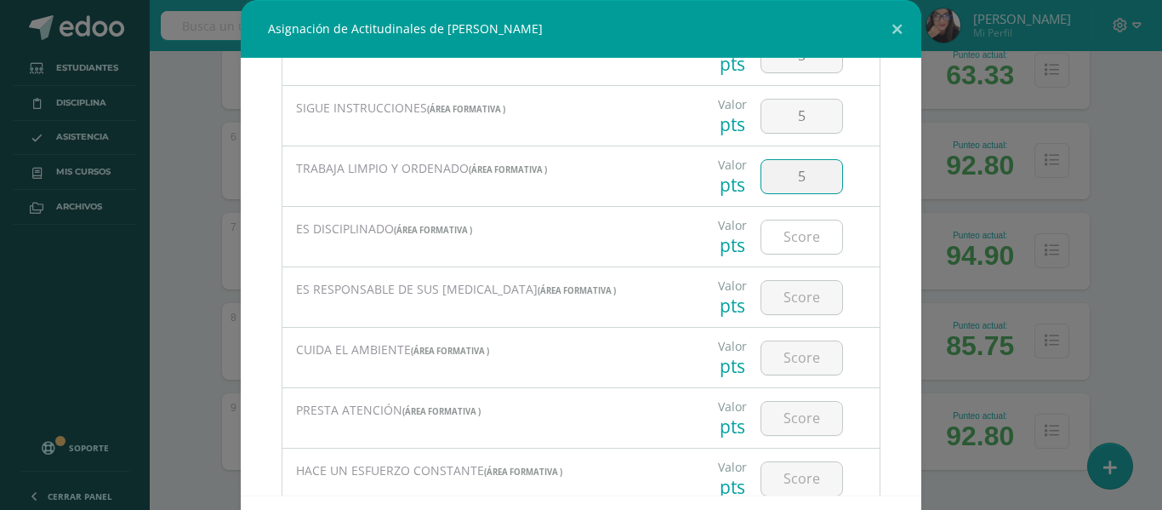
type input "5"
click at [782, 233] on input "number" at bounding box center [802, 236] width 81 height 33
type input "5"
click at [766, 307] on input "number" at bounding box center [802, 297] width 81 height 33
type input "5"
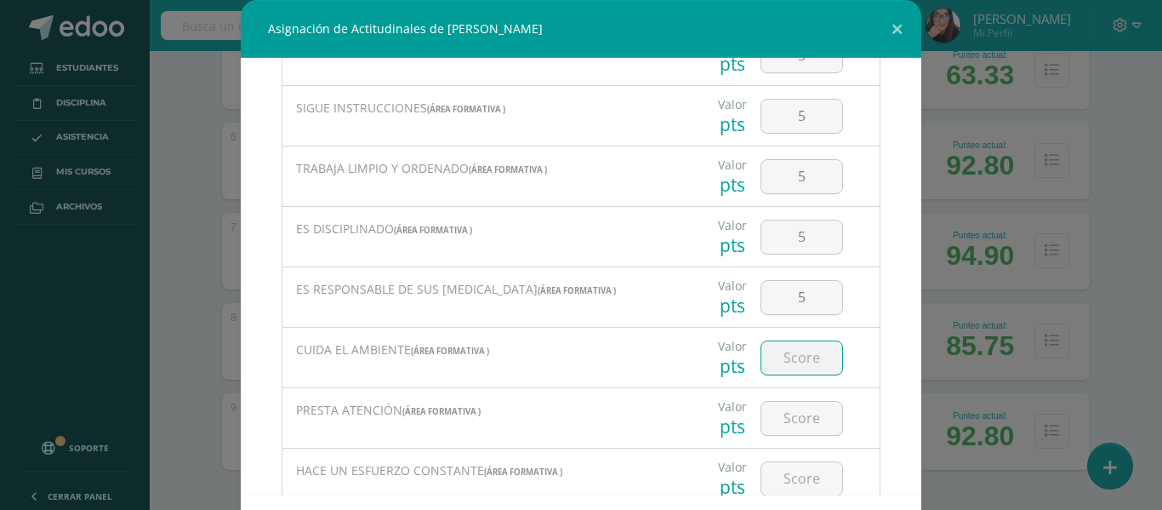
click at [771, 357] on input "number" at bounding box center [802, 357] width 81 height 33
type input "5"
click at [775, 414] on input "number" at bounding box center [802, 418] width 81 height 33
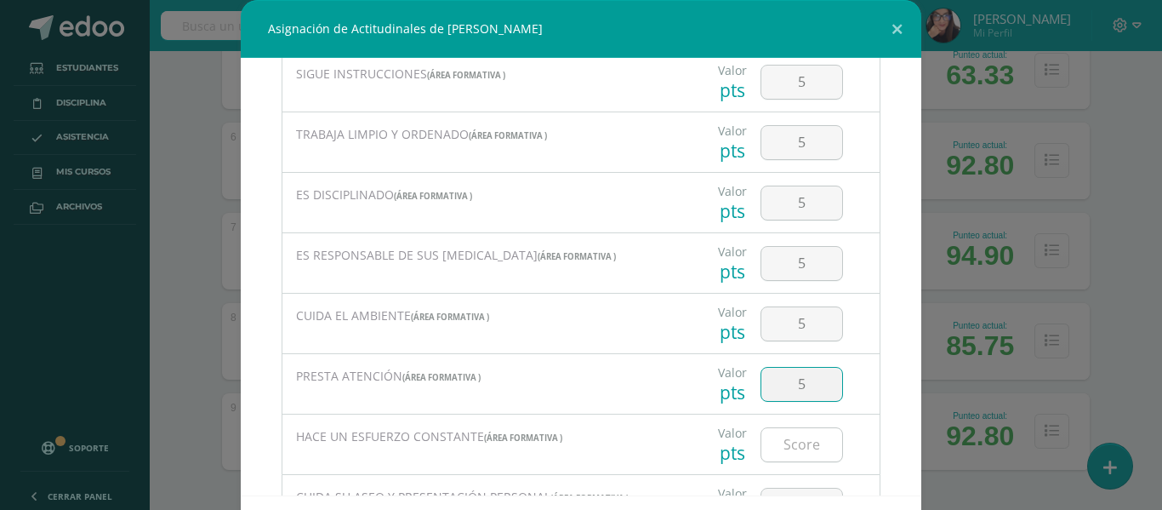
type input "5"
click at [790, 451] on input "number" at bounding box center [802, 444] width 81 height 33
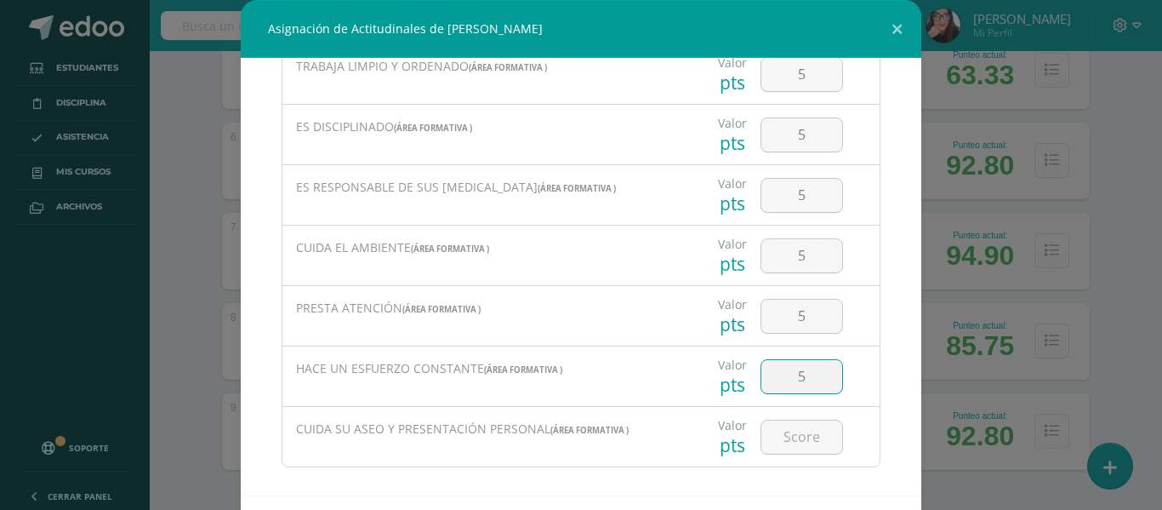
scroll to position [356, 0]
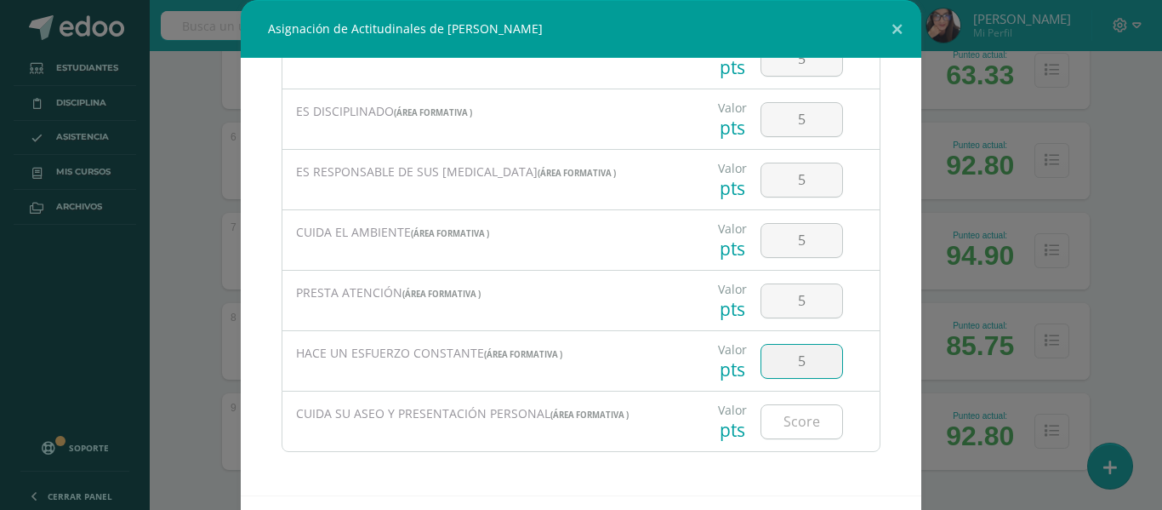
type input "5"
click at [795, 423] on input "number" at bounding box center [802, 421] width 81 height 33
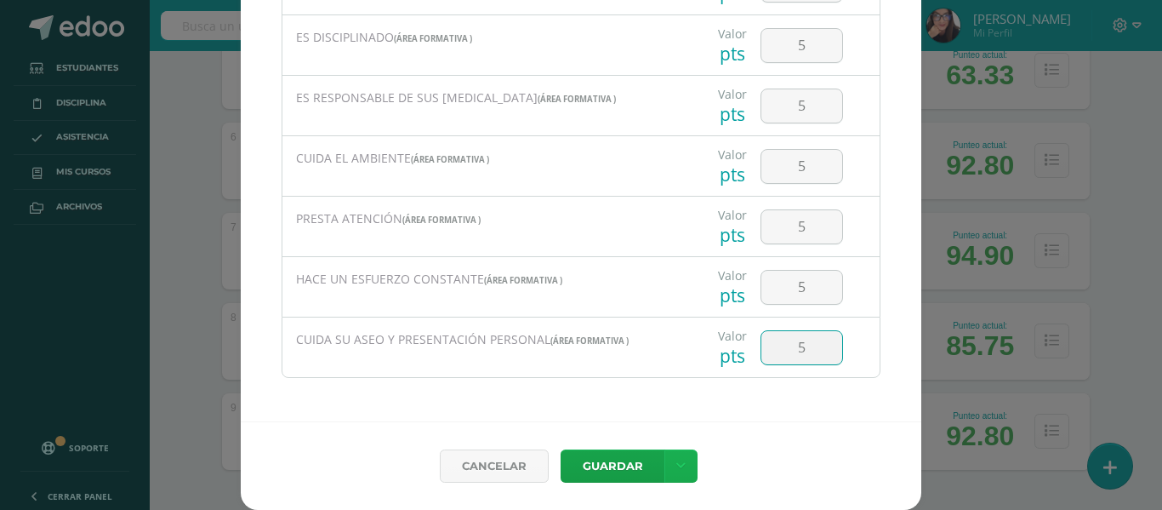
type input "5"
click at [676, 465] on icon at bounding box center [680, 466] width 9 height 14
click at [642, 393] on link "Guardar y poblar en todos mis cursos" at bounding box center [640, 401] width 187 height 41
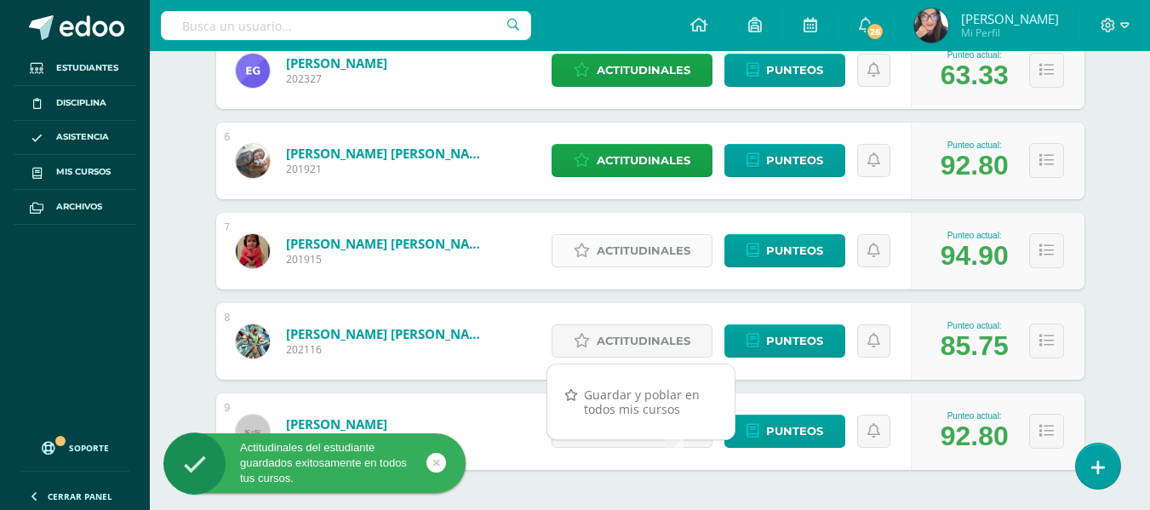
click at [660, 246] on span "Actitudinales" at bounding box center [644, 250] width 94 height 31
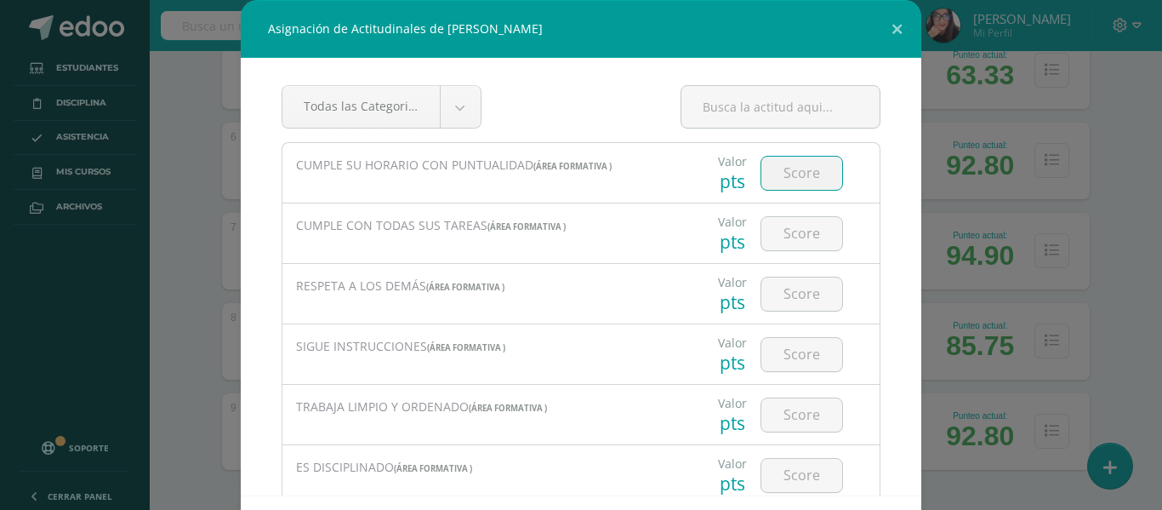
click at [793, 171] on input "number" at bounding box center [802, 173] width 81 height 33
type input "5"
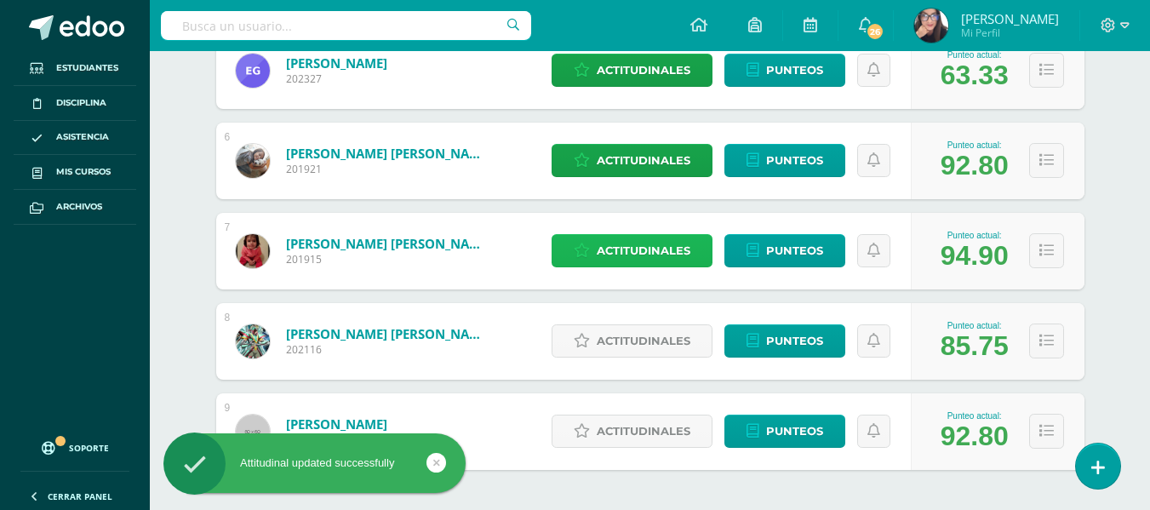
click at [654, 254] on span "Actitudinales" at bounding box center [644, 250] width 94 height 31
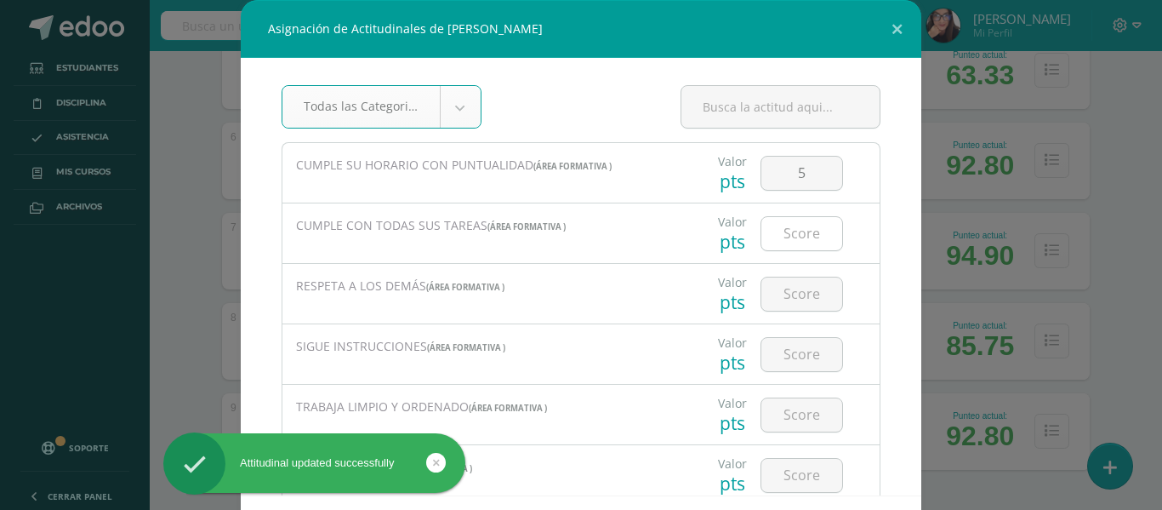
click at [788, 239] on input "number" at bounding box center [802, 233] width 81 height 33
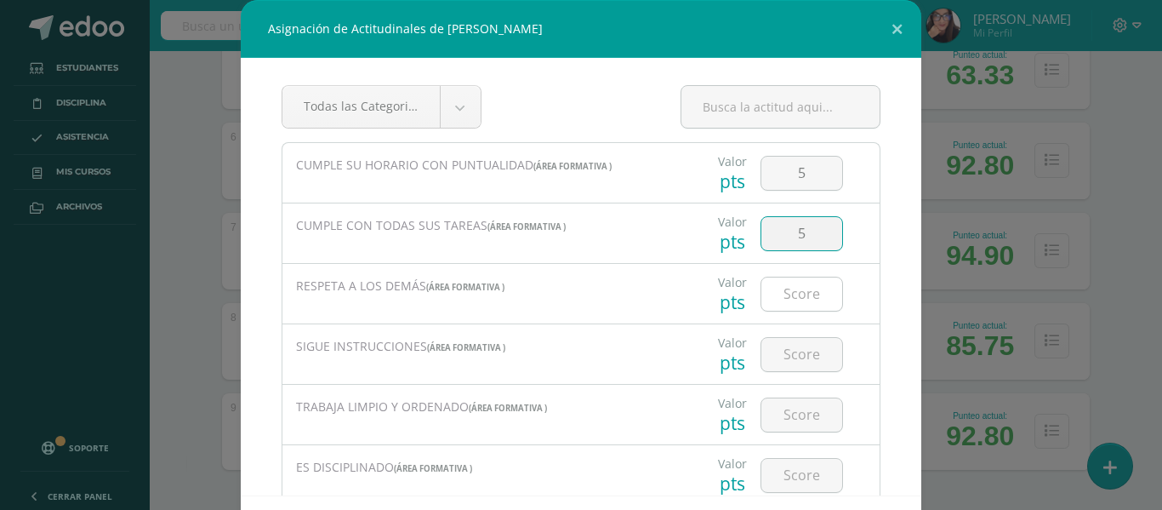
type input "5"
click at [785, 296] on input "number" at bounding box center [802, 293] width 81 height 33
type input "5"
click at [779, 351] on input "number" at bounding box center [802, 354] width 81 height 33
type input "5"
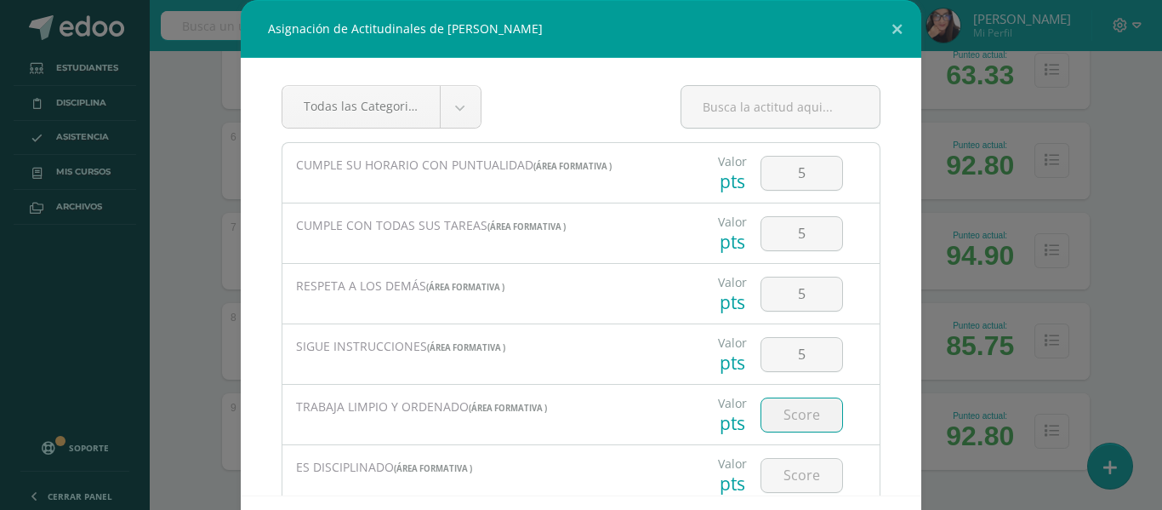
click at [781, 411] on input "number" at bounding box center [802, 414] width 81 height 33
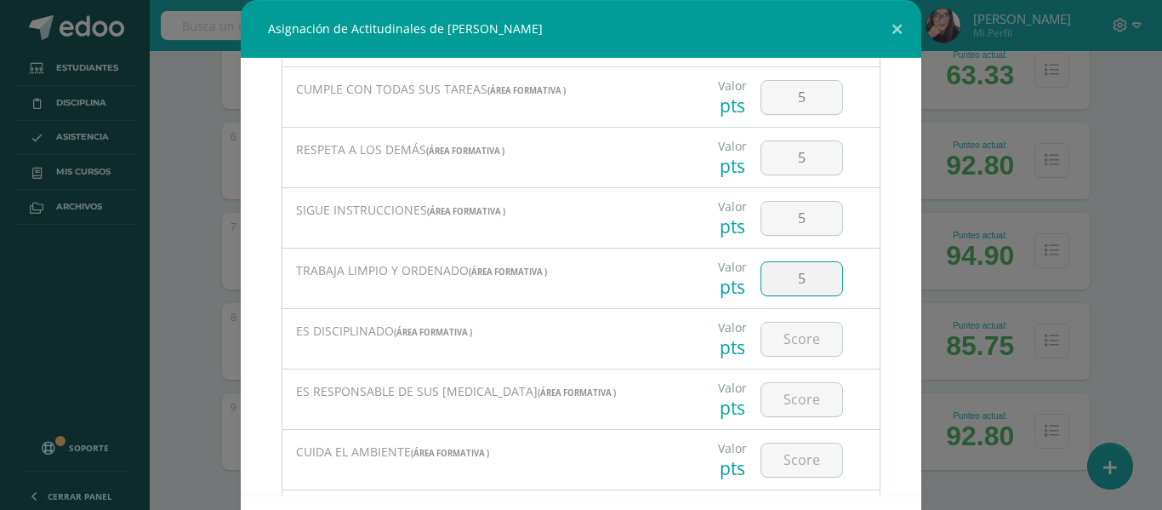
scroll to position [170, 0]
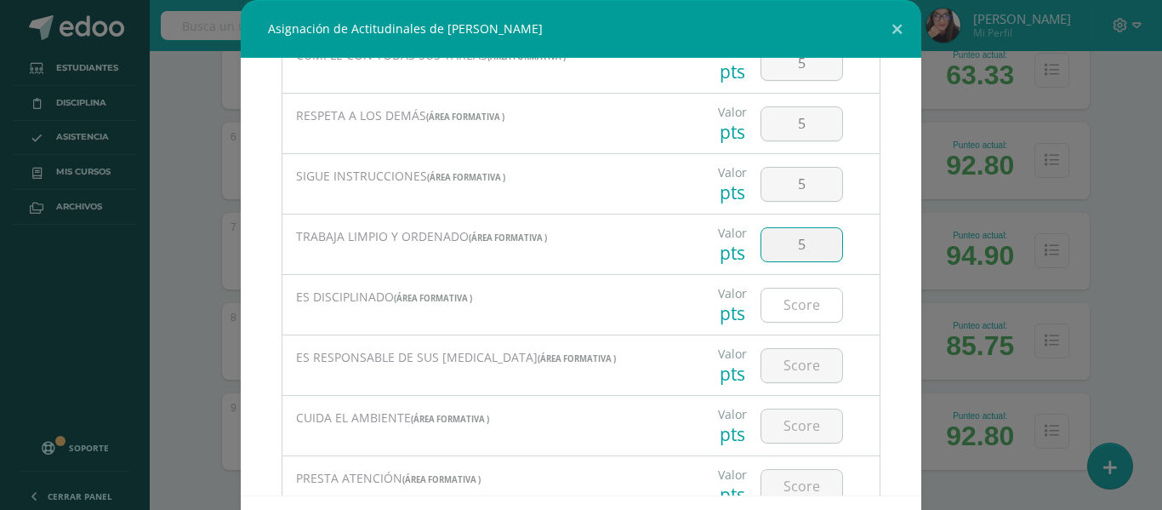
type input "5"
click at [787, 303] on input "number" at bounding box center [802, 304] width 81 height 33
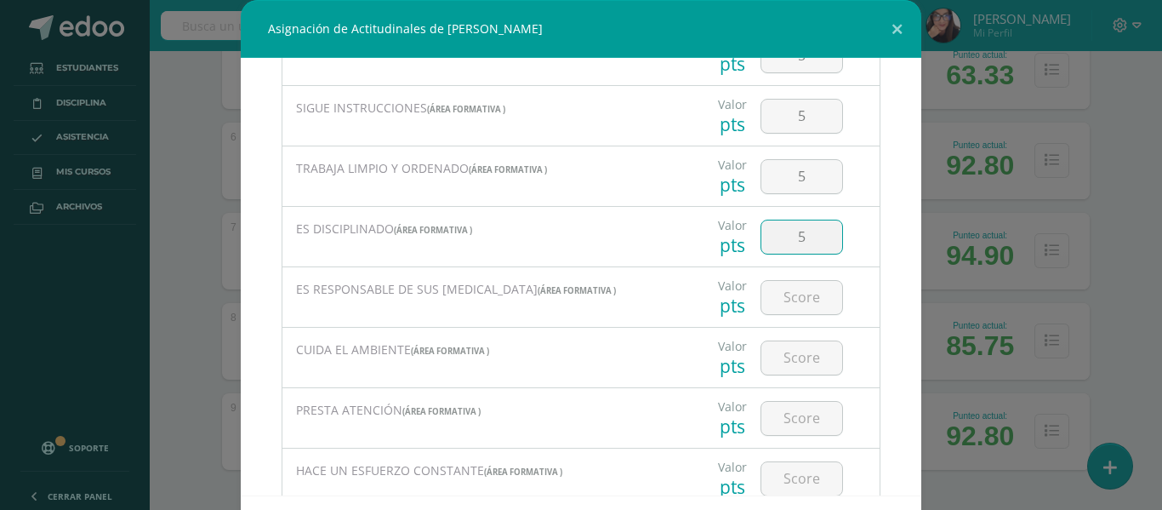
scroll to position [272, 0]
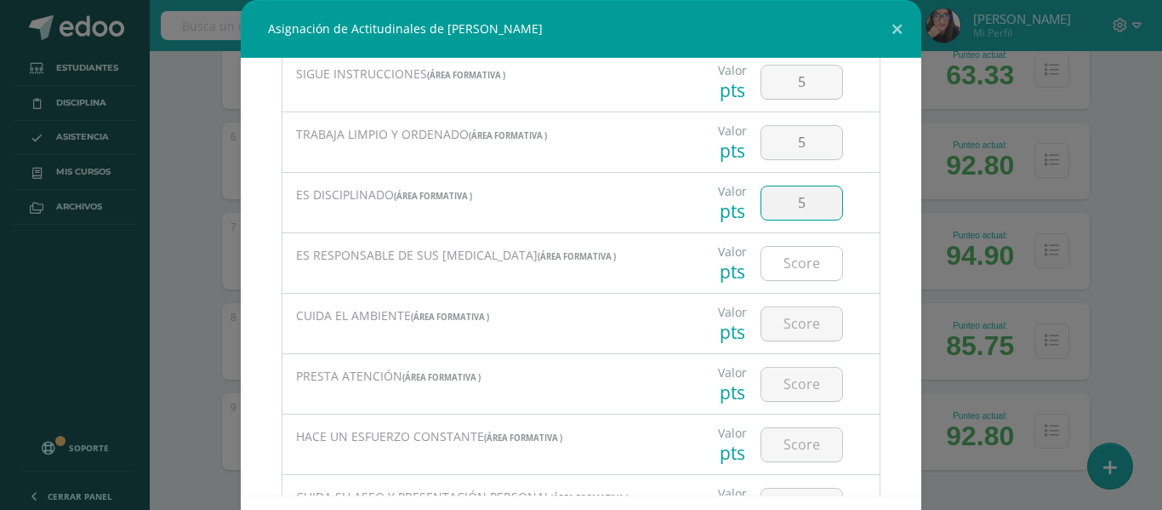
type input "5"
click at [785, 268] on input "number" at bounding box center [802, 263] width 81 height 33
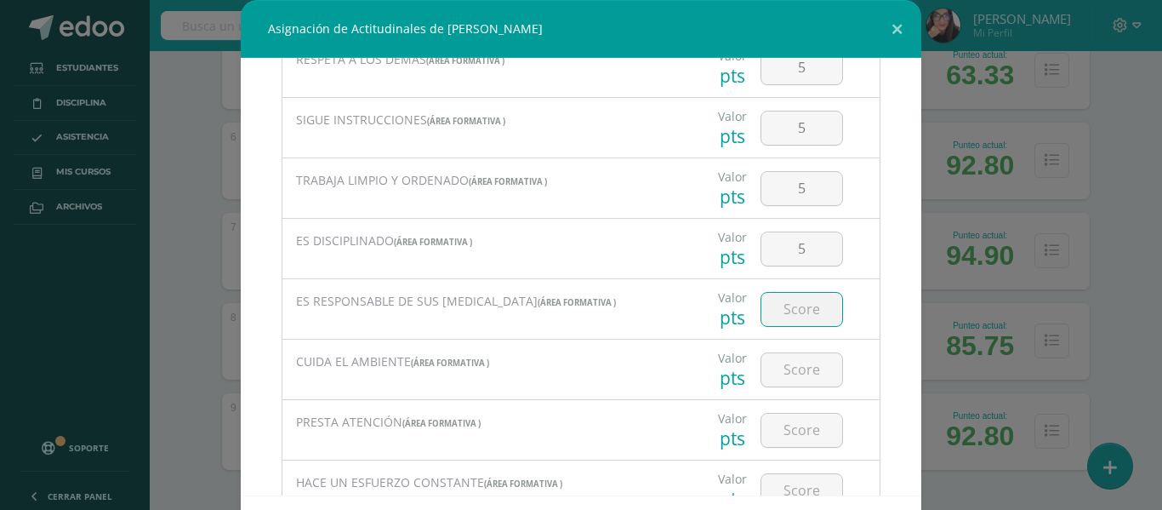
scroll to position [238, 0]
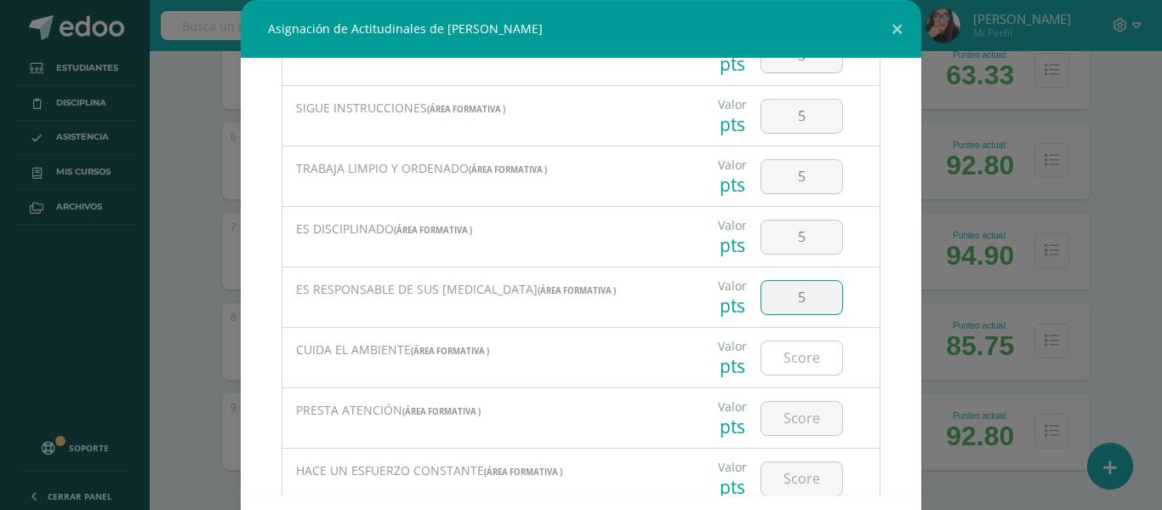
type input "5"
click at [771, 366] on input "number" at bounding box center [802, 357] width 81 height 33
type input "5"
click at [785, 418] on input "number" at bounding box center [802, 418] width 81 height 33
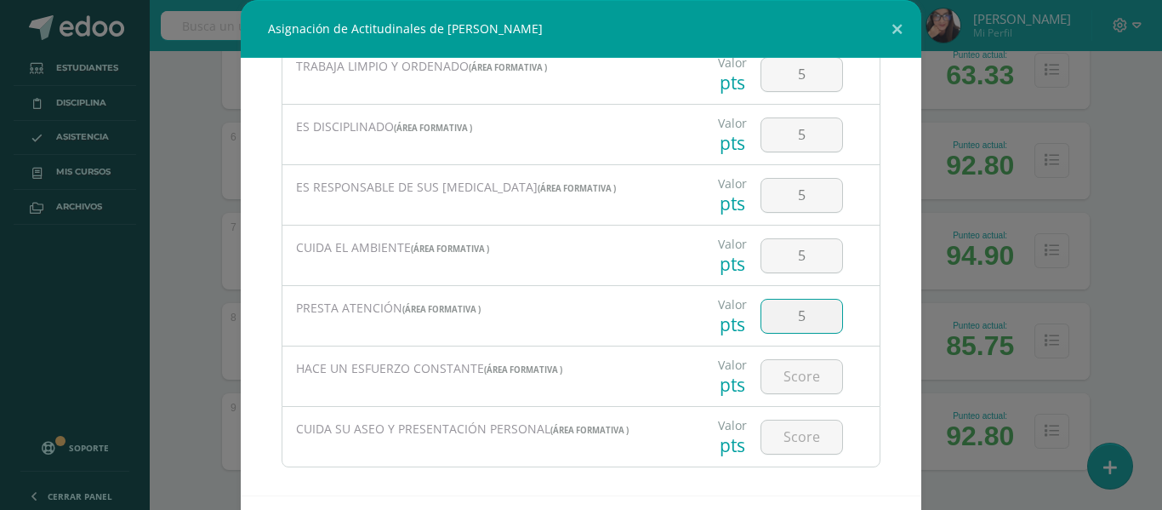
scroll to position [356, 0]
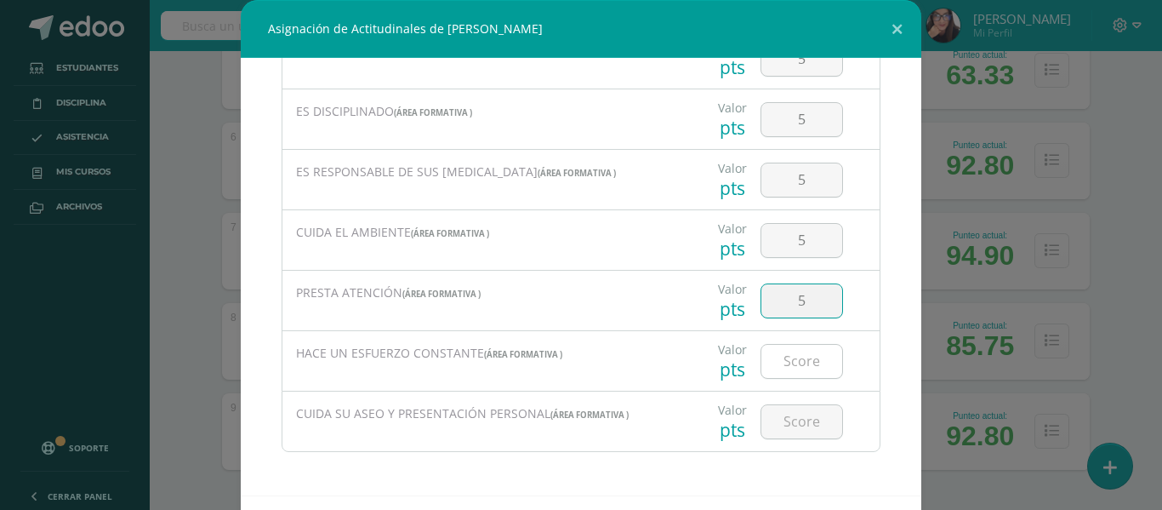
type input "5"
click at [791, 367] on input "number" at bounding box center [802, 361] width 81 height 33
type input "5"
click at [786, 425] on input "number" at bounding box center [802, 421] width 81 height 33
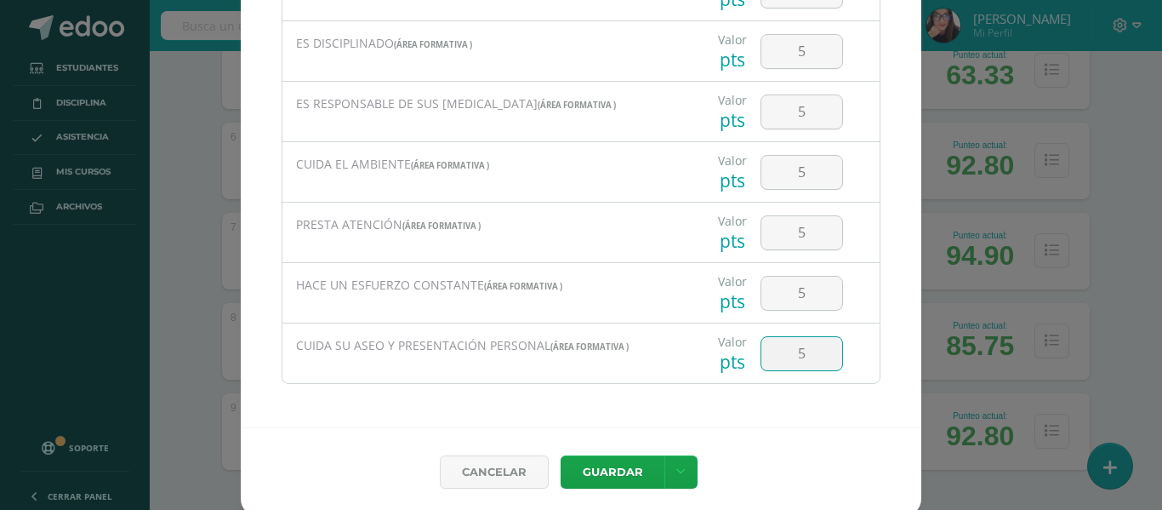
scroll to position [74, 0]
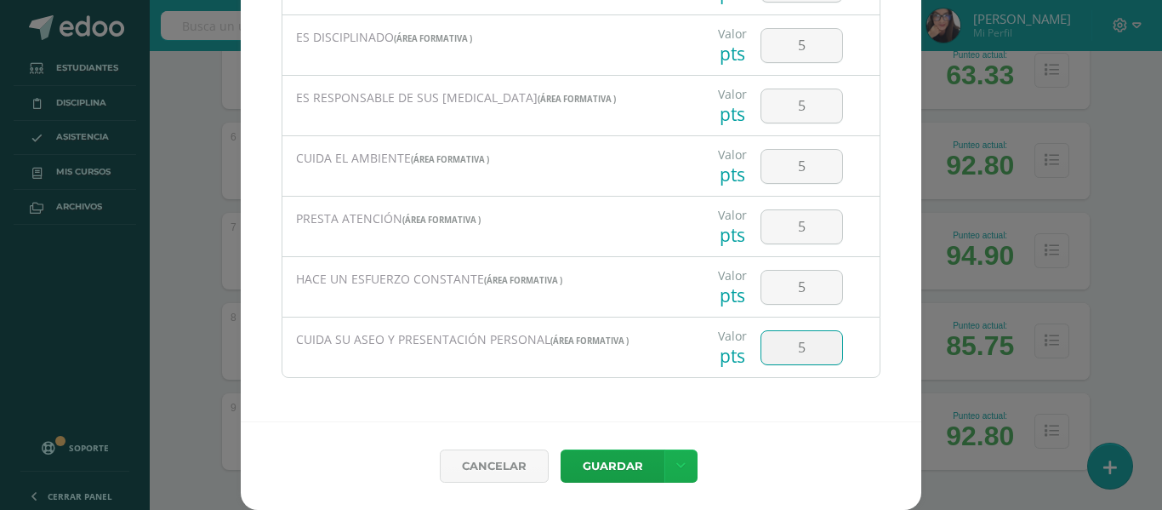
type input "5"
click at [669, 459] on link at bounding box center [681, 465] width 33 height 33
click at [634, 408] on link "Guardar y poblar en todos mis cursos" at bounding box center [640, 401] width 187 height 41
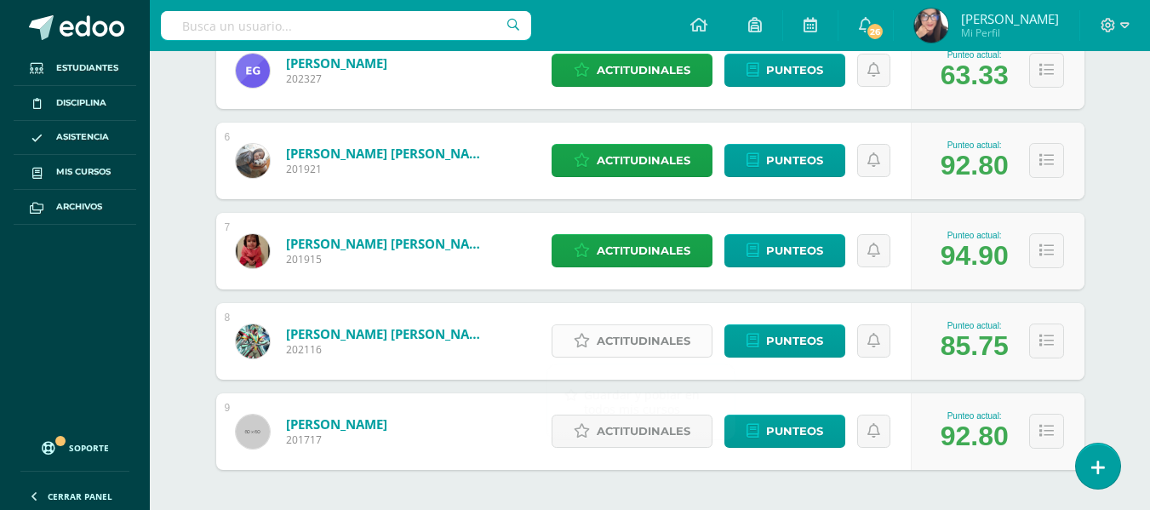
click at [620, 337] on span "Actitudinales" at bounding box center [644, 340] width 94 height 31
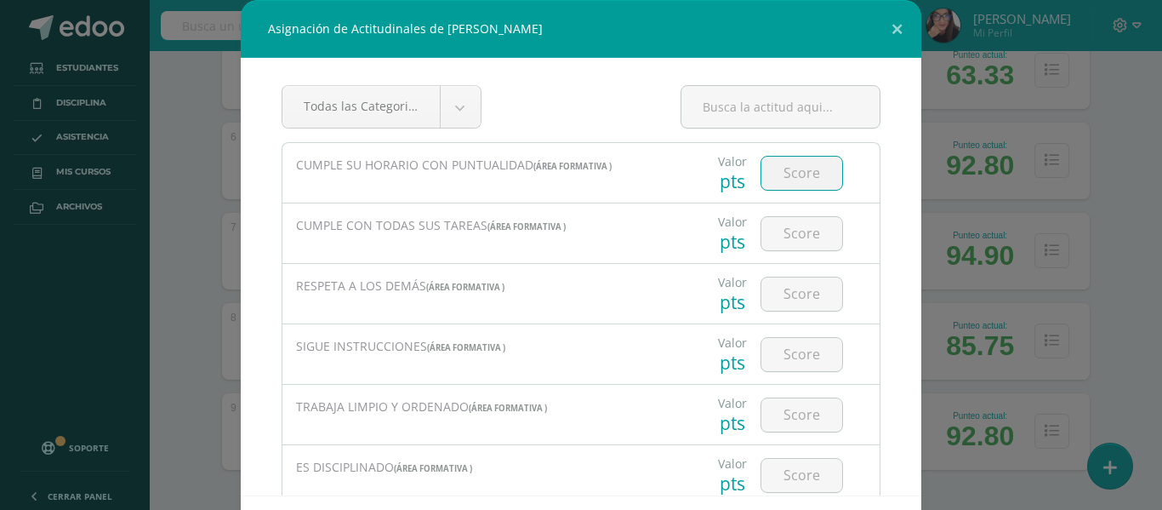
click at [788, 174] on input "number" at bounding box center [802, 173] width 81 height 33
type input "5"
click at [782, 237] on input "number" at bounding box center [802, 233] width 81 height 33
type input "5"
click at [774, 291] on input "number" at bounding box center [802, 293] width 81 height 33
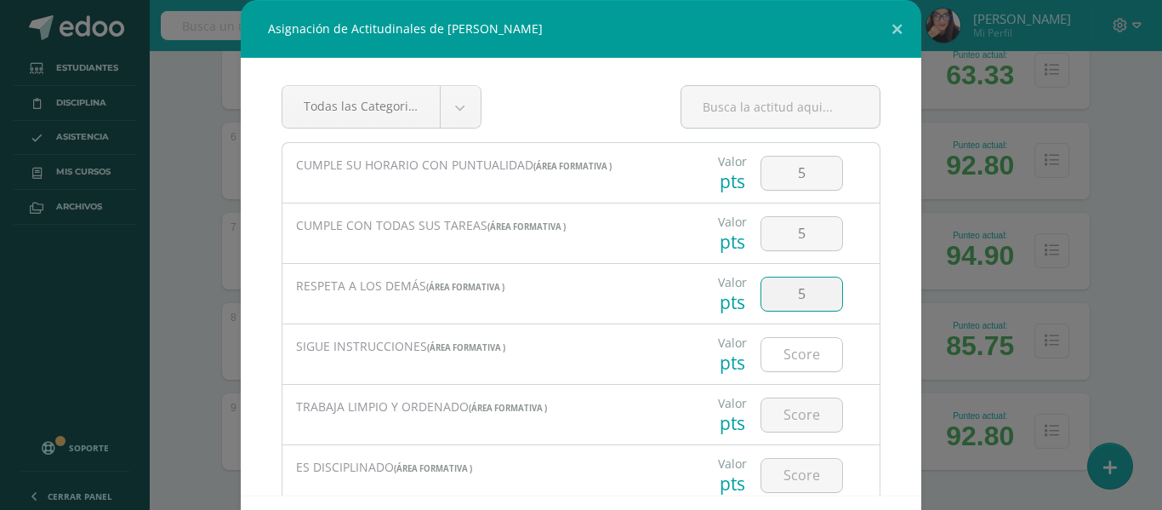
type input "5"
click at [774, 357] on input "number" at bounding box center [802, 354] width 81 height 33
type input "5"
click at [781, 414] on input "number" at bounding box center [802, 414] width 81 height 33
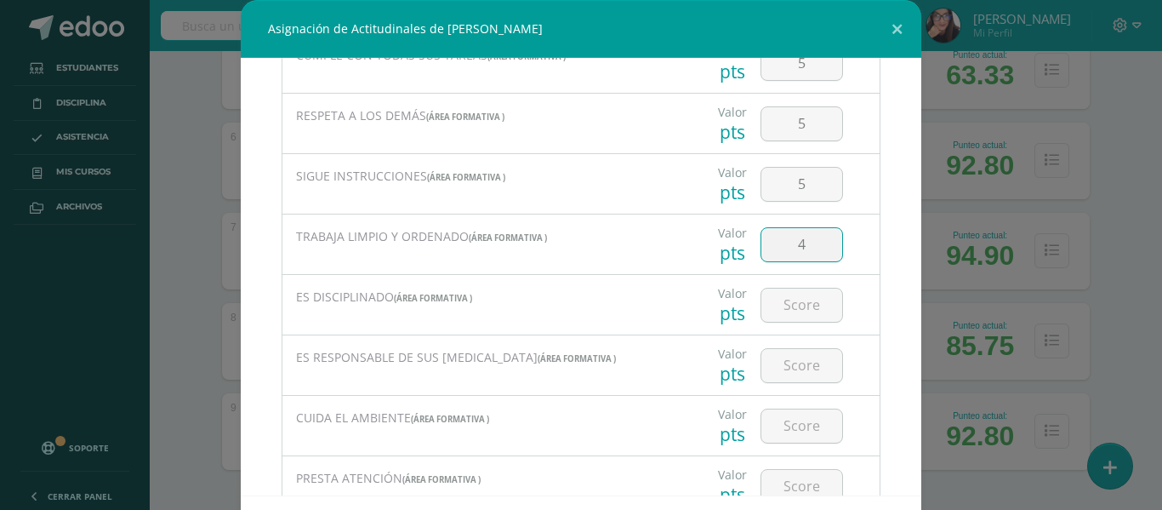
scroll to position [204, 0]
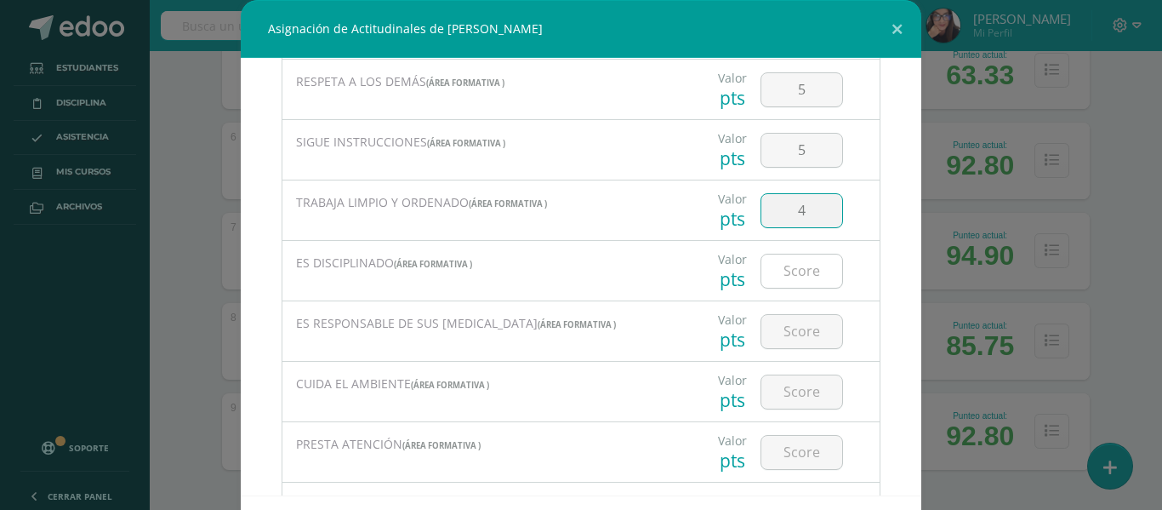
type input "4"
click at [795, 271] on input "number" at bounding box center [802, 270] width 81 height 33
type input "2"
click at [795, 337] on input "number" at bounding box center [802, 331] width 81 height 33
type input "3"
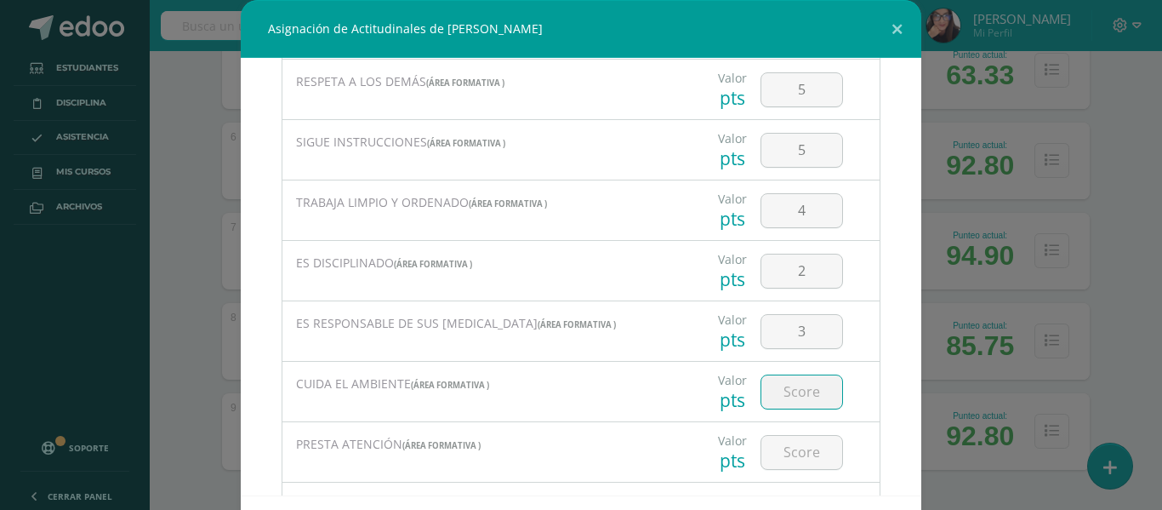
click at [789, 385] on input "number" at bounding box center [802, 391] width 81 height 33
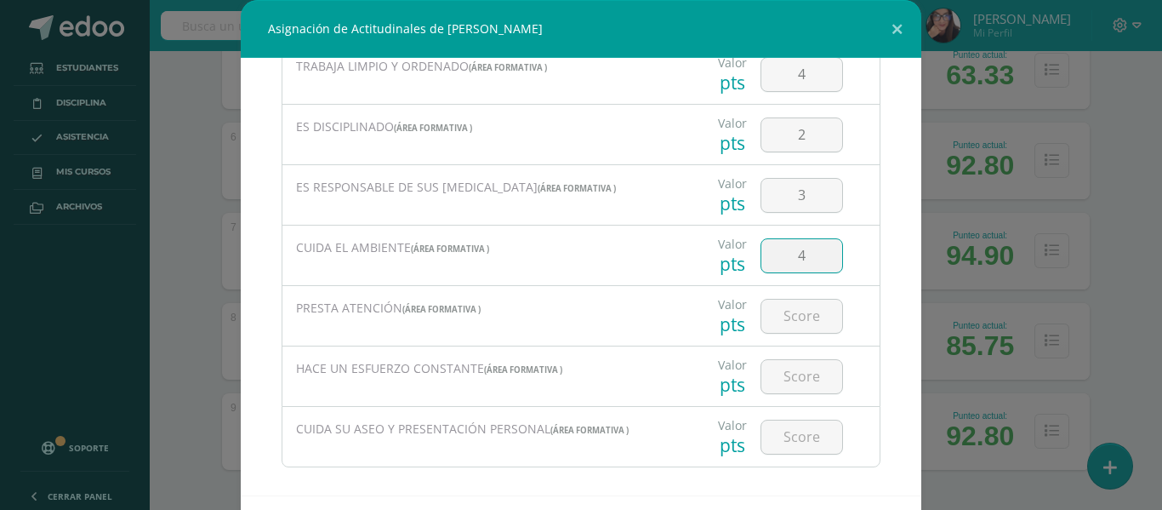
scroll to position [356, 0]
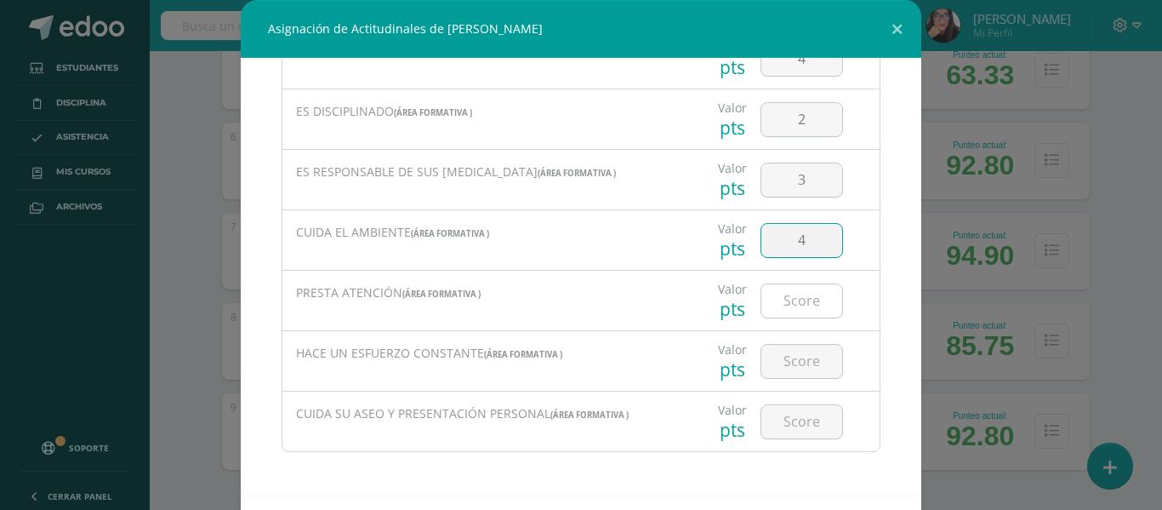
type input "4"
click at [780, 308] on input "number" at bounding box center [802, 300] width 81 height 33
type input "2"
click at [794, 372] on input "number" at bounding box center [802, 361] width 81 height 33
type input "2"
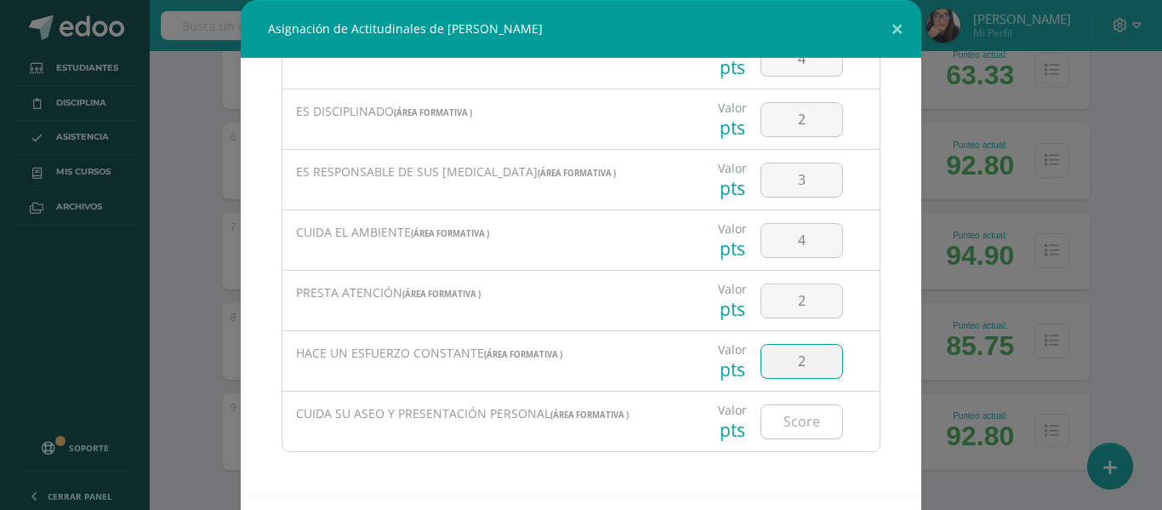
click at [784, 414] on input "number" at bounding box center [802, 421] width 81 height 33
type input "3"
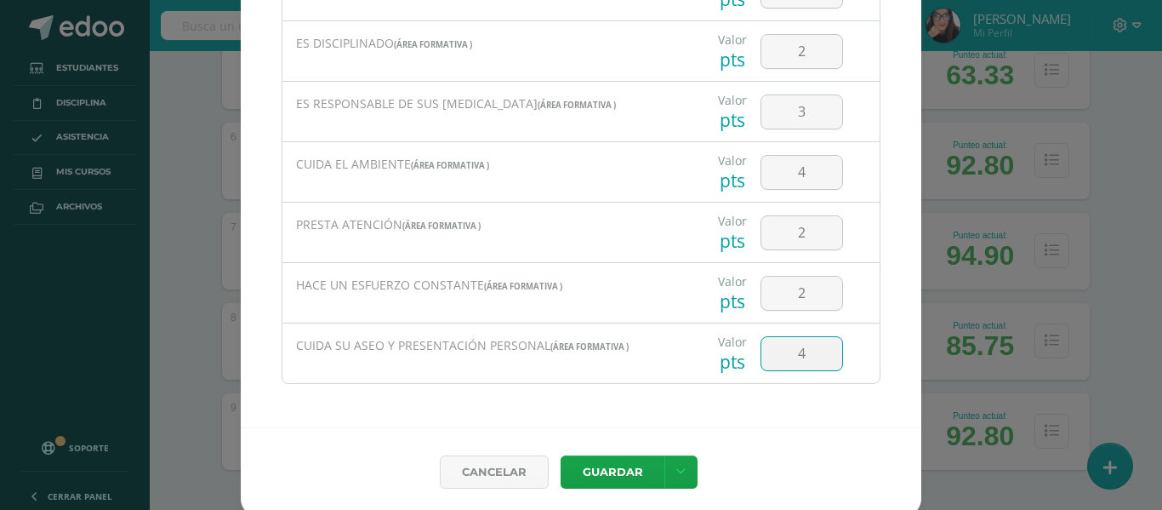
scroll to position [74, 0]
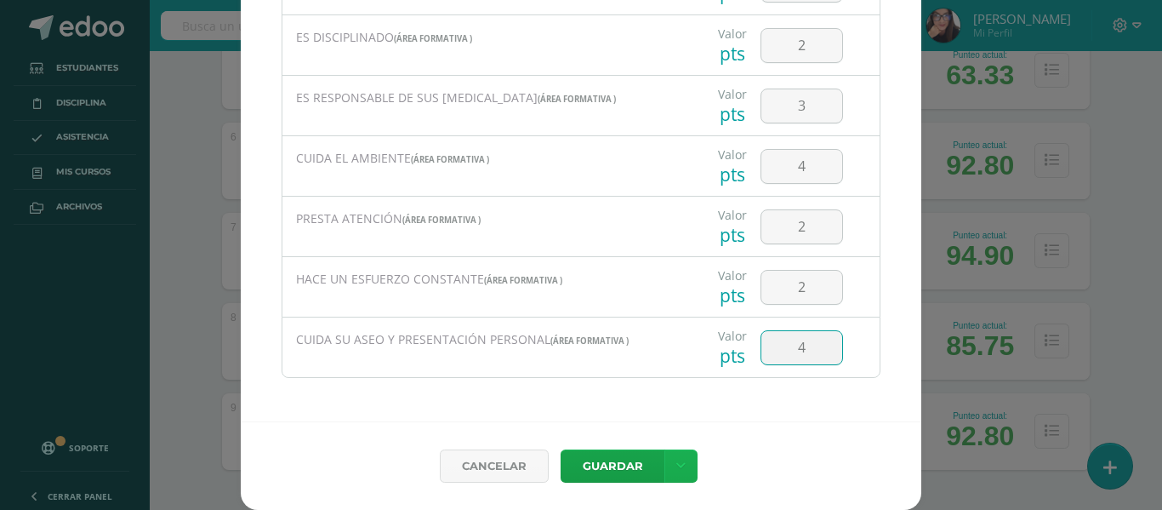
type input "4"
click at [676, 461] on icon at bounding box center [680, 466] width 9 height 14
click at [637, 400] on link "Guardar y poblar en todos mis cursos" at bounding box center [640, 401] width 187 height 41
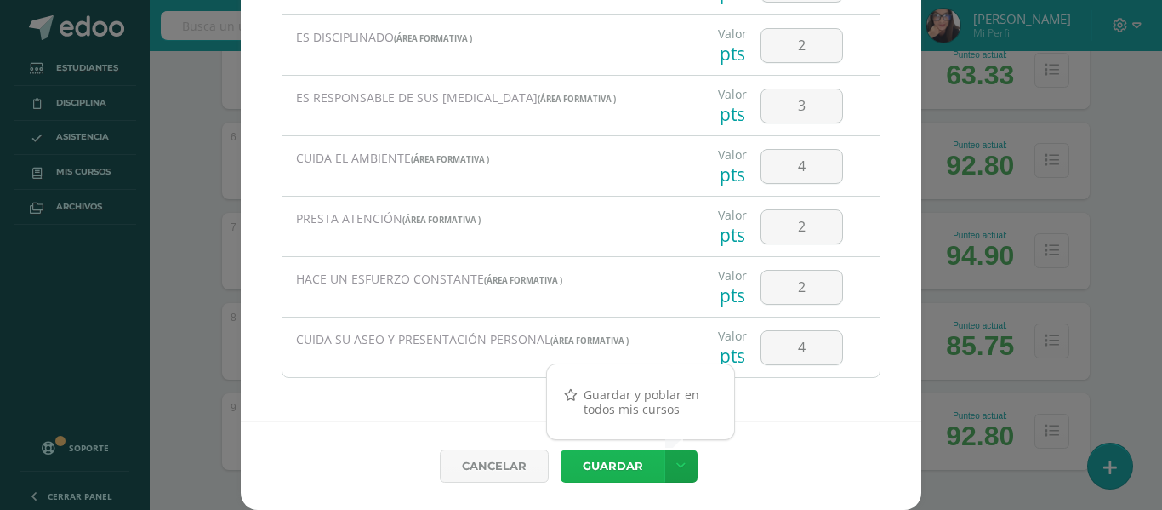
click at [618, 462] on button "Guardar" at bounding box center [613, 465] width 104 height 33
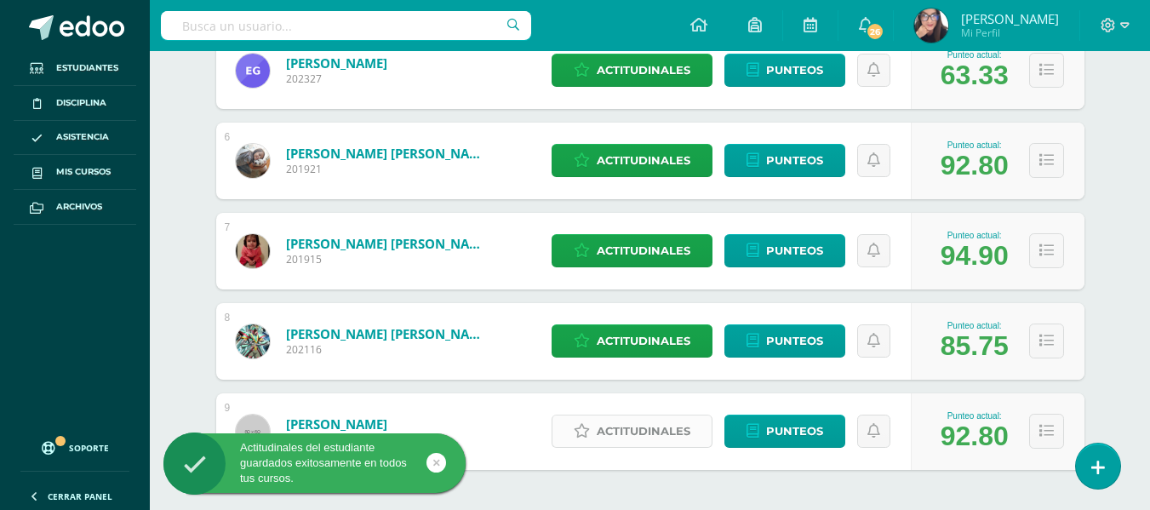
click at [636, 437] on span "Actitudinales" at bounding box center [644, 430] width 94 height 31
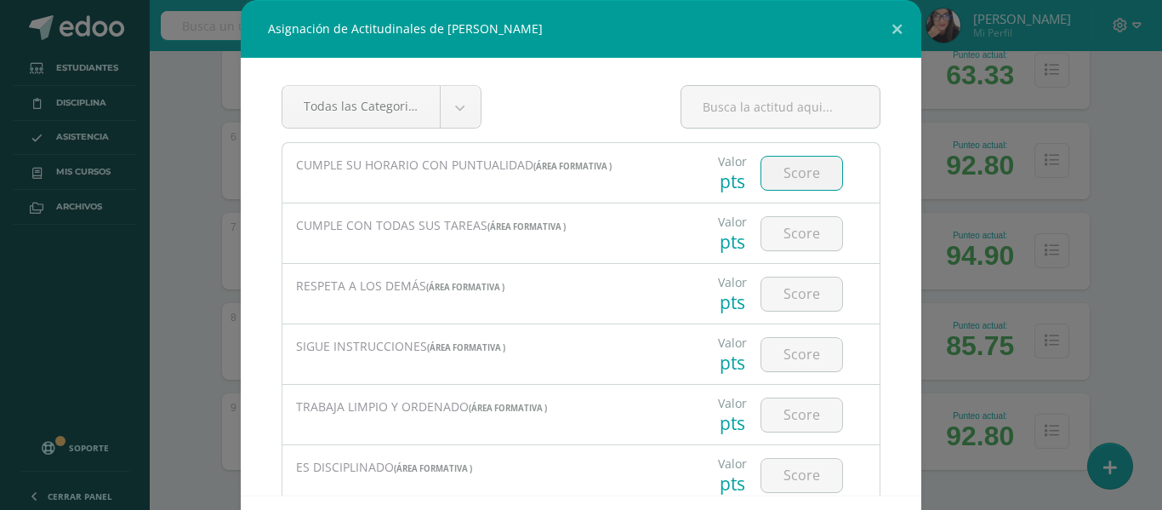
click at [800, 168] on input "number" at bounding box center [802, 173] width 81 height 33
type input "5"
click at [796, 225] on input "5" at bounding box center [802, 233] width 81 height 33
type input "5"
click at [788, 295] on input "5" at bounding box center [802, 293] width 81 height 33
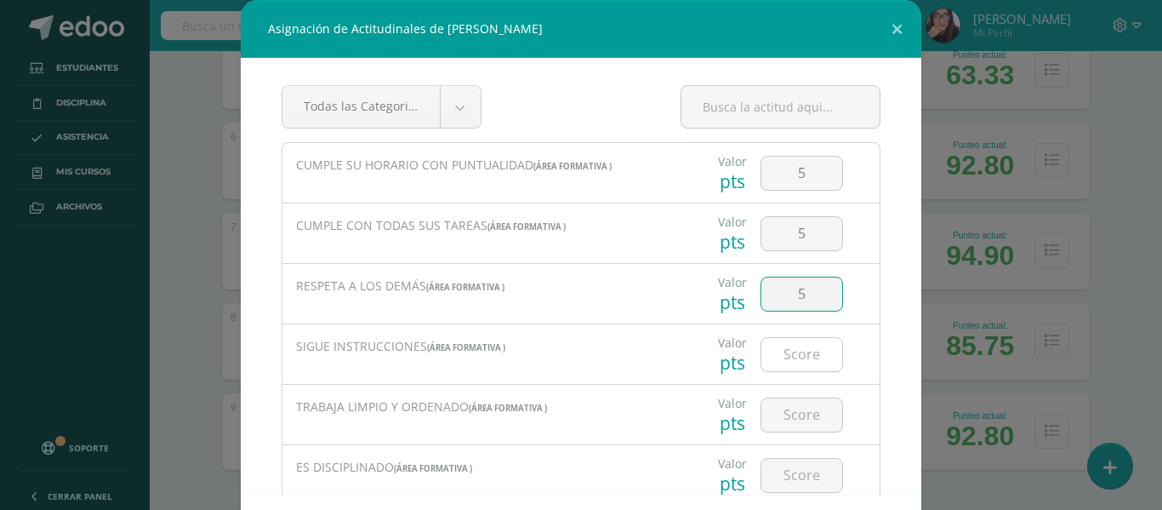
type input "5"
click at [786, 357] on input "5" at bounding box center [802, 354] width 81 height 33
type input "5"
click at [778, 414] on input "number" at bounding box center [802, 414] width 81 height 33
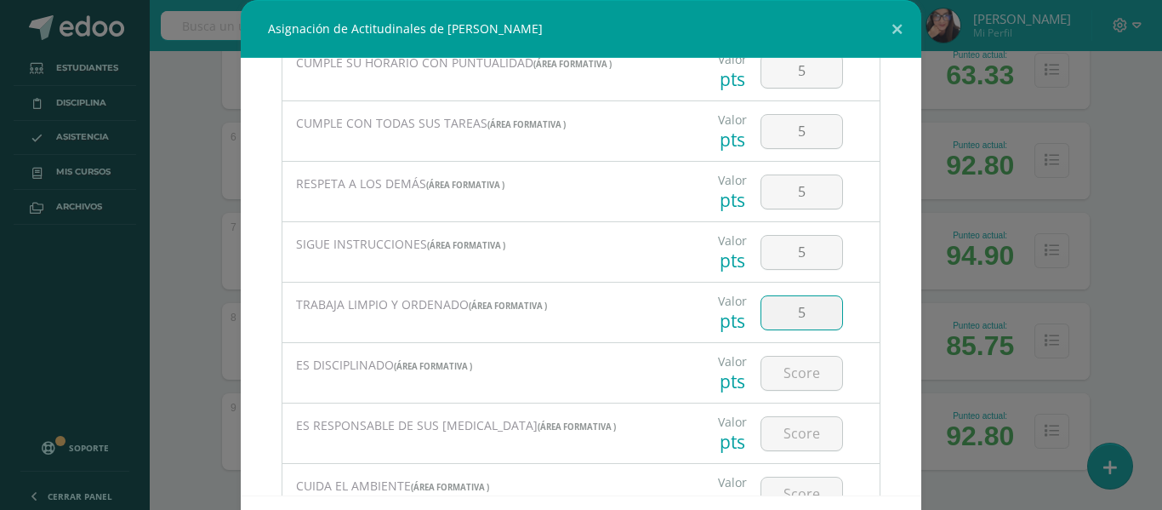
scroll to position [136, 0]
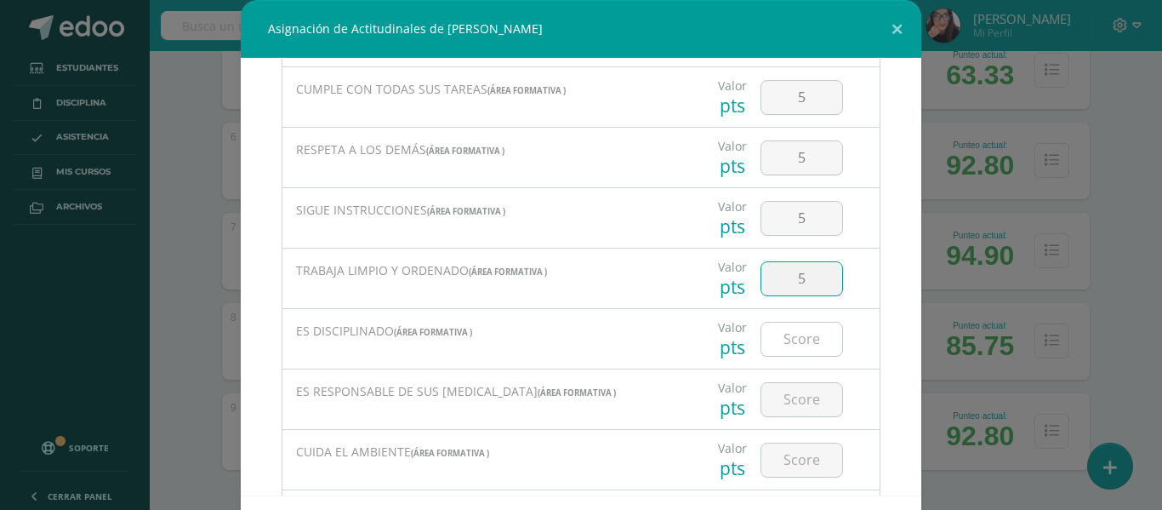
type input "5"
click at [793, 330] on input "number" at bounding box center [802, 339] width 81 height 33
type input "5"
click at [794, 401] on input "number" at bounding box center [802, 399] width 81 height 33
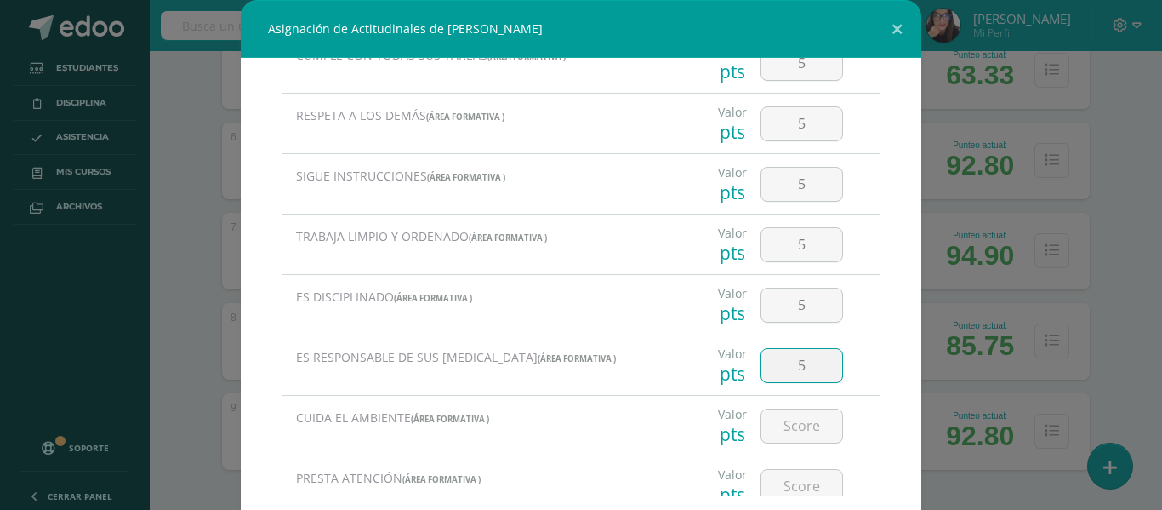
scroll to position [238, 0]
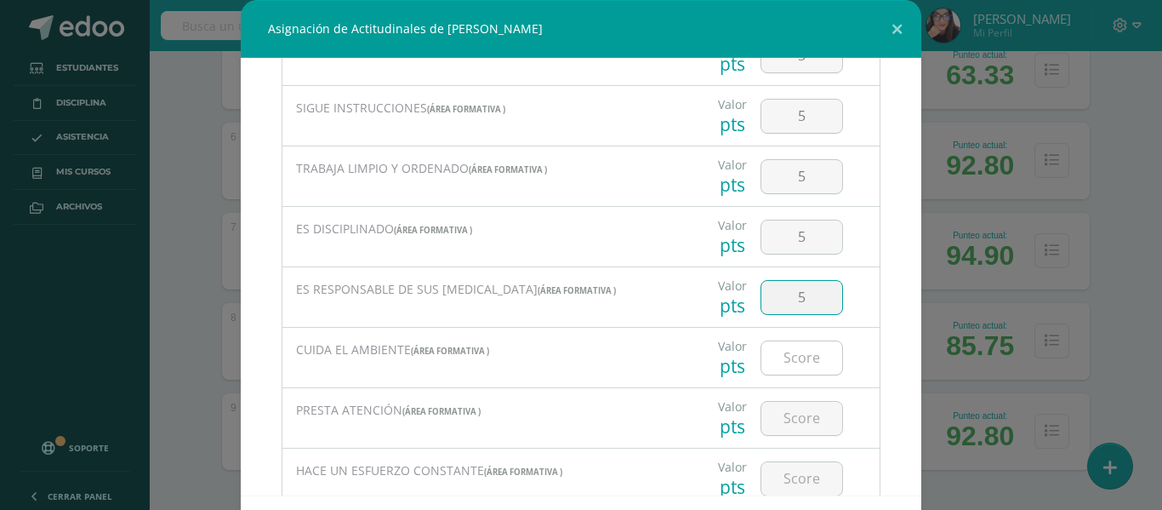
type input "5"
click at [786, 362] on input "5" at bounding box center [802, 357] width 81 height 33
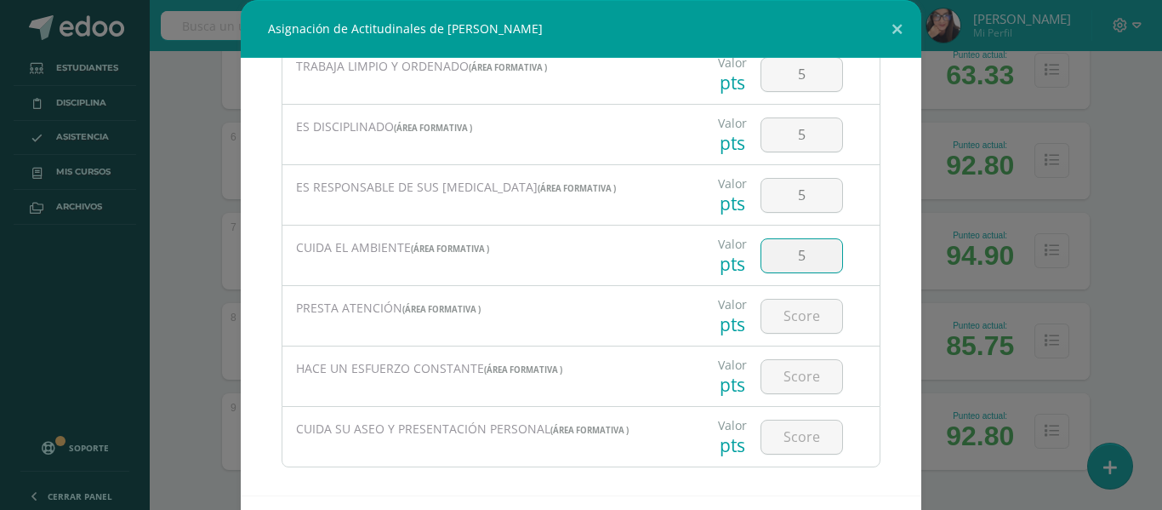
scroll to position [356, 0]
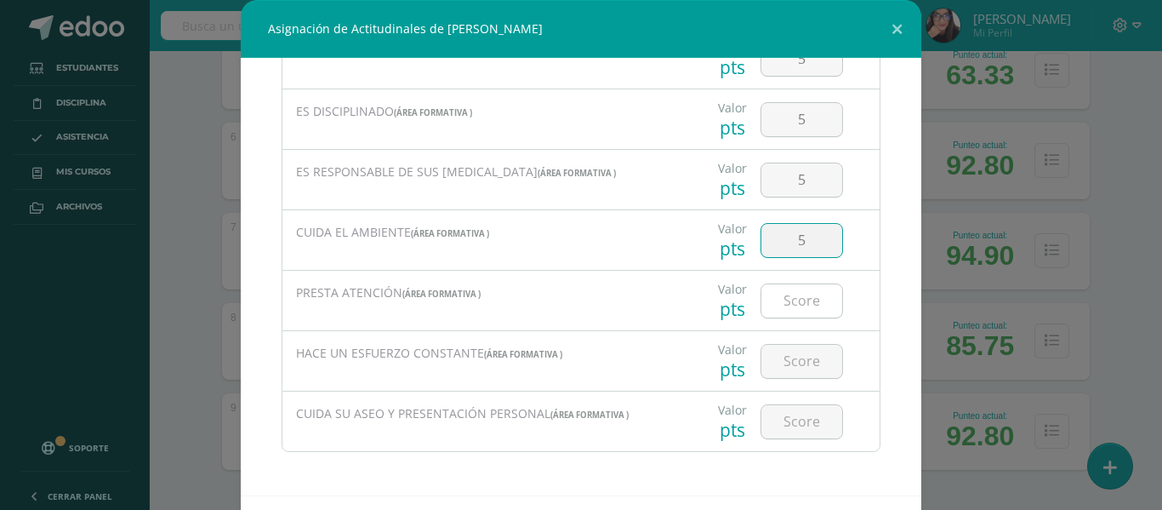
type input "5"
click at [797, 311] on input "number" at bounding box center [802, 300] width 81 height 33
type input "5"
click at [791, 359] on input "number" at bounding box center [802, 361] width 81 height 33
type input "5"
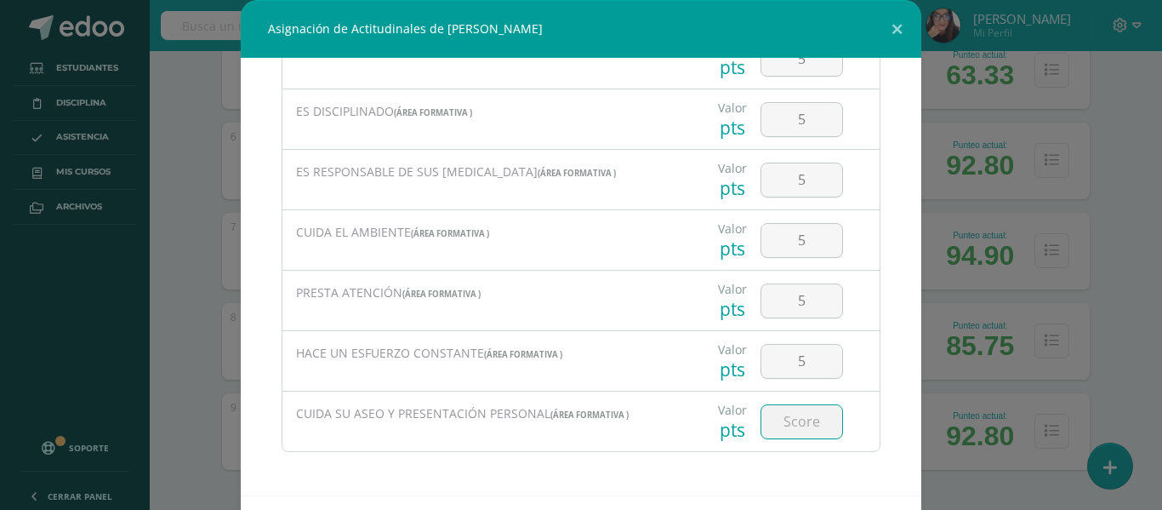
click at [795, 425] on input "number" at bounding box center [802, 421] width 81 height 33
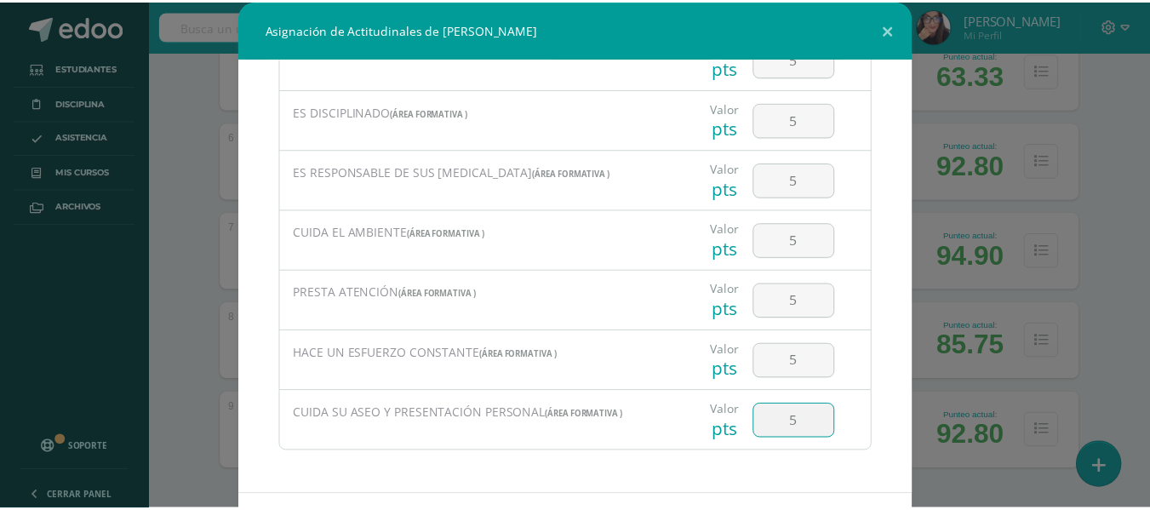
scroll to position [74, 0]
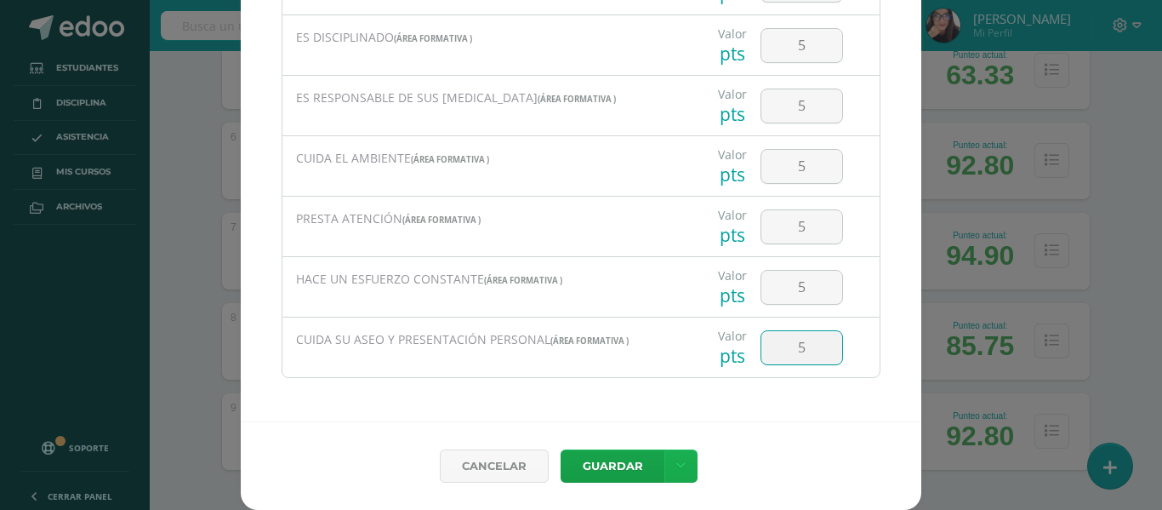
type input "5"
click at [676, 459] on icon at bounding box center [680, 466] width 9 height 14
click at [619, 407] on link "Guardar y poblar en todos mis cursos" at bounding box center [640, 401] width 187 height 41
